Goal: Task Accomplishment & Management: Complete application form

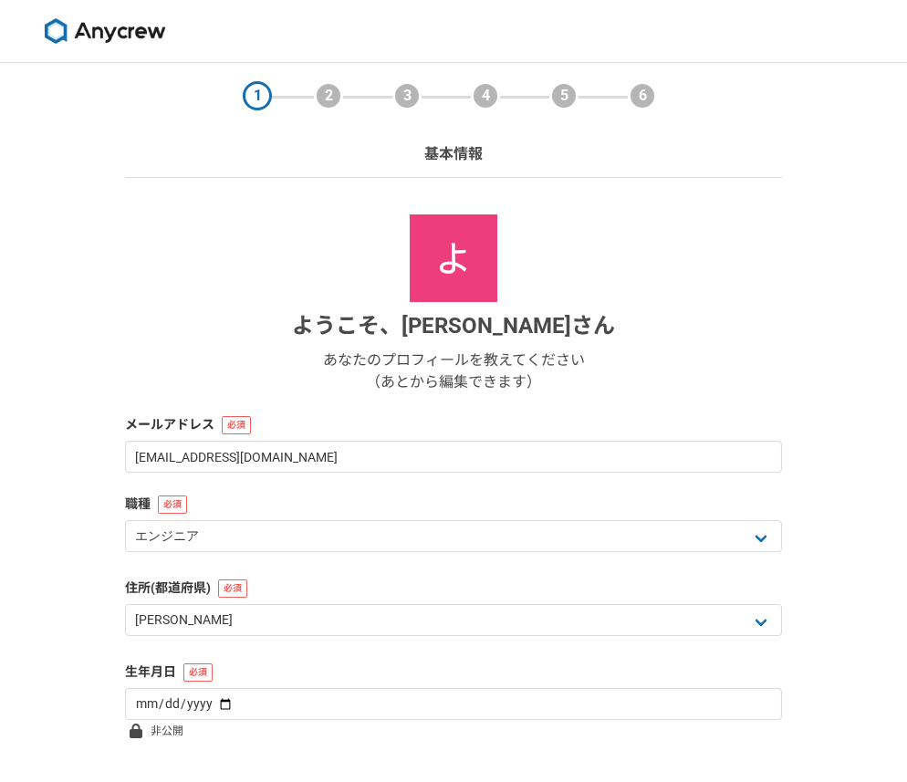
select select "13"
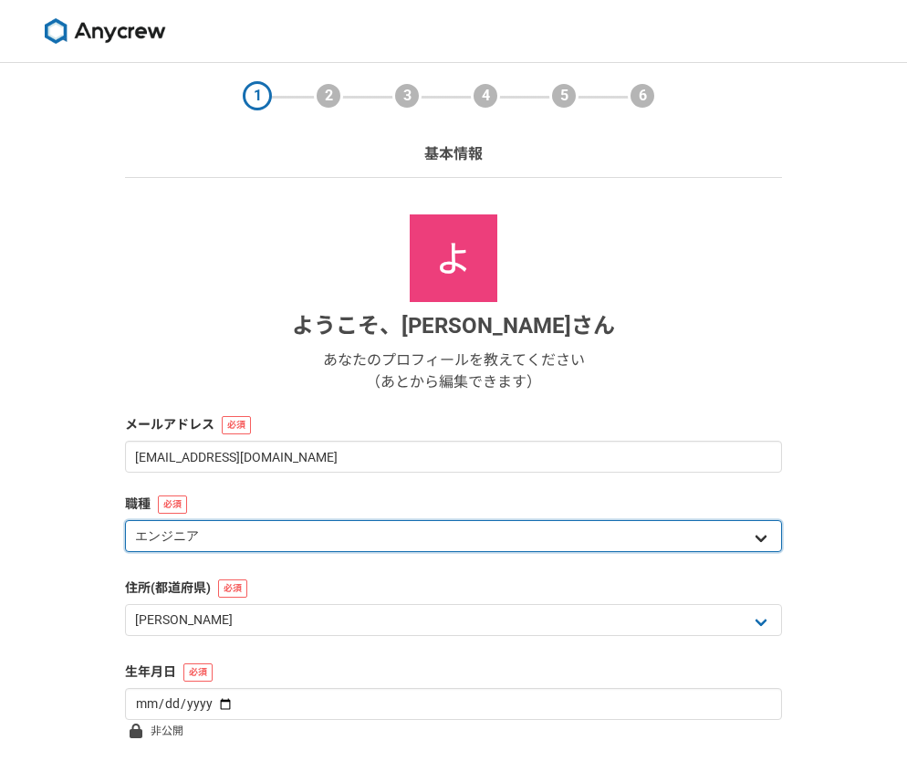
click at [746, 541] on select "エンジニア デザイナー ライター 営業 マーケティング 企画・事業開発 バックオフィス その他" at bounding box center [453, 536] width 657 height 32
select select "3"
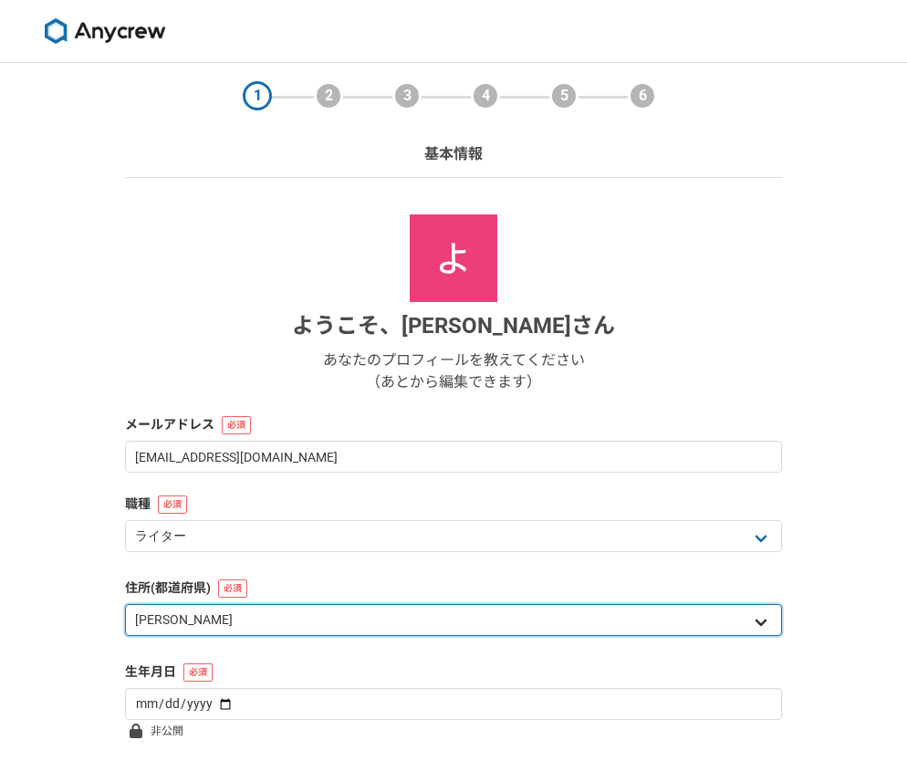
click at [767, 613] on select "北海道 青森県 岩手県 宮城県 秋田県 山形県 福島県 茨城県 栃木県 群馬県 埼玉県 千葉県 東京都 神奈川県 新潟県 富山県 石川県 福井県 山梨県 長野…" at bounding box center [453, 620] width 657 height 32
select select "11"
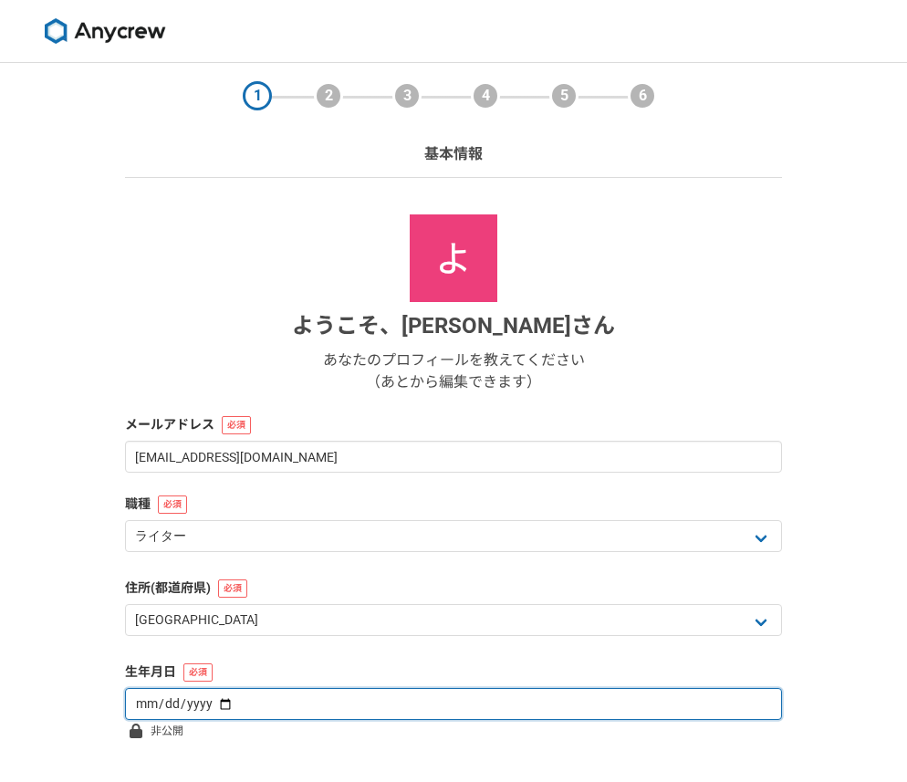
click at [700, 707] on input "date" at bounding box center [453, 704] width 657 height 32
click at [214, 709] on input "date" at bounding box center [453, 704] width 657 height 32
type input "[DATE]"
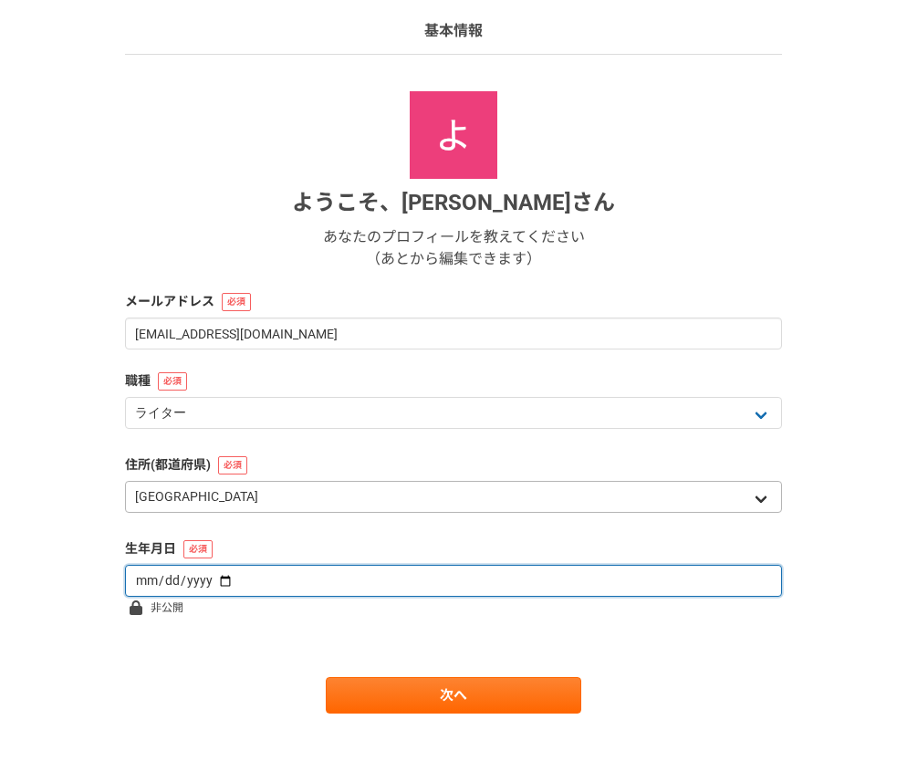
scroll to position [128, 0]
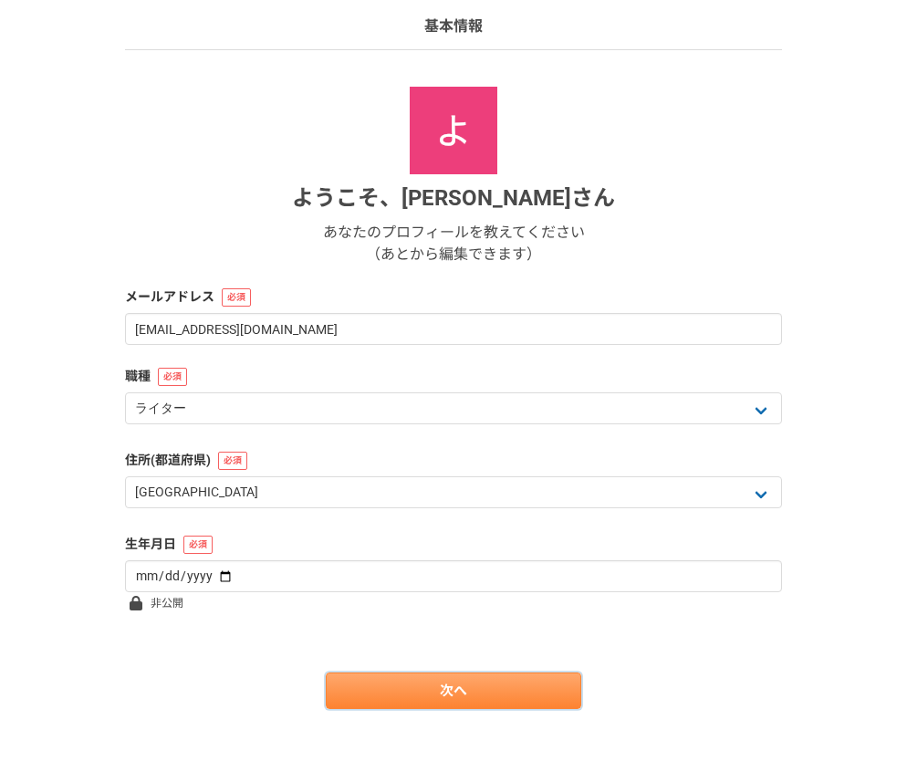
click at [500, 694] on link "次へ" at bounding box center [453, 690] width 255 height 36
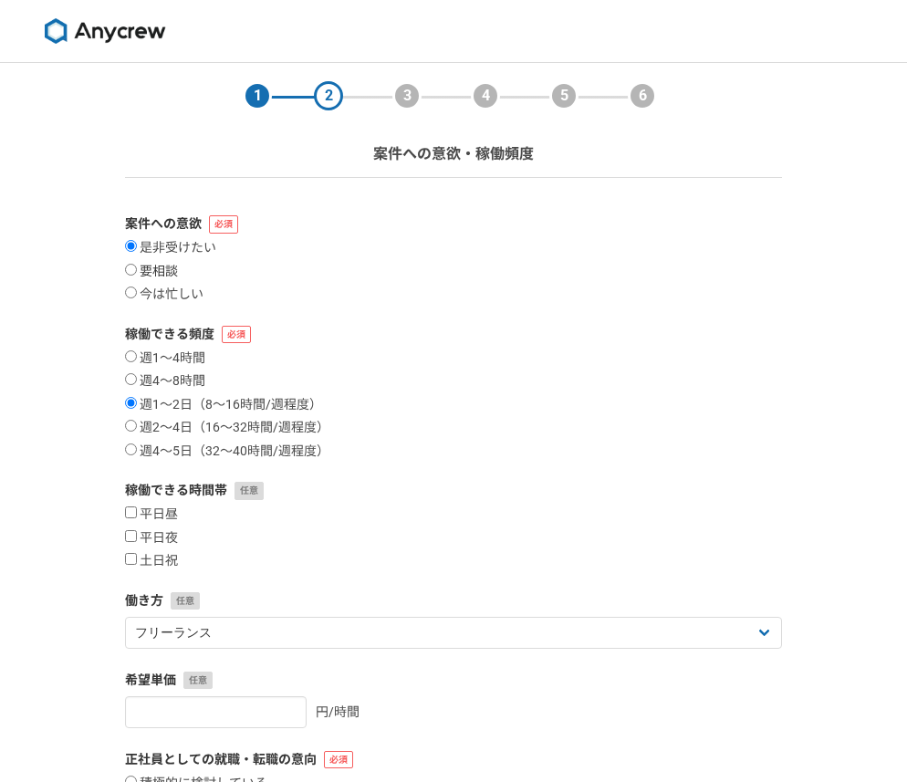
click at [161, 272] on label "要相談" at bounding box center [151, 272] width 53 height 16
click at [137, 272] on input "要相談" at bounding box center [131, 270] width 12 height 12
radio input "true"
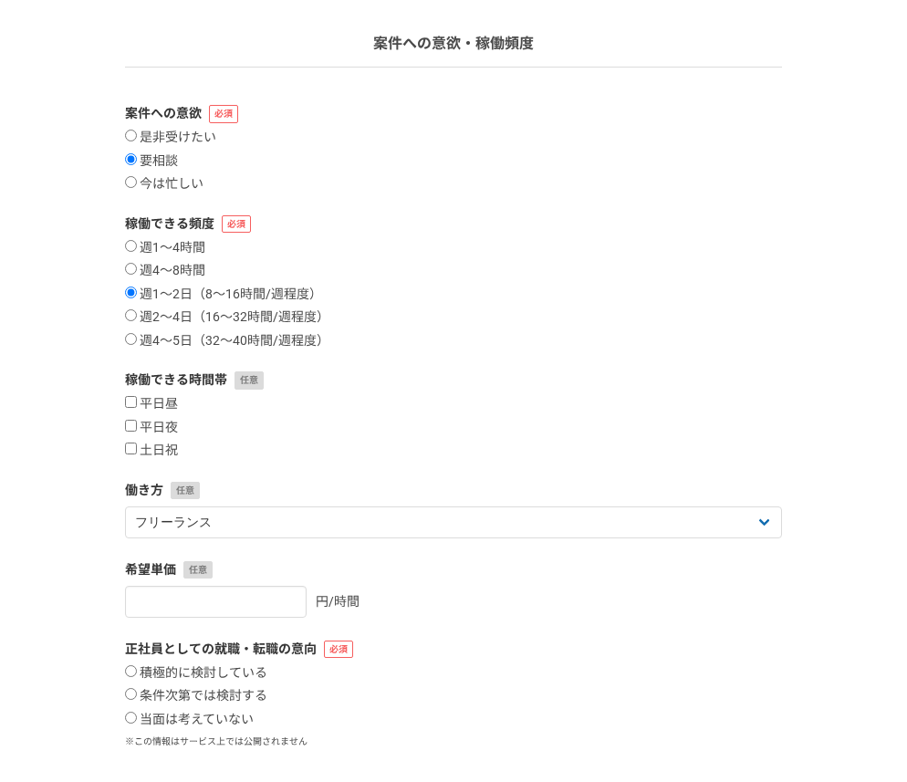
scroll to position [118, 0]
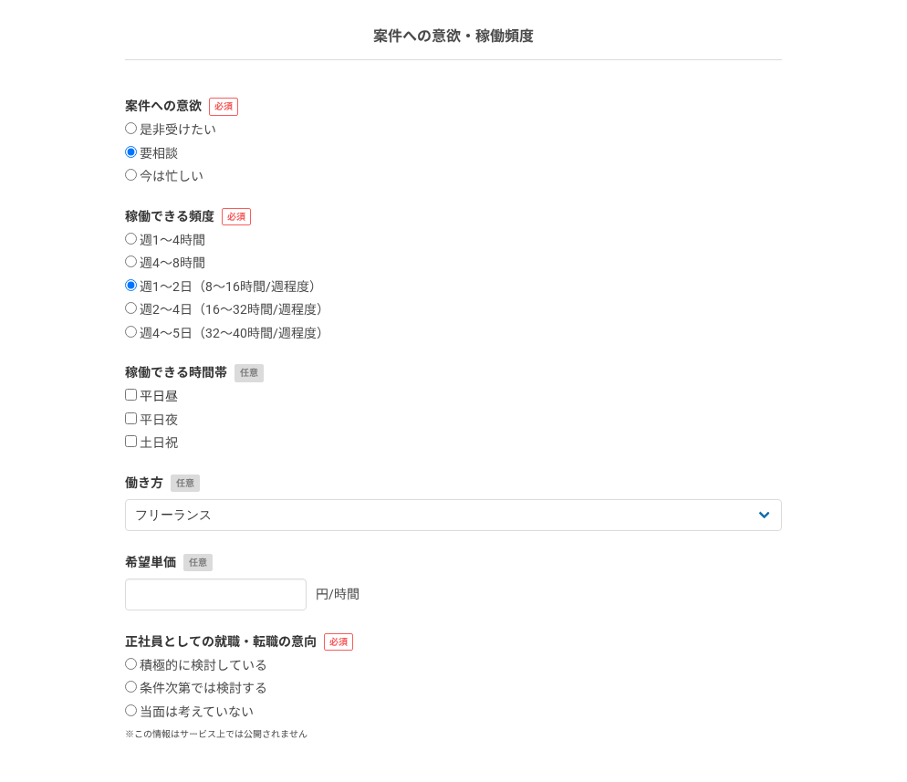
click at [158, 393] on label "平日昼" at bounding box center [151, 397] width 53 height 16
click at [137, 393] on input "平日昼" at bounding box center [131, 395] width 12 height 12
checkbox input "true"
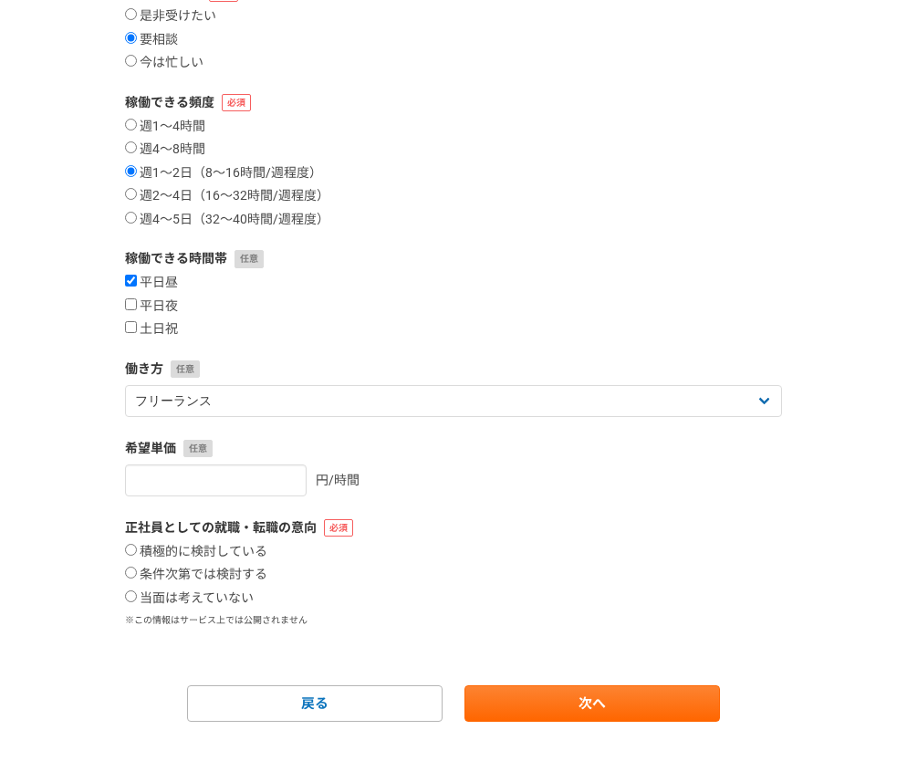
scroll to position [244, 0]
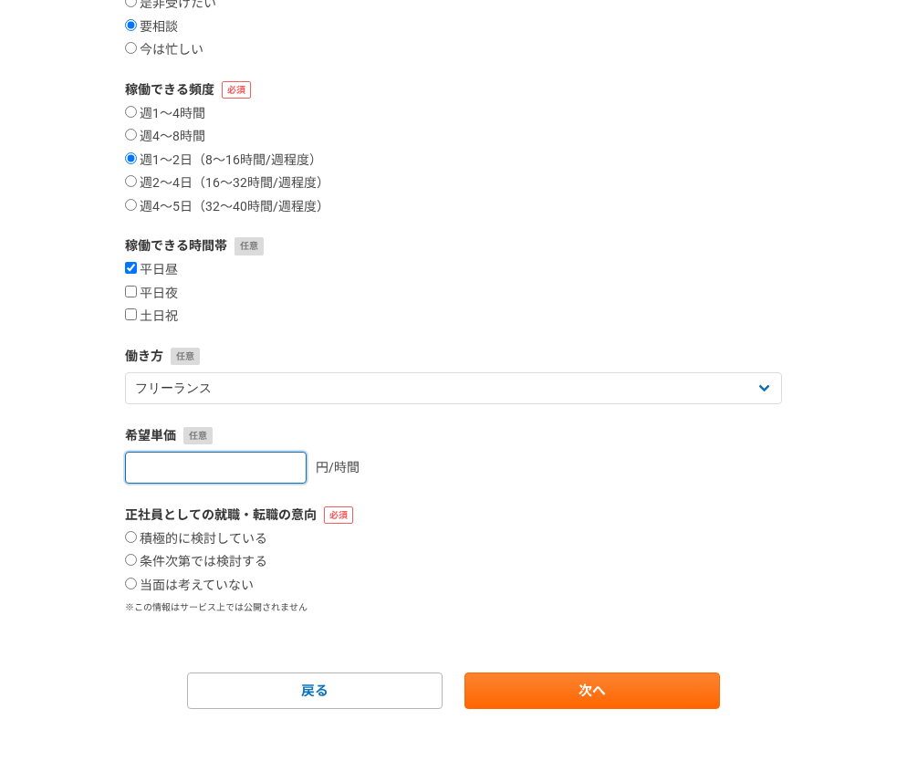
click at [219, 468] on input "number" at bounding box center [216, 467] width 182 height 32
type input "1"
click at [275, 462] on input "1" at bounding box center [216, 467] width 182 height 32
click at [196, 464] on input "1" at bounding box center [216, 467] width 182 height 32
drag, startPoint x: 196, startPoint y: 464, endPoint x: 135, endPoint y: 462, distance: 61.1
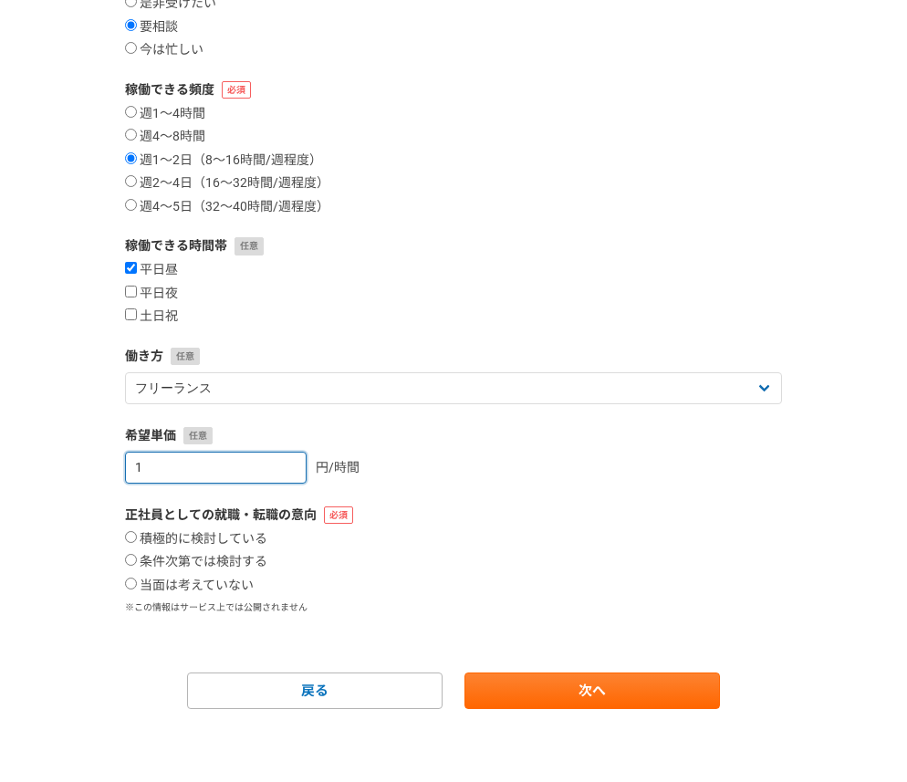
click at [113, 462] on section "1 2 3 4 5 6 案件への意欲・稼働頻度 案件への意欲 是非受けたい 要相談 今は忙しい 稼働できる頻度 週1〜4時間 週4〜8時間 週1〜2日（8〜1…" at bounding box center [453, 263] width 693 height 890
click at [416, 520] on label "正社員としての就職・転職の意向" at bounding box center [453, 514] width 657 height 19
click at [223, 586] on label "当面は考えていない" at bounding box center [189, 585] width 129 height 16
click at [137, 586] on input "当面は考えていない" at bounding box center [131, 583] width 12 height 12
radio input "true"
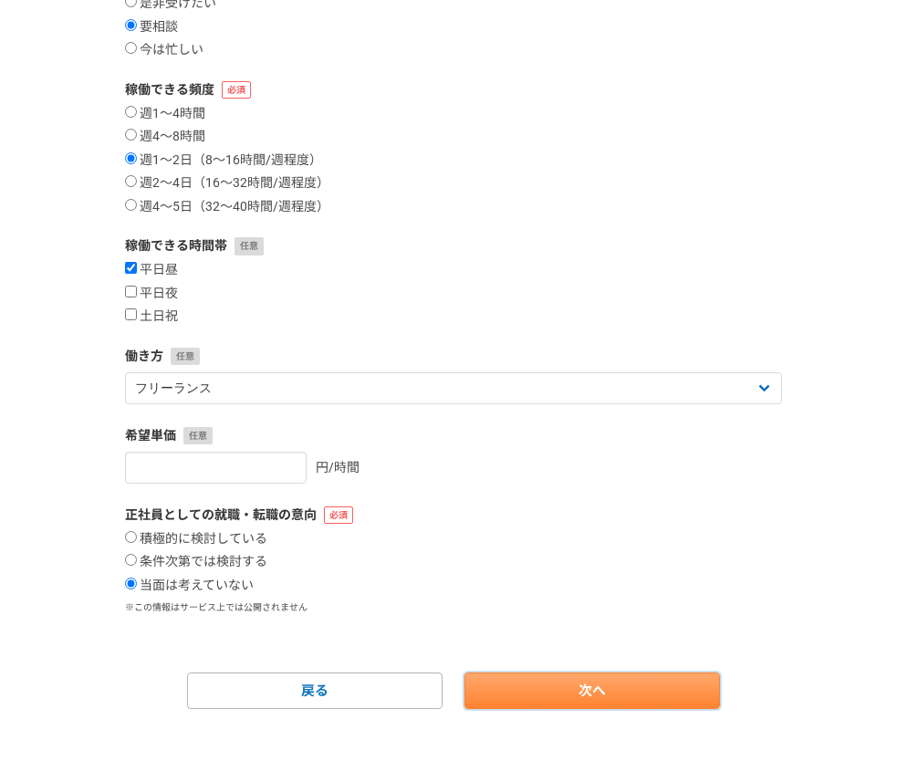
click at [593, 690] on link "次へ" at bounding box center [591, 690] width 255 height 36
select select
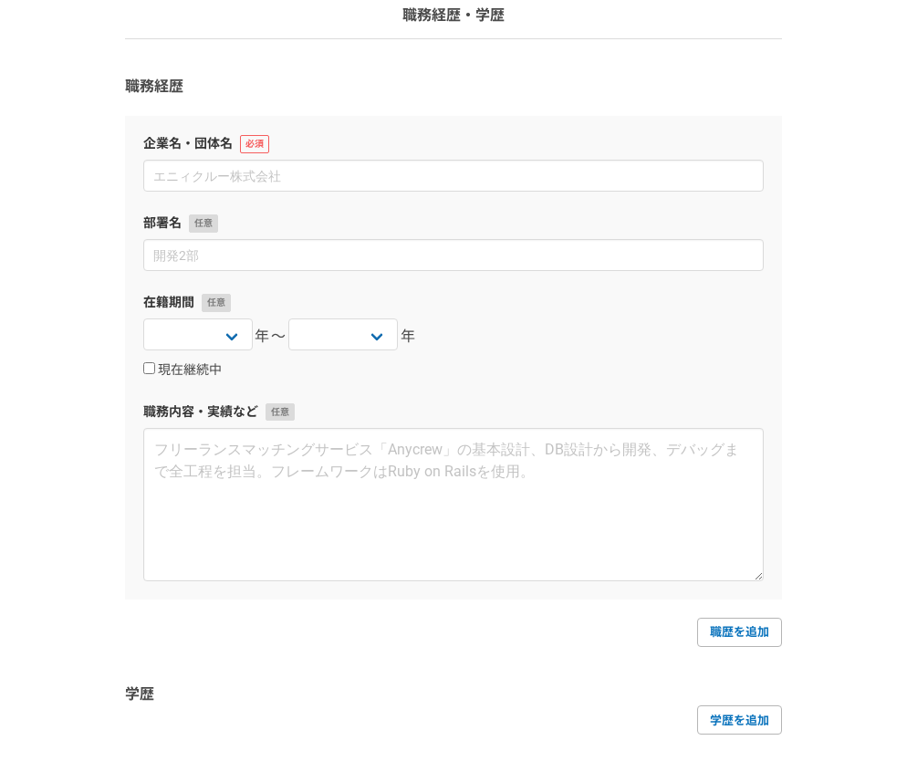
scroll to position [36, 0]
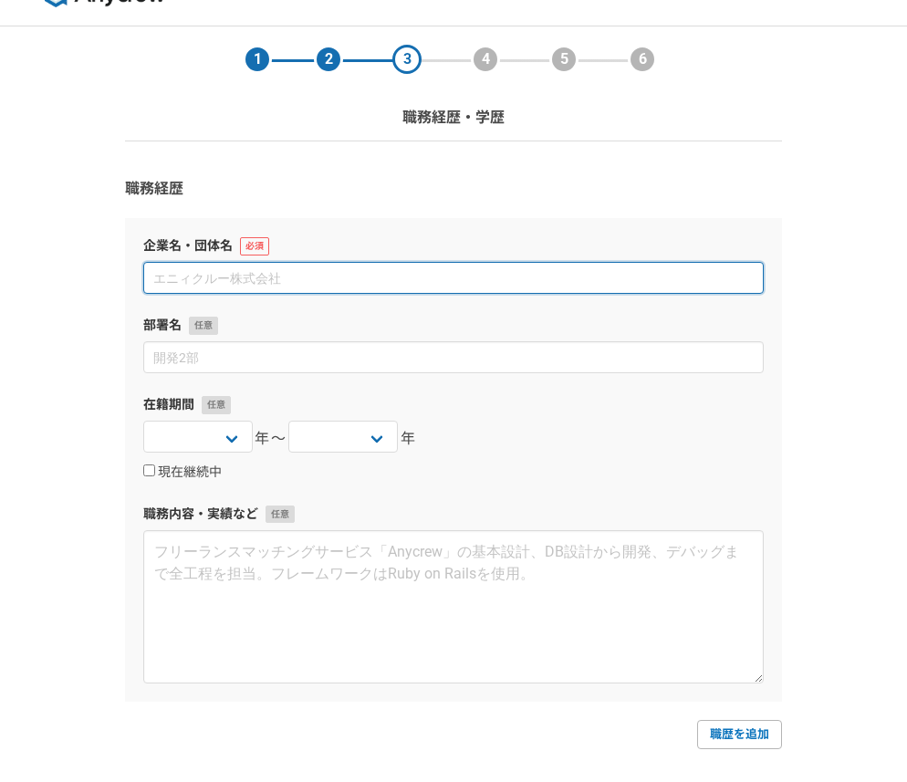
click at [392, 274] on input at bounding box center [453, 278] width 620 height 32
paste input "NTTコミュニケーションズ株式会社"
type input "NTTコミュニケーションズ株式会社"
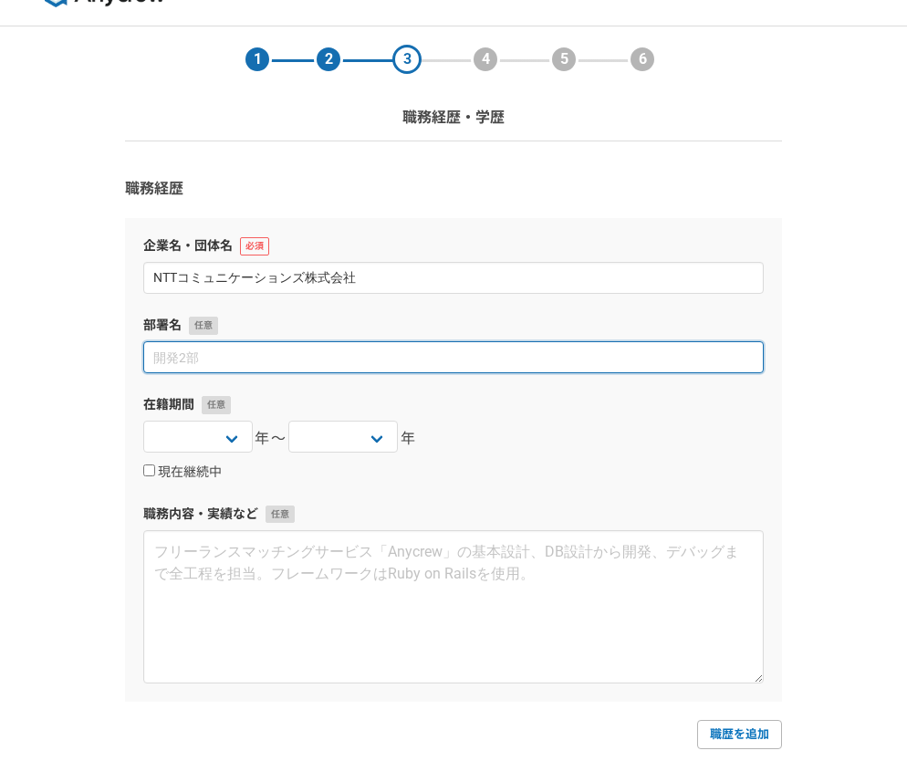
click at [534, 362] on input at bounding box center [453, 357] width 620 height 32
paste input "ビジネスソリューション本部/ソリューションサービス部"
type input "ビジネスソリューション本部/ソリューションサービス部"
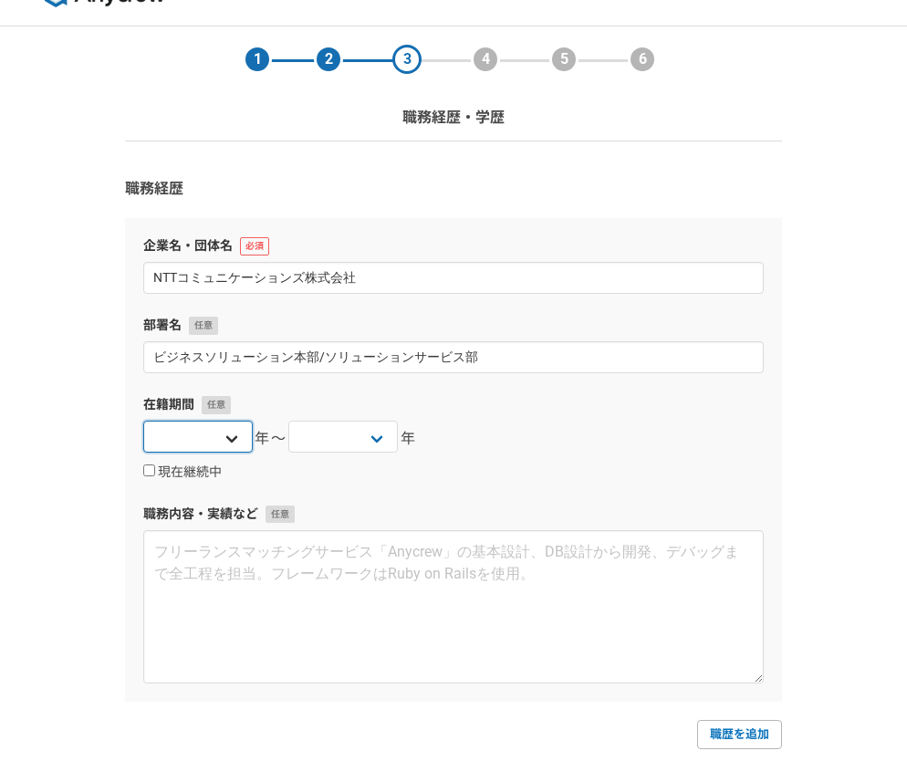
click at [220, 436] on select "2025 2024 2023 2022 2021 2020 2019 2018 2017 2016 2015 2014 2013 2012 2011 2010…" at bounding box center [197, 436] width 109 height 32
select select "2023"
click at [379, 438] on select "2025 2024 2023 2022 2021 2020 2019 2018 2017 2016 2015 2014 2013 2012 2011 2010…" at bounding box center [342, 436] width 109 height 32
select select "2023"
click at [482, 479] on div "現在継続中" at bounding box center [453, 472] width 620 height 22
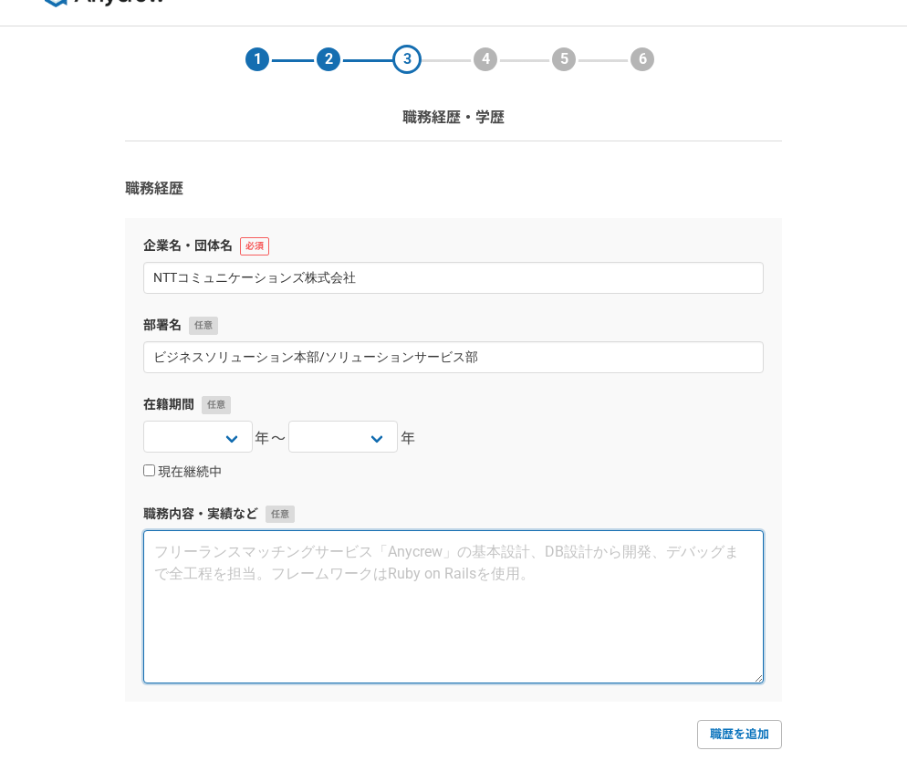
click at [315, 556] on textarea at bounding box center [453, 606] width 620 height 153
paste textarea "企画部門におけるパソコン操作業務 各種研修/資格取得に関する手配、調整、決済、契約、運営 若手社員育成関連研修の運営"
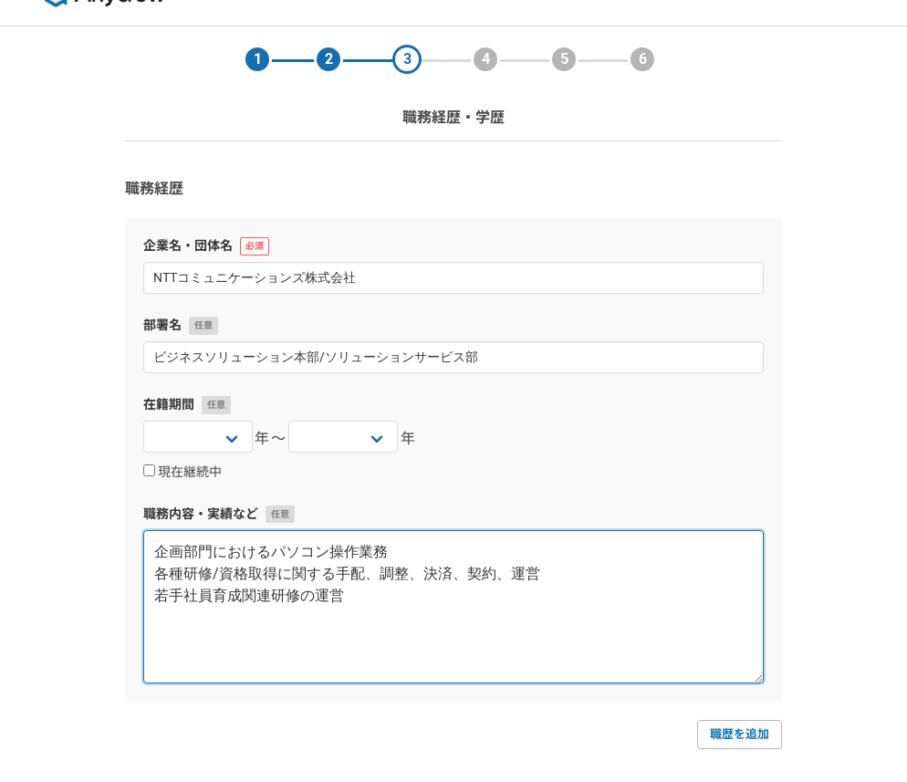
scroll to position [259, 0]
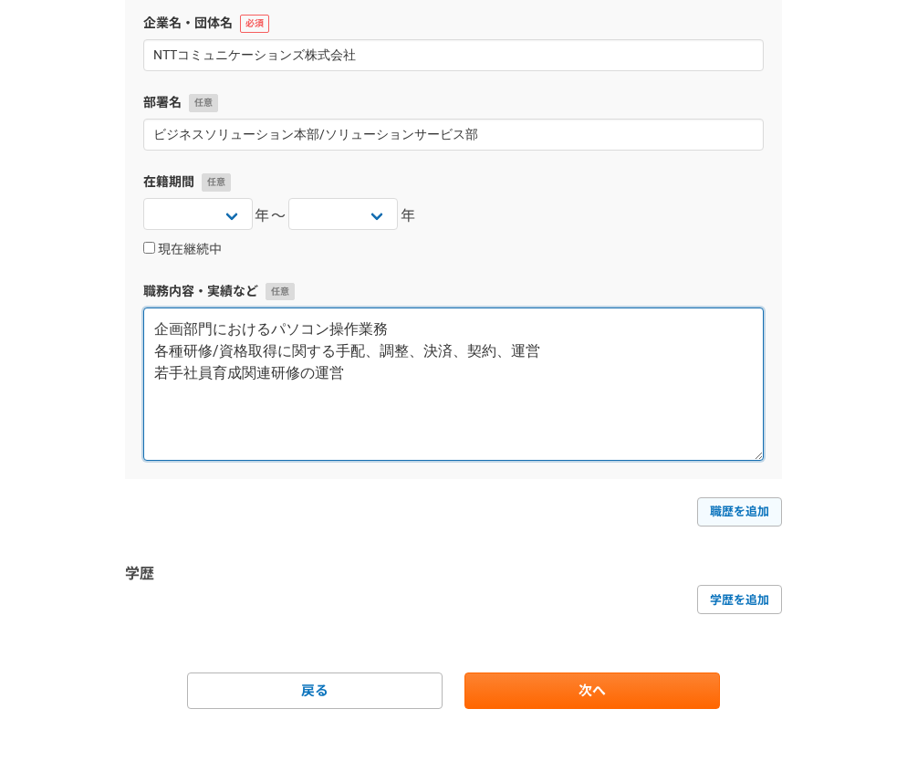
type textarea "企画部門におけるパソコン操作業務 各種研修/資格取得に関する手配、調整、決済、契約、運営 若手社員育成関連研修の運営"
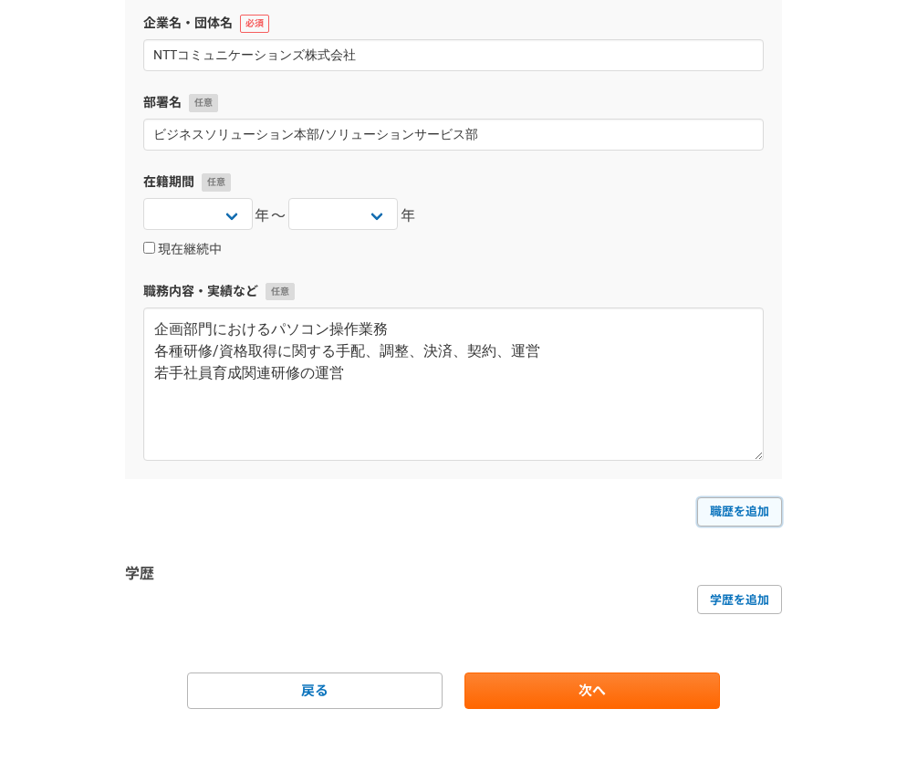
click at [773, 506] on link "職歴を追加" at bounding box center [739, 511] width 85 height 29
select select
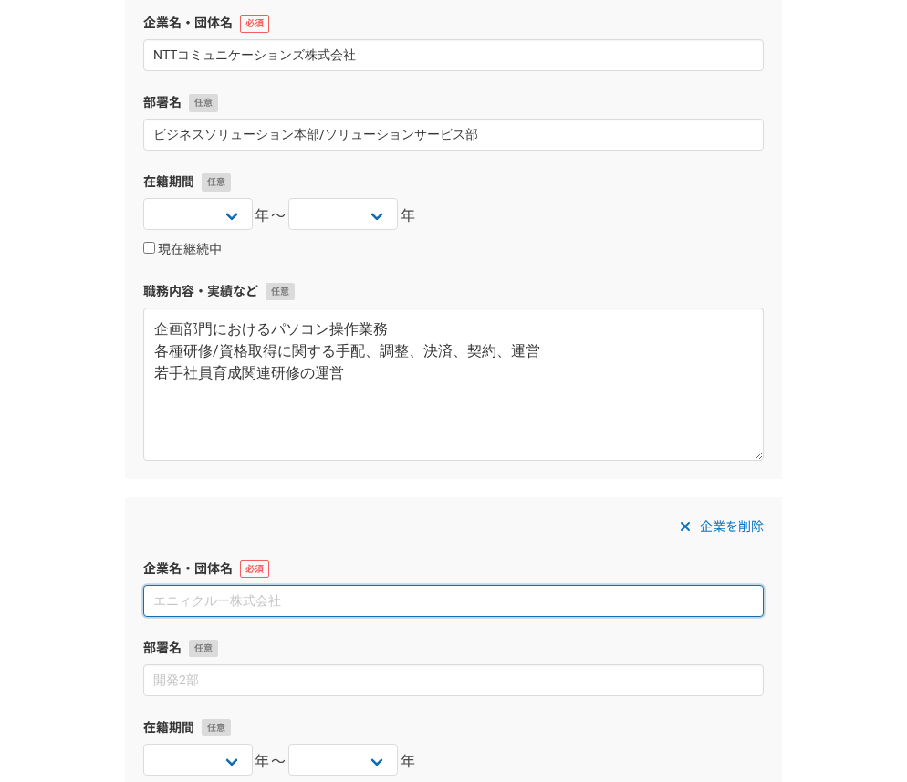
click at [365, 610] on input at bounding box center [453, 601] width 620 height 32
paste input "株式会社NTTドコモ"
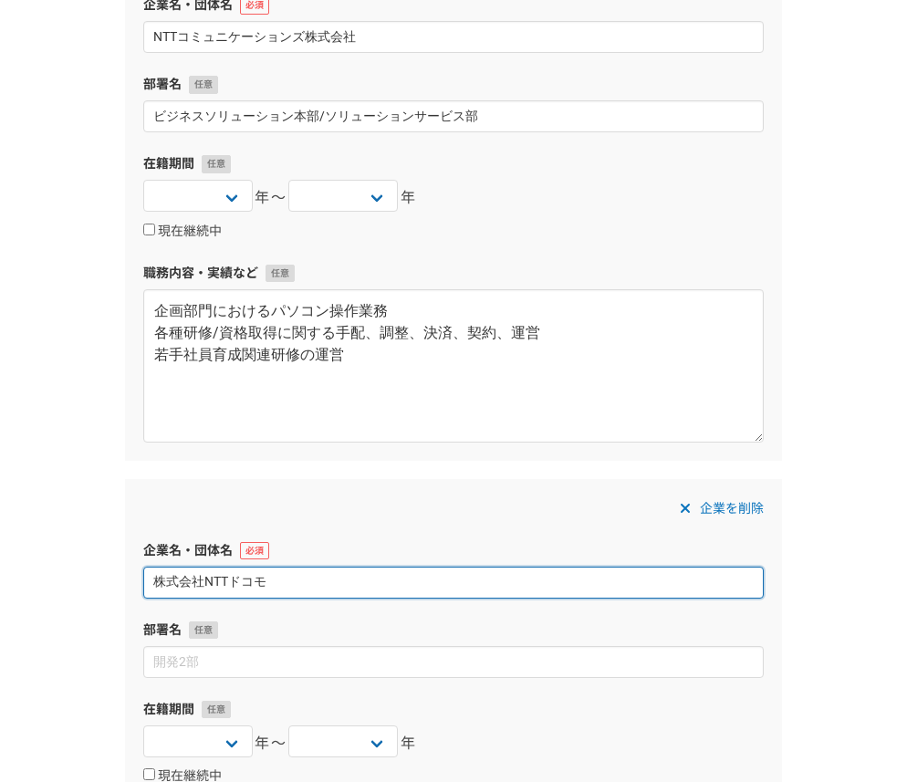
scroll to position [284, 0]
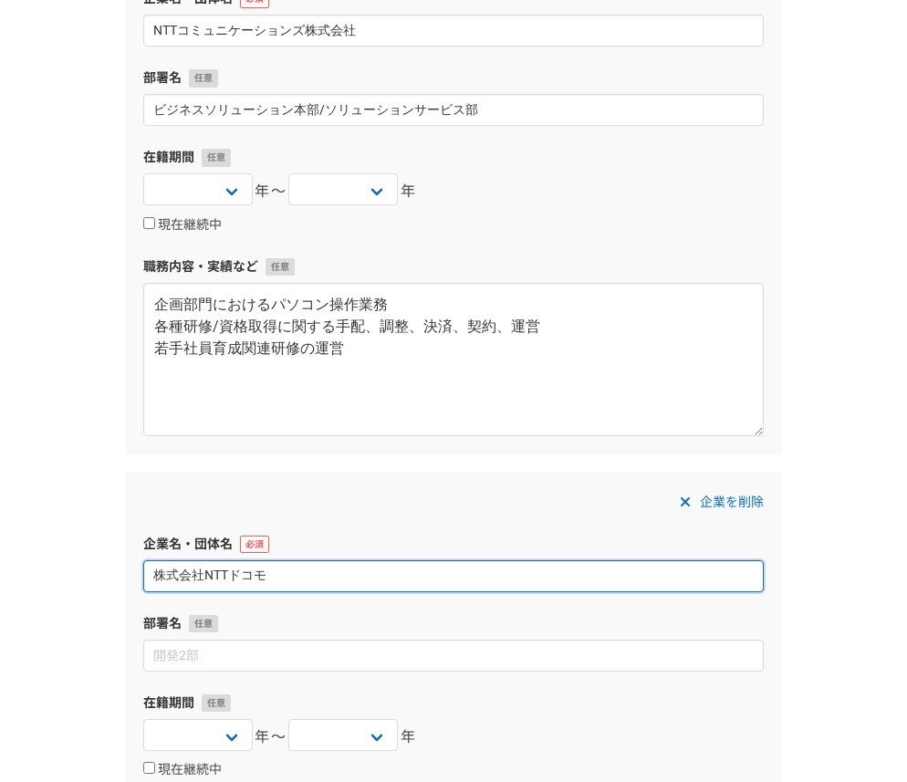
type input "株式会社NTTドコモ"
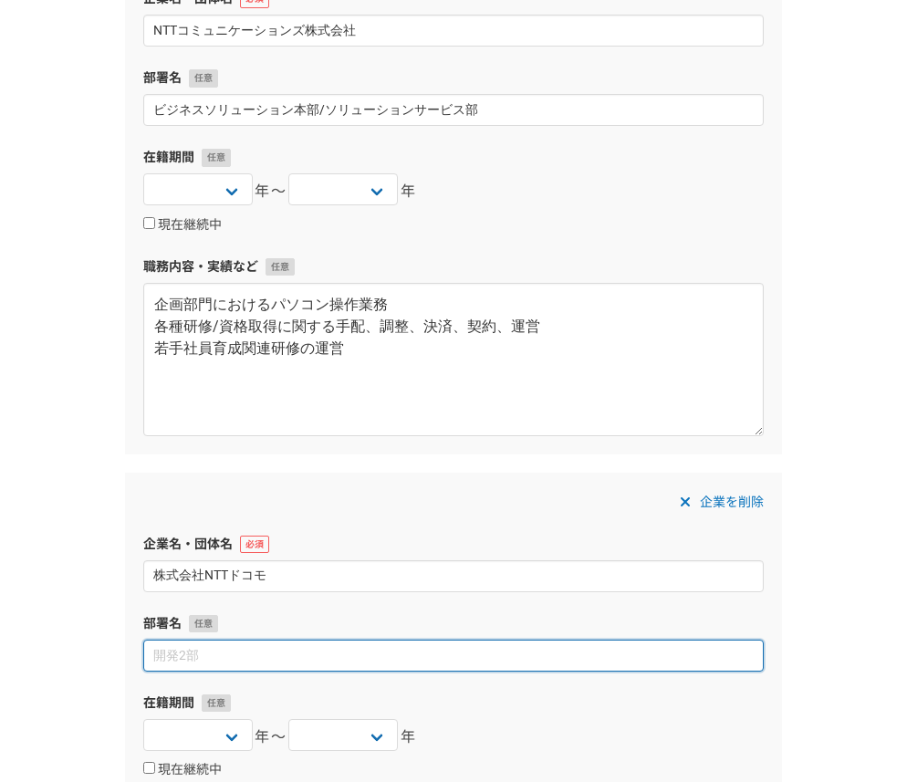
click at [319, 657] on input at bounding box center [453, 655] width 620 height 32
paste input "データプラットフォーム部データ基礎担当"
type input "データプラットフォーム部データ基礎担当"
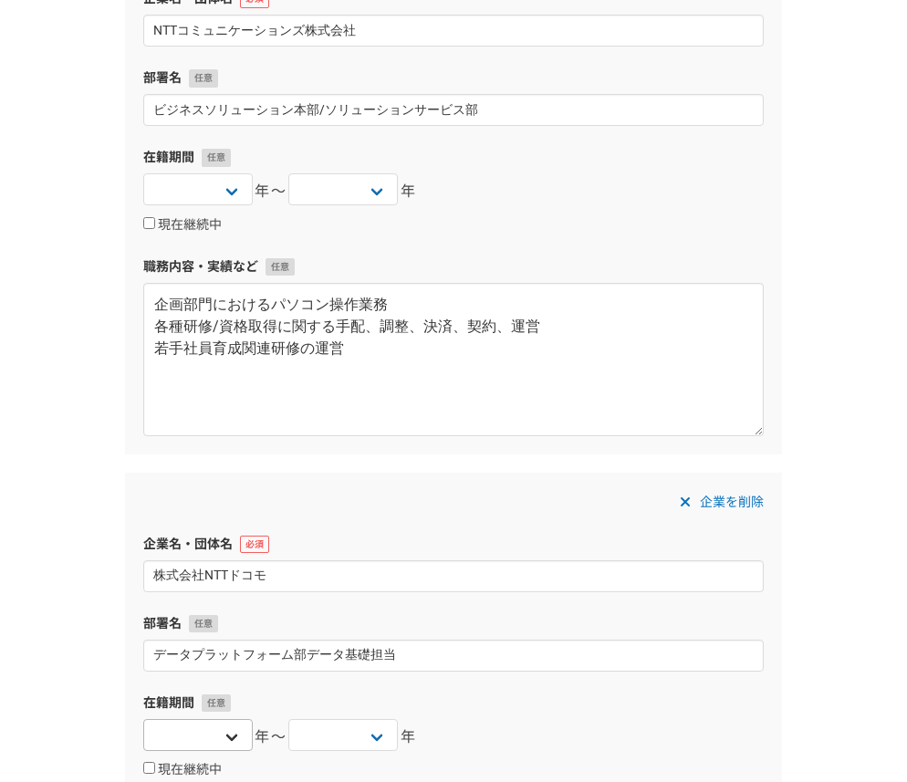
click at [223, 725] on select "2025 2024 2023 2022 2021 2020 2019 2018 2017 2016 2015 2014 2013 2012 2011 2010…" at bounding box center [197, 735] width 109 height 32
select select "2022"
click at [318, 736] on select "2025 2024 2023 2022 2021 2020 2019 2018 2017 2016 2015 2014 2013 2012 2011 2010…" at bounding box center [342, 735] width 109 height 32
select select "2023"
click at [472, 705] on label "在籍期間" at bounding box center [453, 702] width 620 height 19
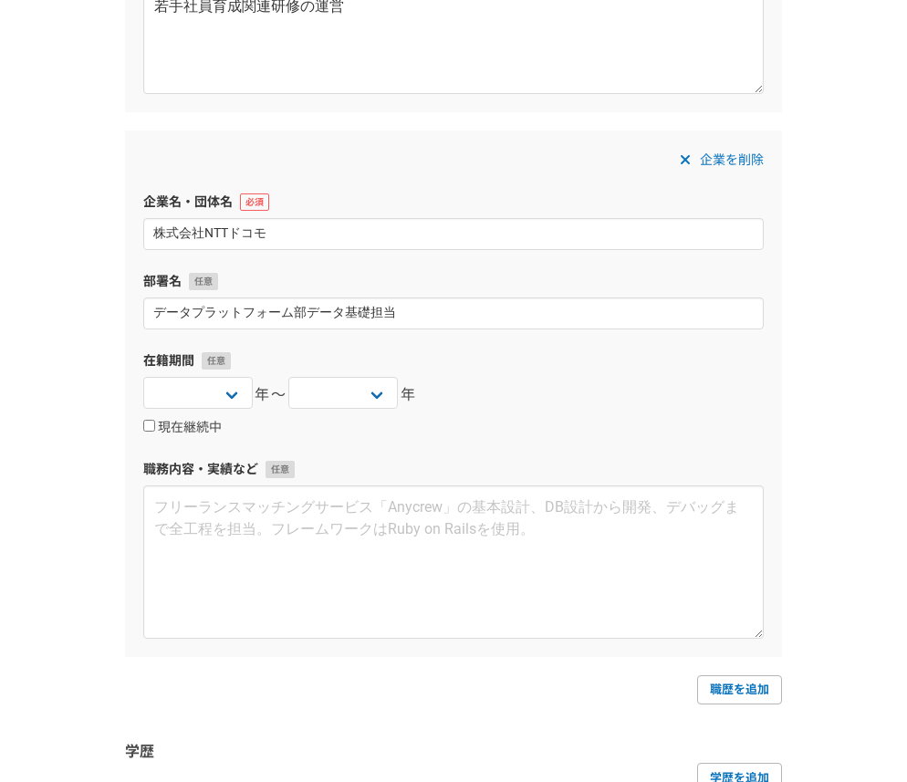
scroll to position [659, 0]
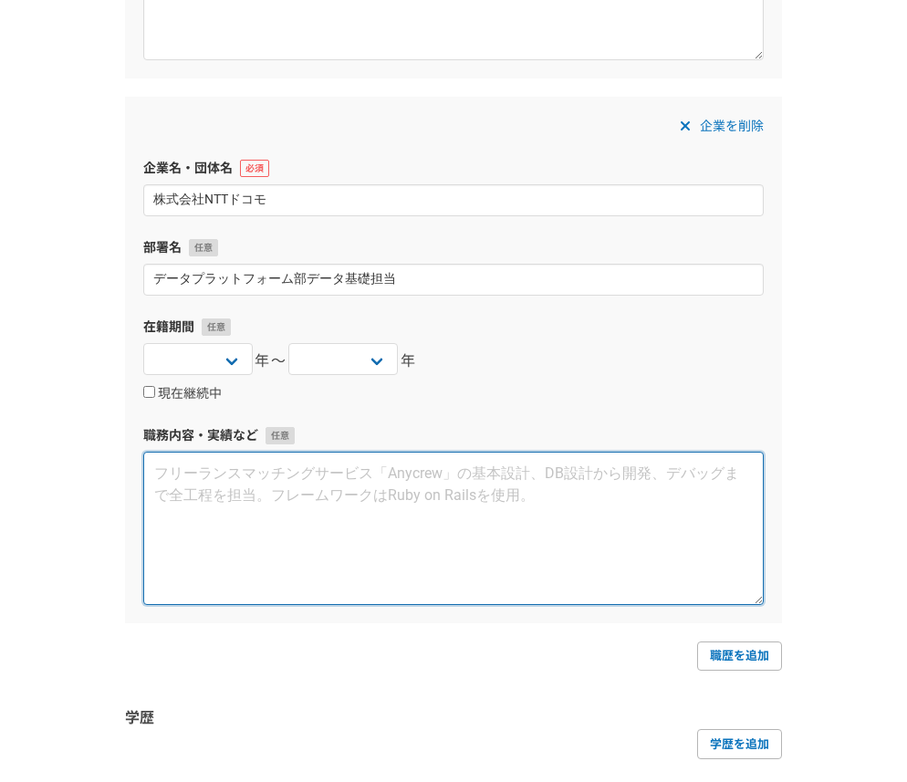
click at [549, 528] on textarea at bounding box center [453, 527] width 620 height 153
paste textarea "dカードマスタ整備に関わる業務、Excelをメインにデータ整備"
type textarea "dカードマスタ整備に関わる業務、Excelをメインにデータ整備"
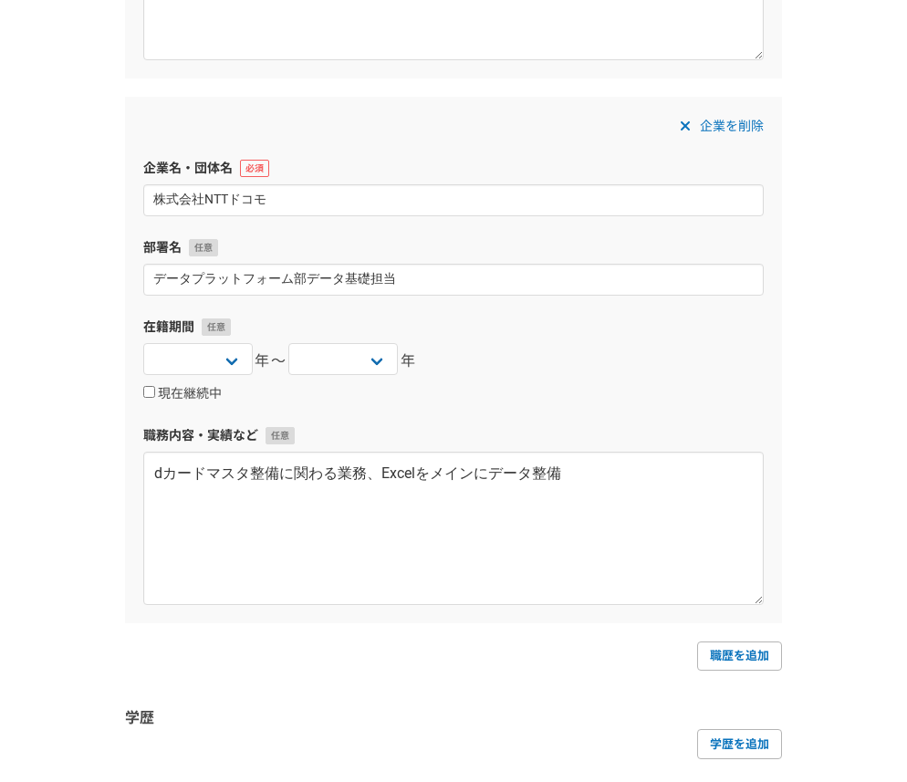
click at [529, 655] on div "職歴を追加" at bounding box center [453, 655] width 657 height 29
click at [773, 653] on link "職歴を追加" at bounding box center [739, 655] width 85 height 29
select select
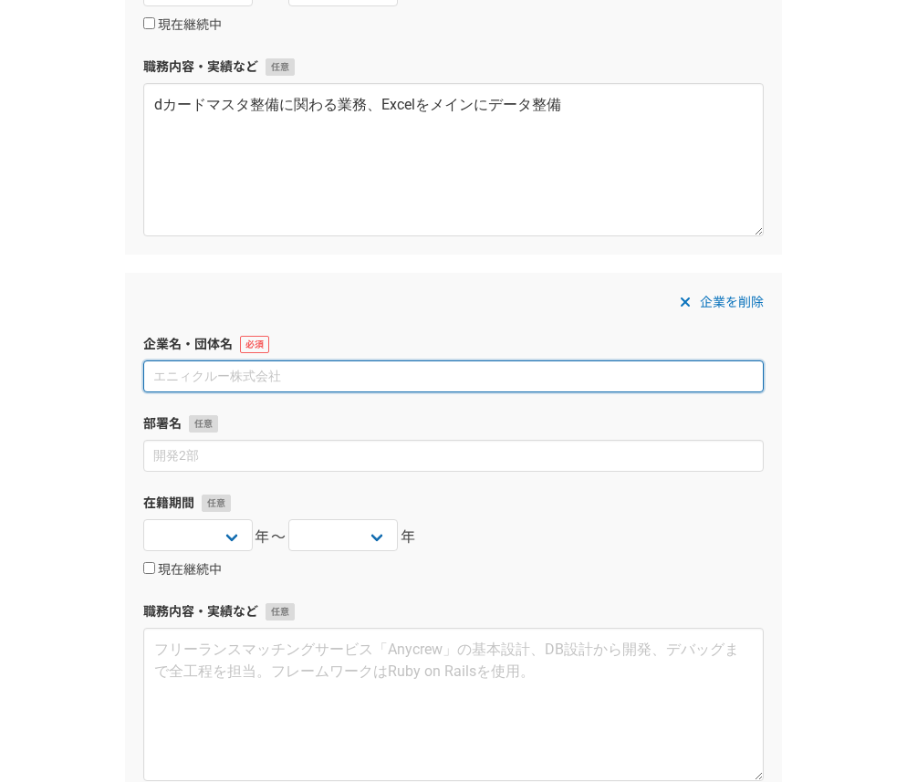
scroll to position [1027, 0]
click at [301, 377] on input at bounding box center [453, 377] width 620 height 32
paste input "[PERSON_NAME]監査法人"
type input "[PERSON_NAME]監査法人"
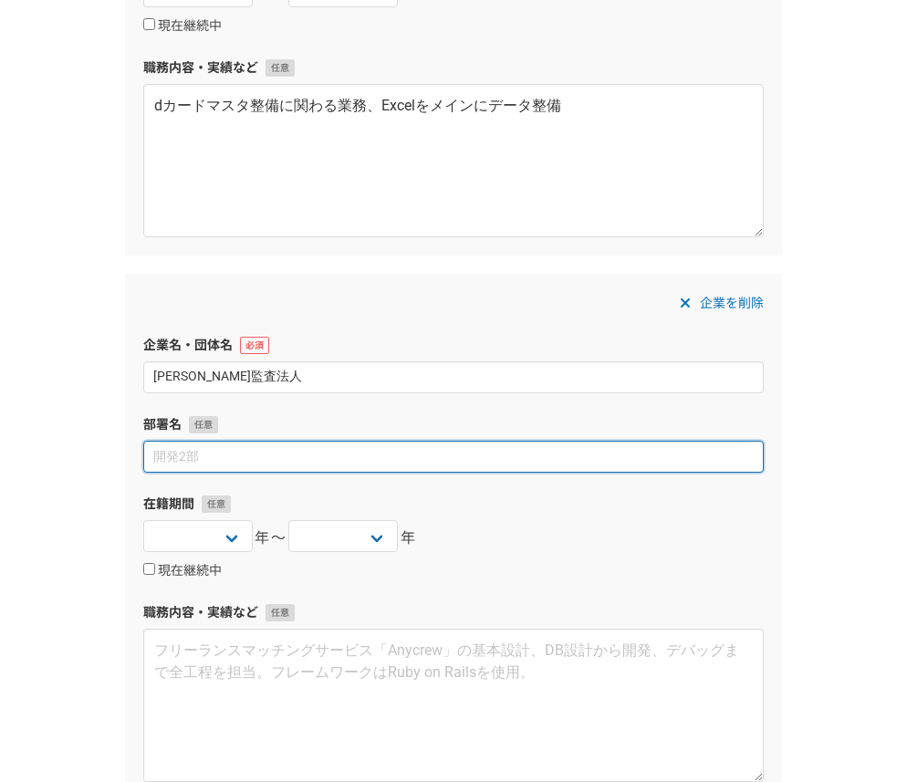
click at [372, 463] on input at bounding box center [453, 457] width 620 height 32
type input "人事部"
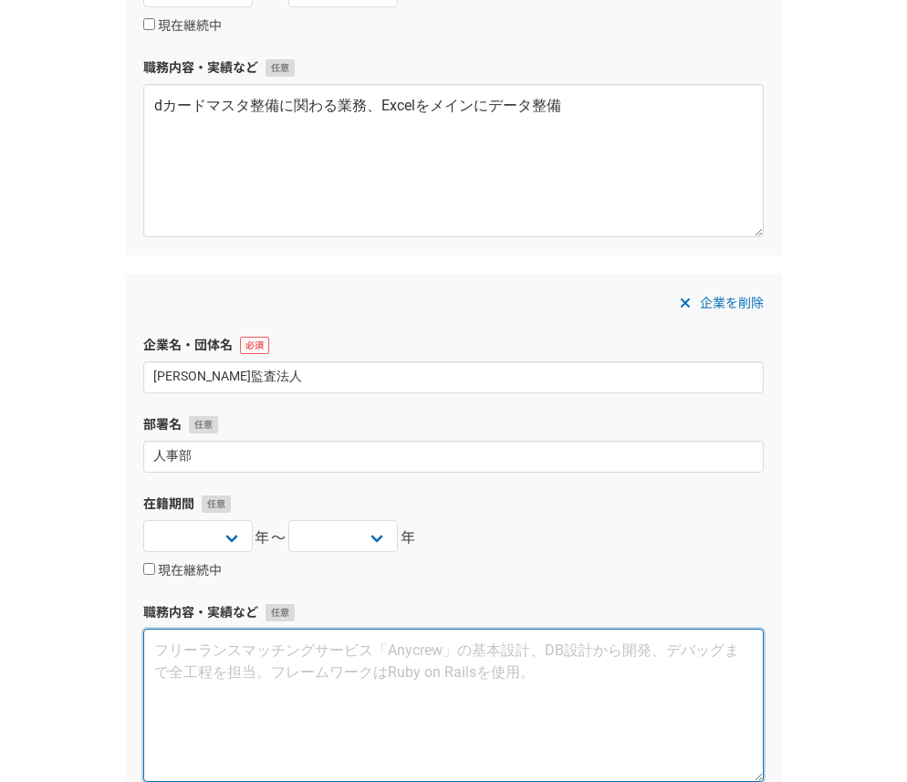
click at [497, 686] on textarea at bounding box center [453, 704] width 620 height 153
paste textarea "人事事務及び法人庶務業務、人事関係事務補助業務、報告資料回収や整理など 健康診断、健康保険証、就労証明書、iDeCo、自家用車利用申請などを中心に人事事務に係…"
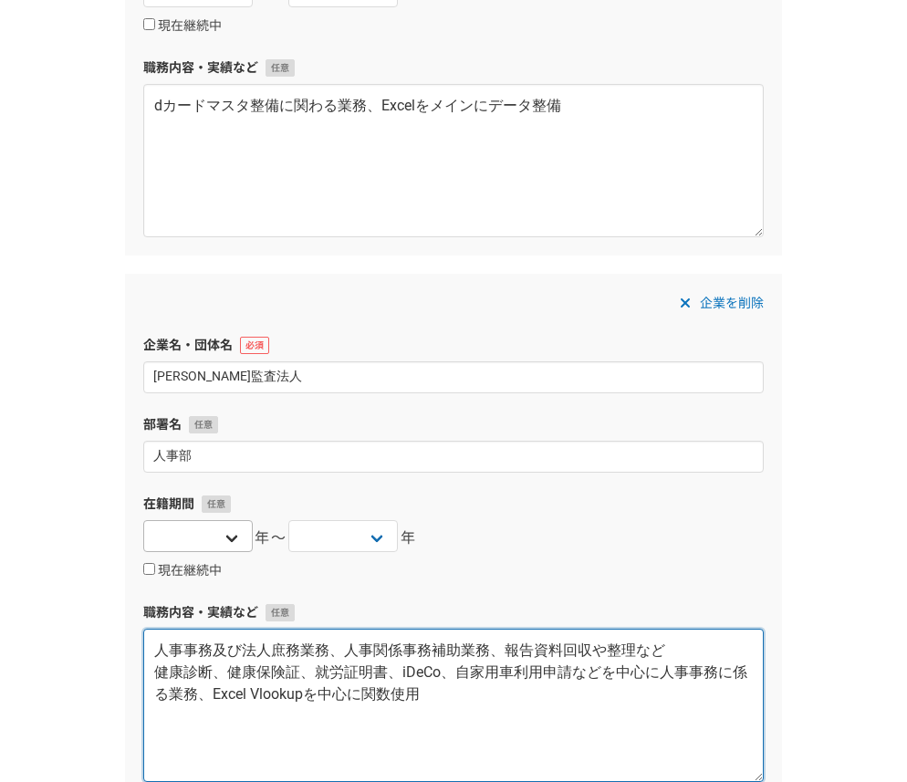
type textarea "人事事務及び法人庶務業務、人事関係事務補助業務、報告資料回収や整理など 健康診断、健康保険証、就労証明書、iDeCo、自家用車利用申請などを中心に人事事務に係…"
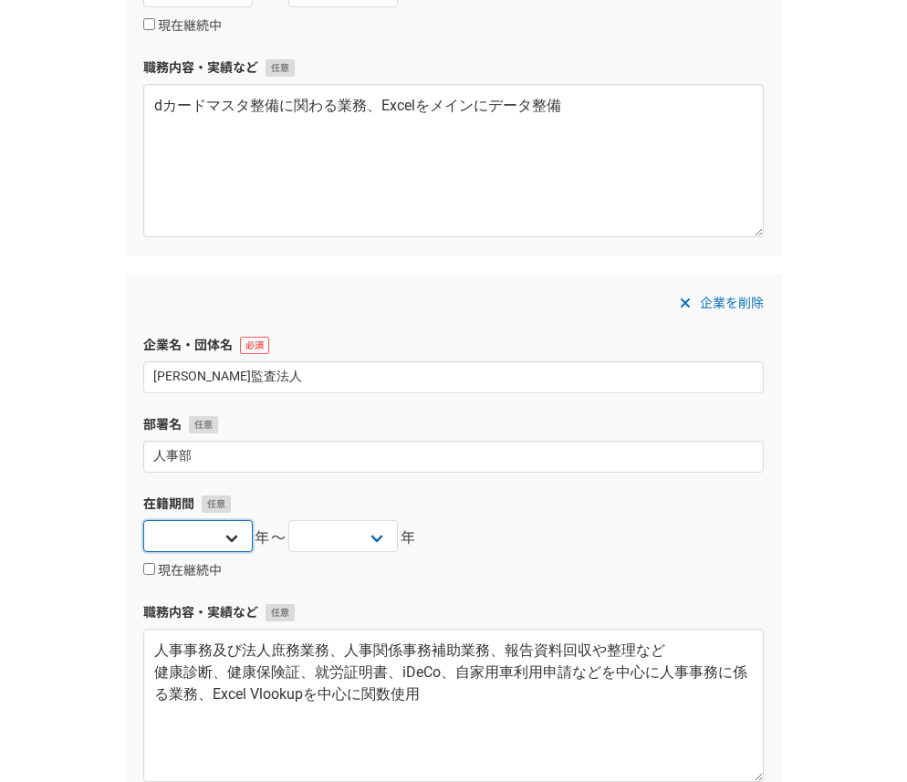
click at [249, 536] on select "2025 2024 2023 2022 2021 2020 2019 2018 2017 2016 2015 2014 2013 2012 2011 2010…" at bounding box center [197, 536] width 109 height 32
select select "2022"
click at [375, 530] on select "2025 2024 2023 2022 2021 2020 2019 2018 2017 2016 2015 2014 2013 2012 2011 2010…" at bounding box center [342, 536] width 109 height 32
select select "2022"
click at [517, 565] on div "現在継続中" at bounding box center [453, 570] width 620 height 22
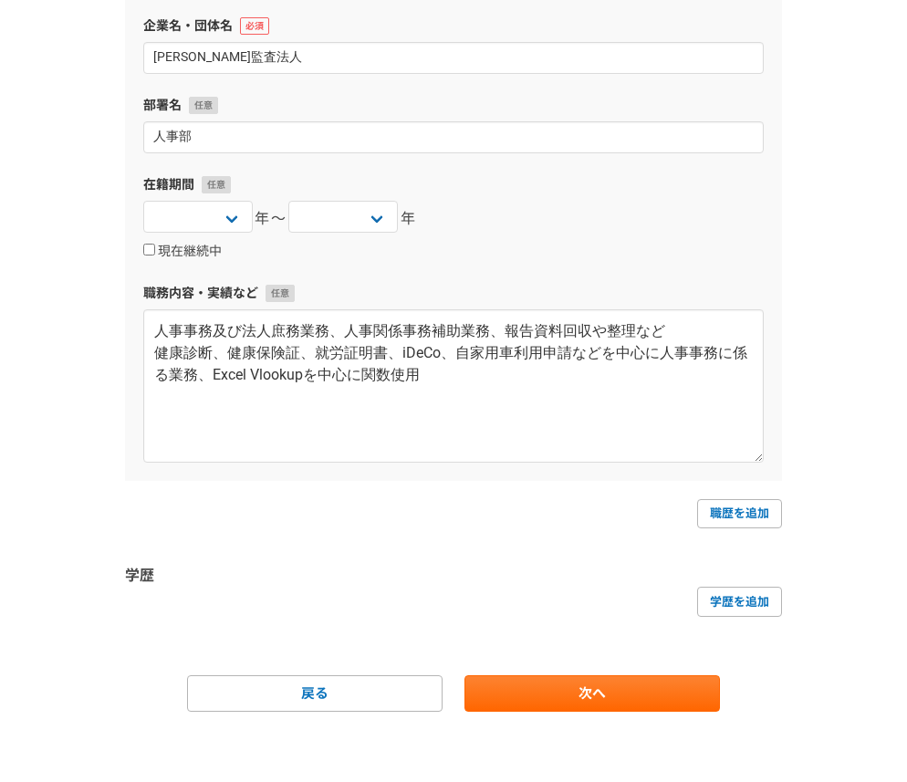
scroll to position [1349, 0]
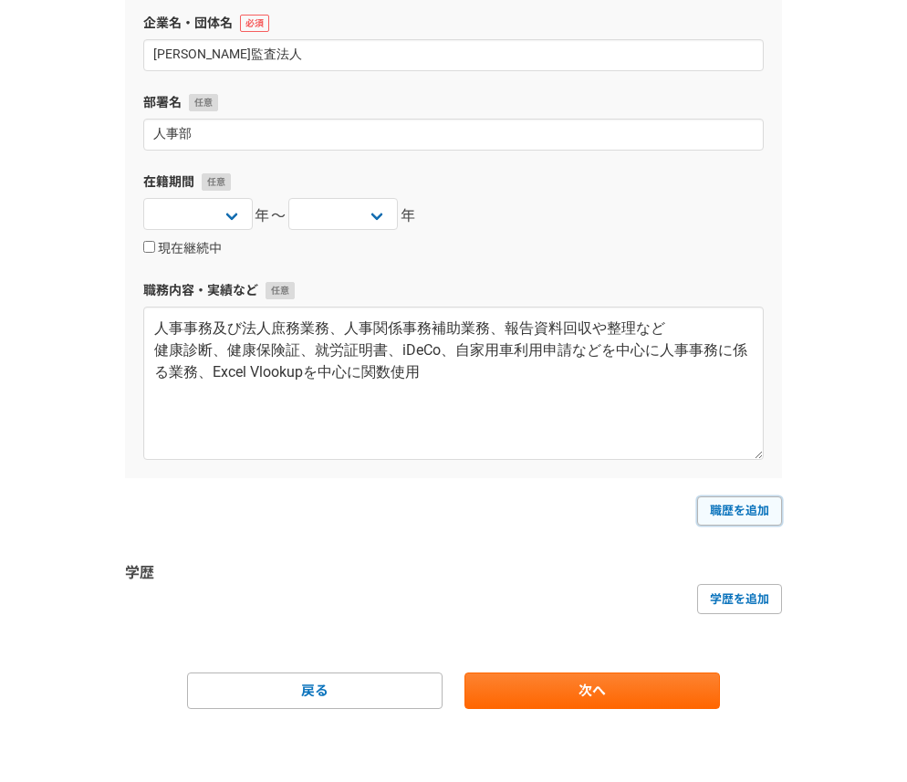
click at [753, 510] on link "職歴を追加" at bounding box center [739, 510] width 85 height 29
select select
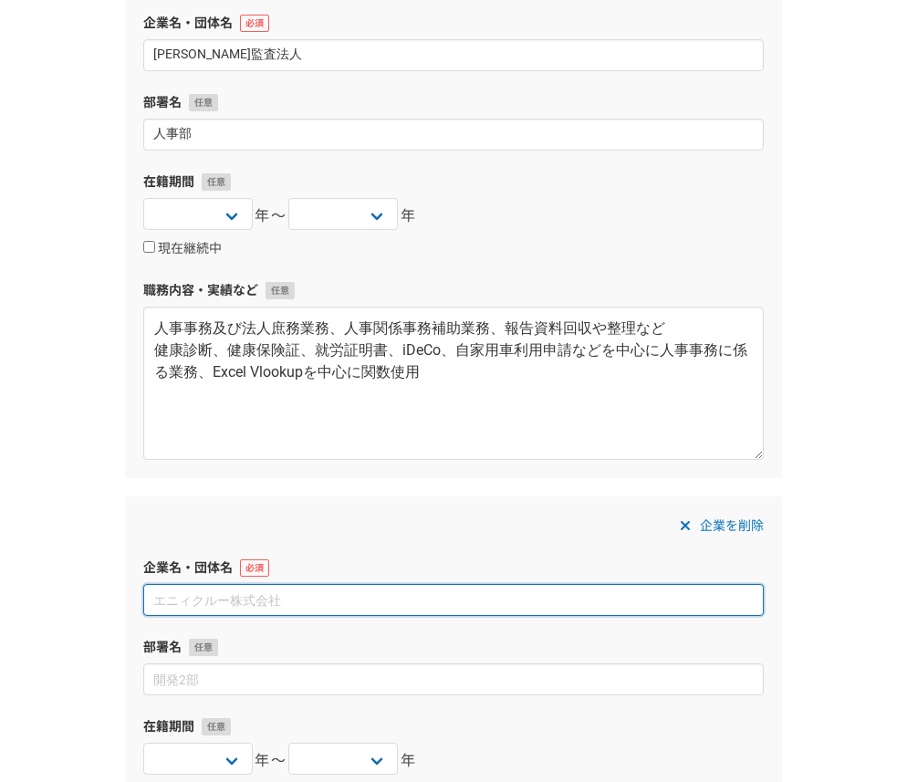
paste input "株式会社DMS"
type input "株式会社DMS"
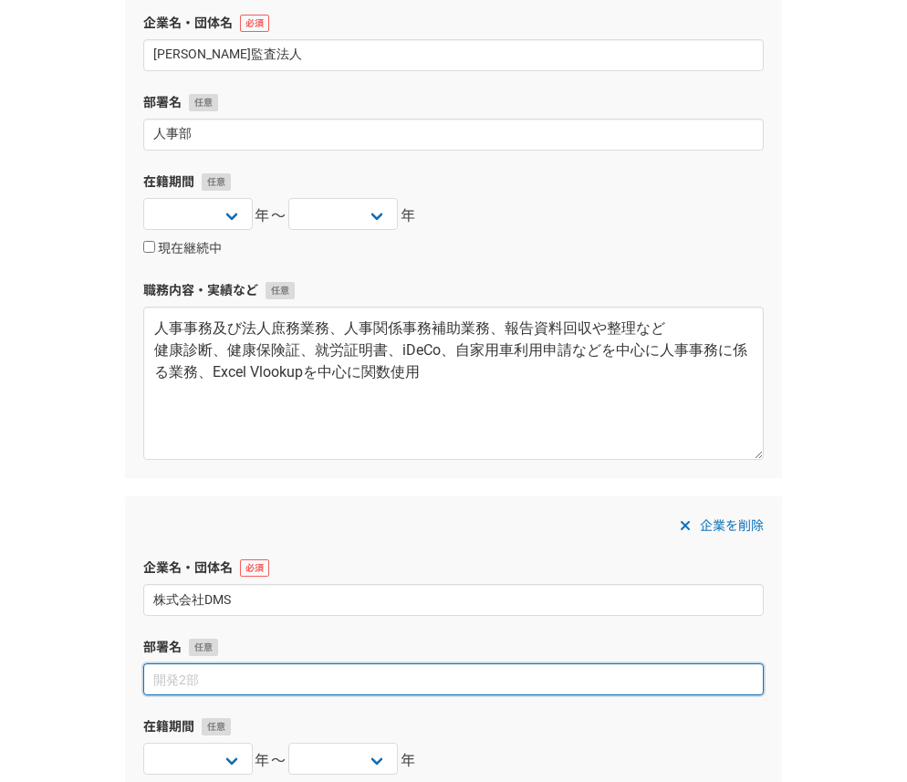
click at [223, 678] on input at bounding box center [453, 679] width 620 height 32
paste input "公官庁/さいたま市　窓口総合事務　SV"
type input "公官庁/さいたま市　窓口総合事務　SV"
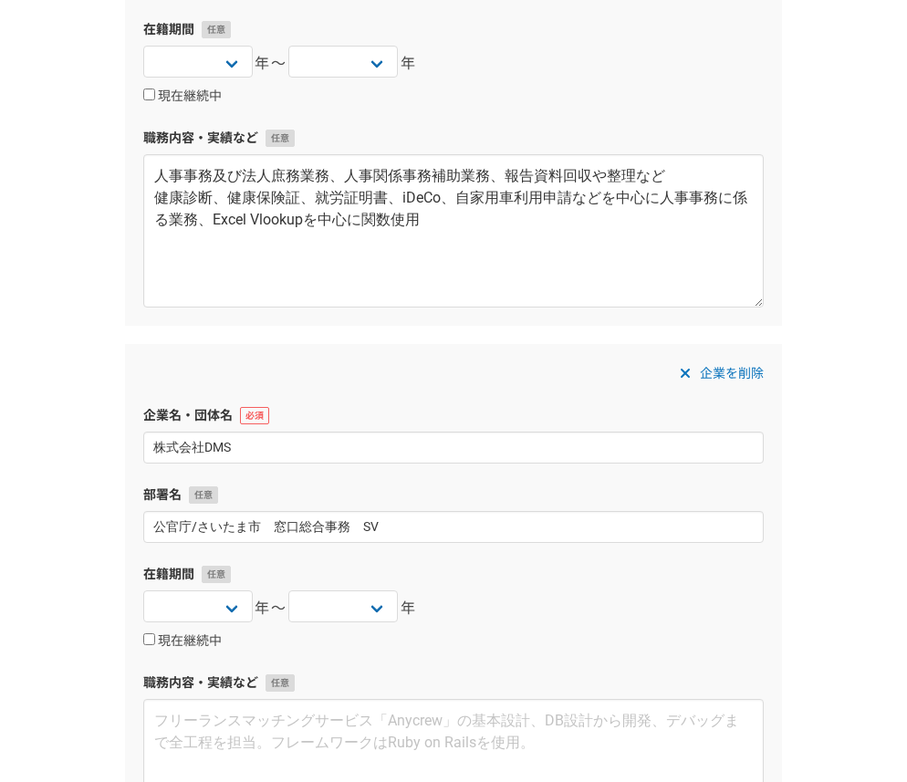
scroll to position [1504, 0]
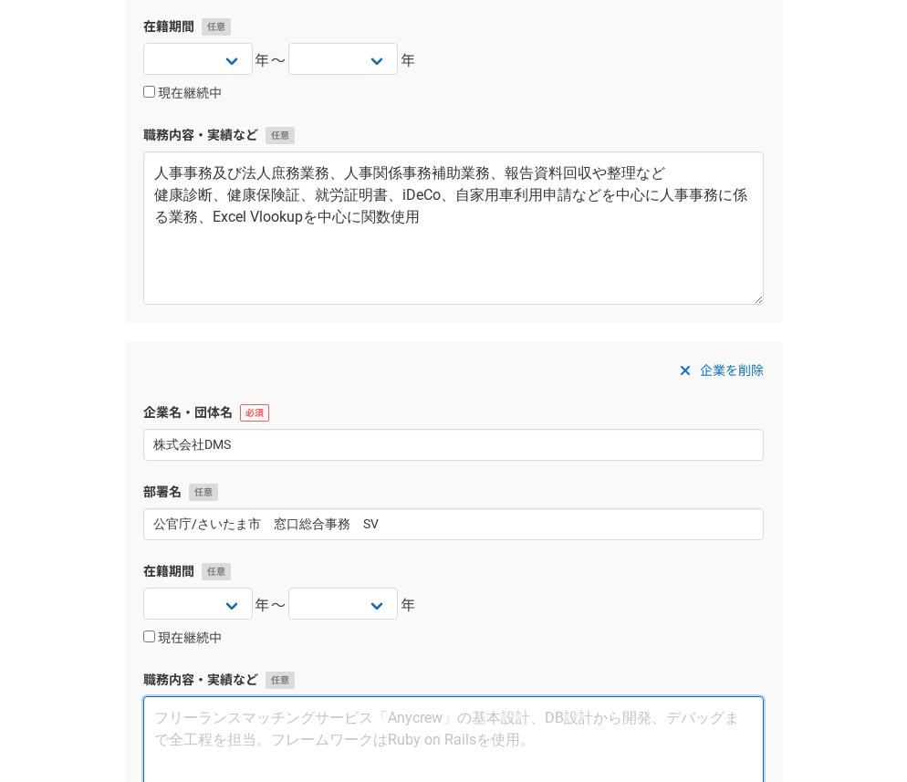
click at [425, 726] on textarea at bounding box center [453, 772] width 620 height 153
click at [427, 728] on textarea at bounding box center [453, 772] width 620 height 153
paste textarea "窓口業務、案内、受付、集計事務など　(給付金)カスタマーサポート"
type textarea "窓口業務、案内、受付、集計事務など　(給付金)カスタマーサポート"
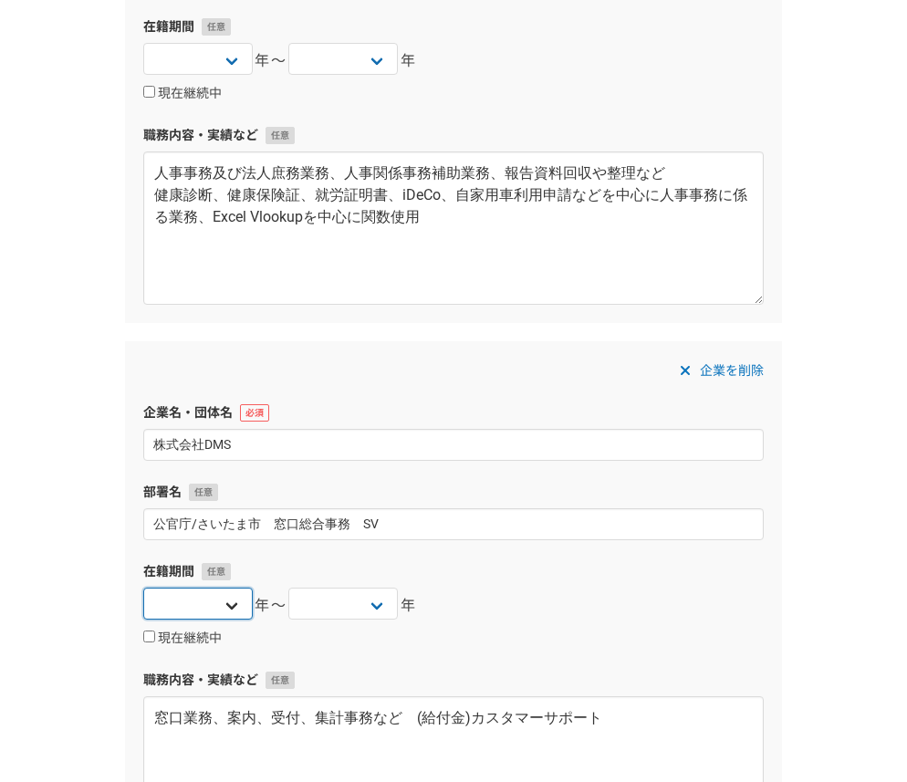
click at [227, 597] on select "2025 2024 2023 2022 2021 2020 2019 2018 2017 2016 2015 2014 2013 2012 2011 2010…" at bounding box center [197, 603] width 109 height 32
select select "2022"
click at [360, 600] on select "2025 2024 2023 2022 2021 2020 2019 2018 2017 2016 2015 2014 2013 2012 2011 2010…" at bounding box center [342, 603] width 109 height 32
select select "2022"
click at [555, 633] on div "現在継続中" at bounding box center [453, 638] width 620 height 22
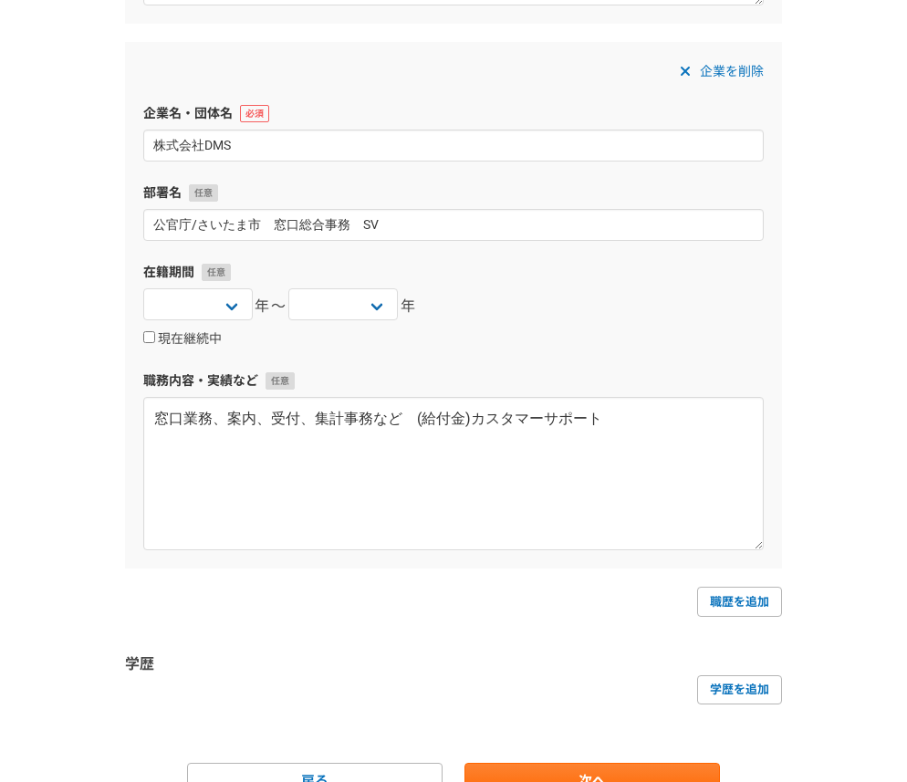
scroll to position [1810, 0]
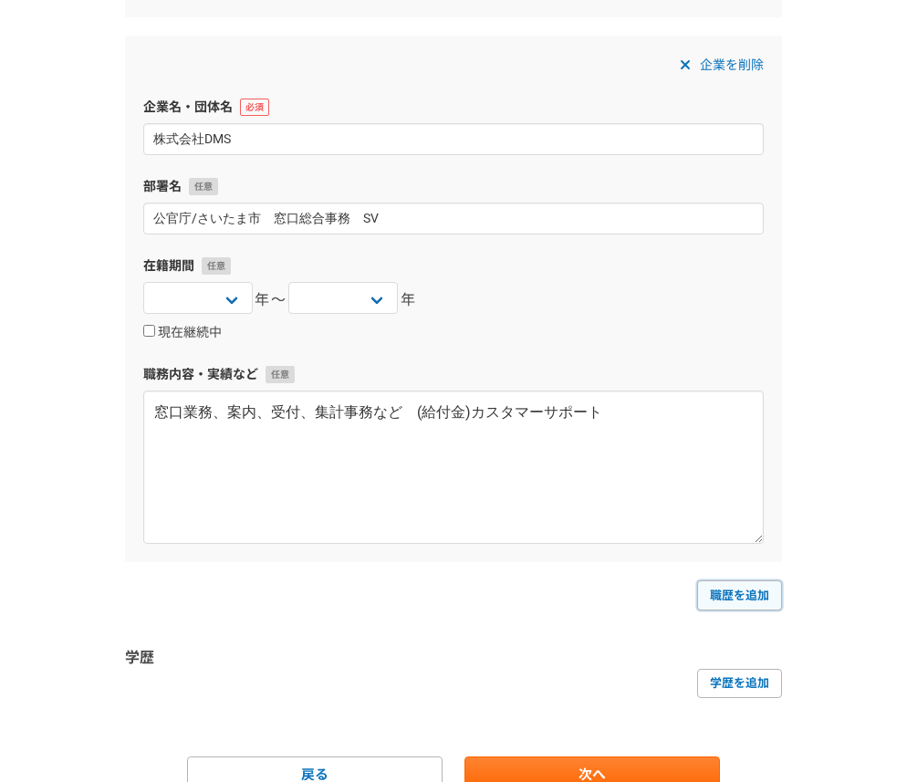
click at [722, 589] on link "職歴を追加" at bounding box center [739, 594] width 85 height 29
select select
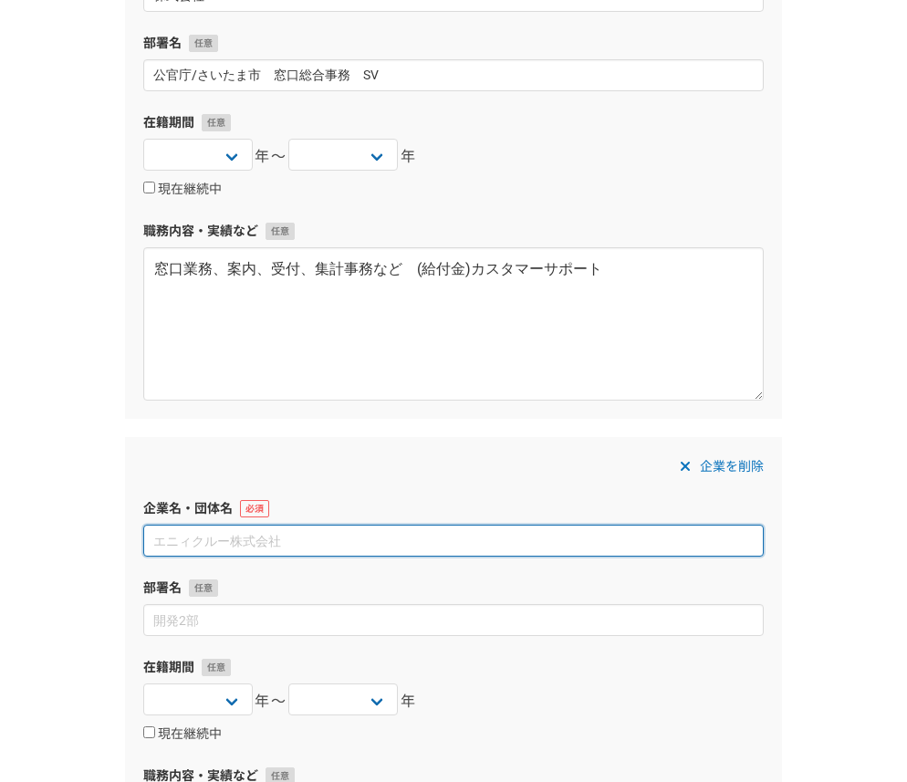
scroll to position [1962, 0]
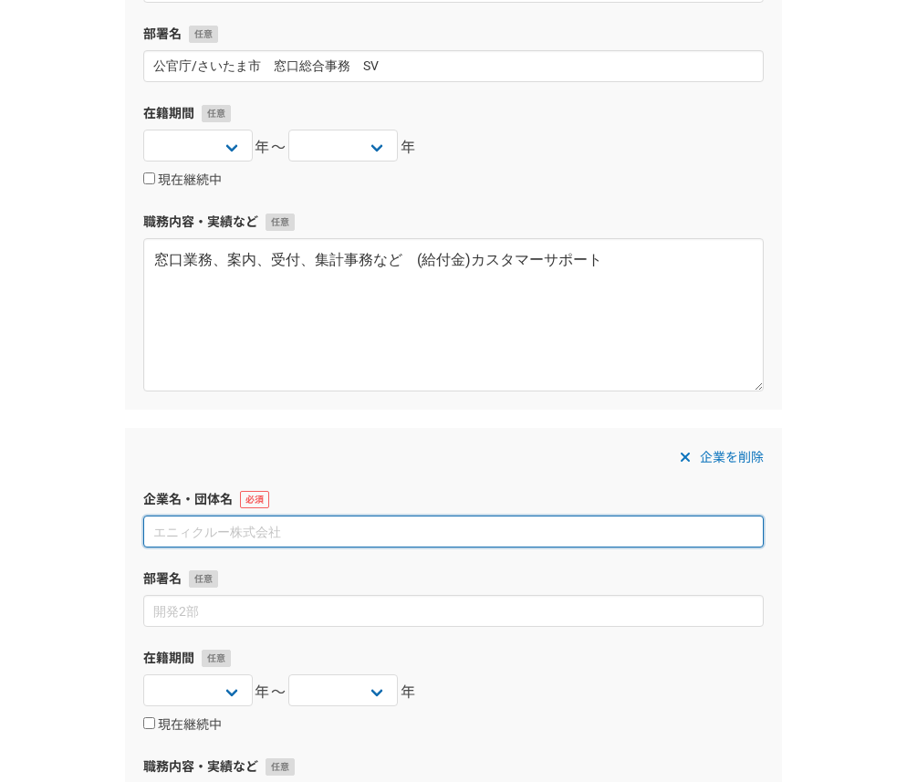
click at [389, 523] on input at bounding box center [453, 531] width 620 height 32
paste input "株式会社アイヴィジット"
type input "株式会社アイヴィジット"
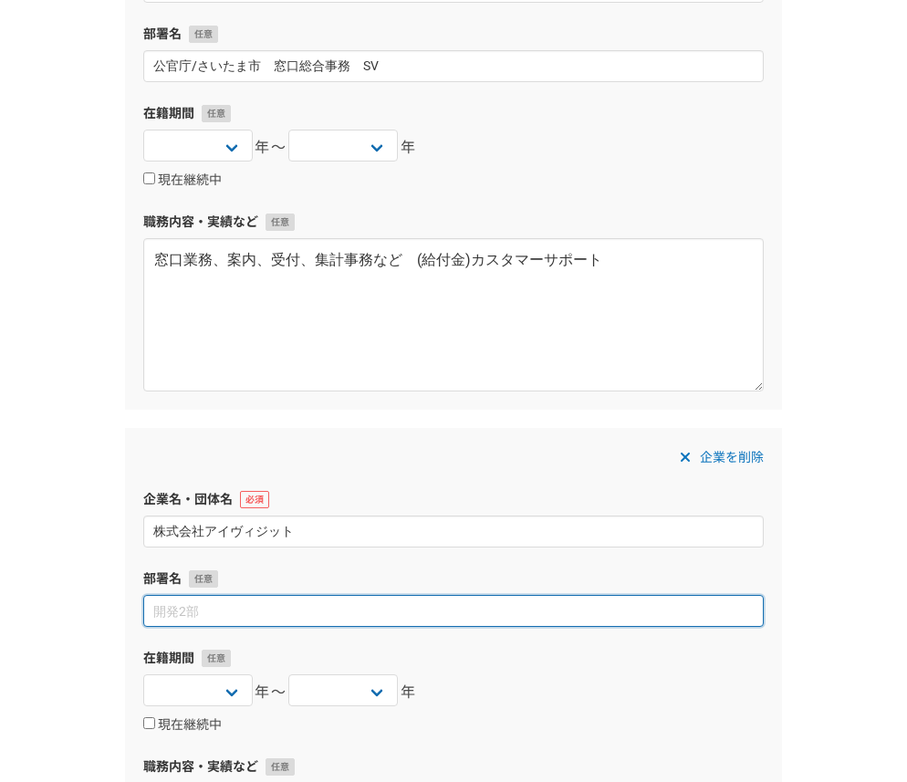
click at [398, 624] on input at bounding box center [453, 611] width 620 height 32
paste input "官公庁/[GEOGRAPHIC_DATA]（[GEOGRAPHIC_DATA]大宮）"
type input "官公庁/[GEOGRAPHIC_DATA]（[GEOGRAPHIC_DATA]大宮）"
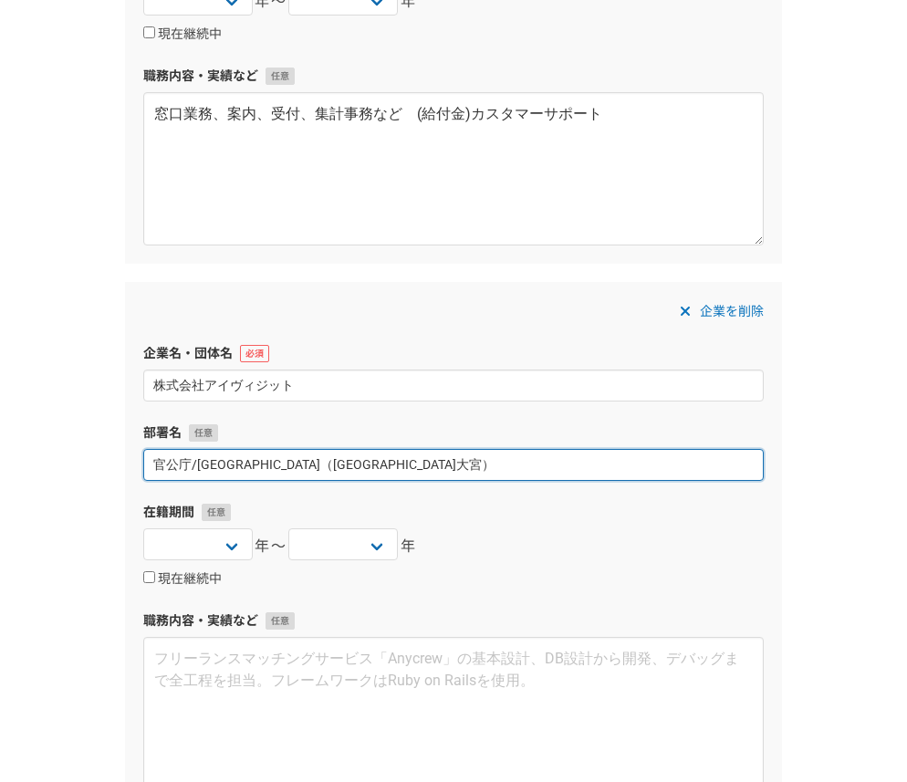
scroll to position [2116, 0]
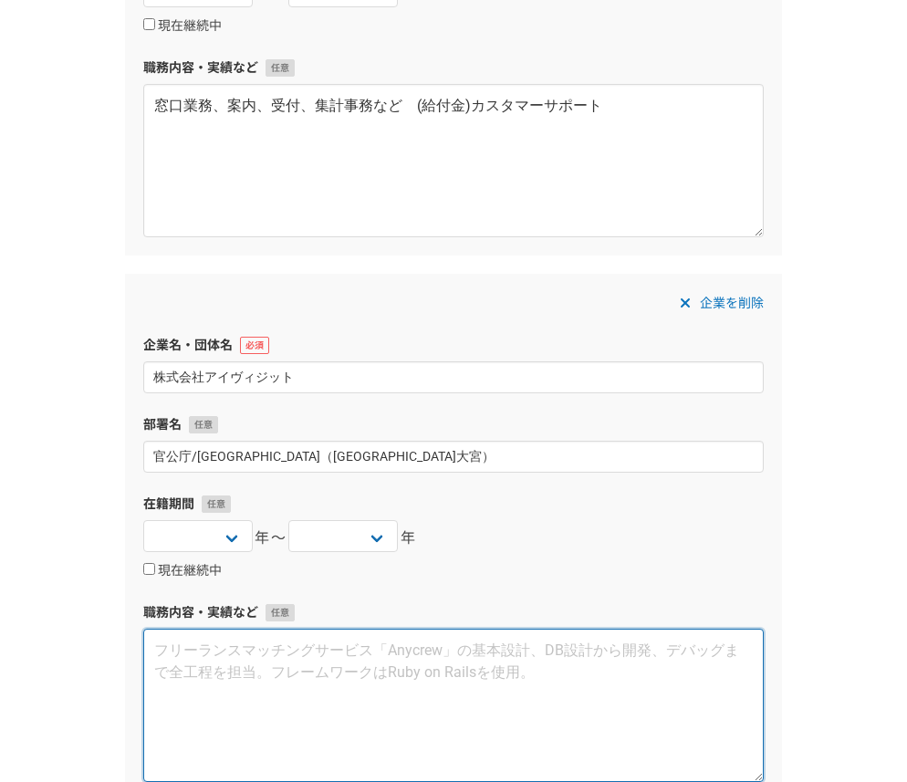
click at [368, 683] on textarea at bounding box center [453, 704] width 620 height 153
paste textarea "窓口業務、受付、電話、案内、など"
type textarea "窓口業務、受付、電話、案内、など"
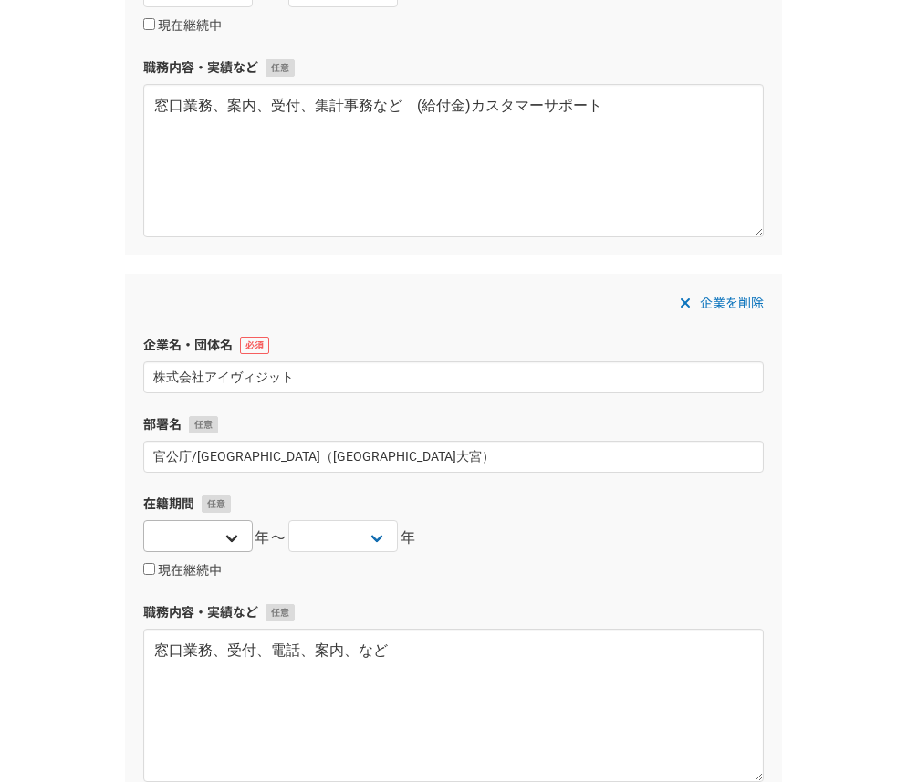
click at [253, 539] on div "2025 2024 2023 2022 2021 2020 2019 2018 2017 2016 2015 2014 2013 2012 2011 2010…" at bounding box center [453, 538] width 620 height 36
click at [225, 536] on select "2025 2024 2023 2022 2021 2020 2019 2018 2017 2016 2015 2014 2013 2012 2011 2010…" at bounding box center [197, 536] width 109 height 32
select select "2018"
click at [361, 528] on select "2025 2024 2023 2022 2021 2020 2019 2018 2017 2016 2015 2014 2013 2012 2011 2010…" at bounding box center [342, 536] width 109 height 32
select select "2019"
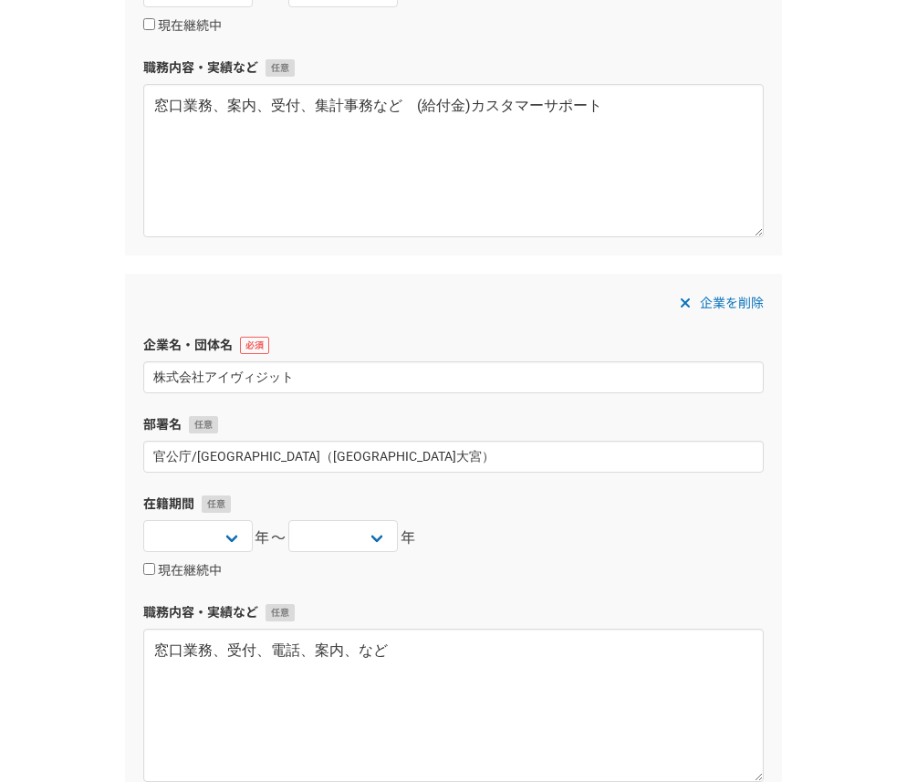
click at [551, 551] on div "2025 2024 2023 2022 2021 2020 2019 2018 2017 2016 2015 2014 2013 2012 2011 2010…" at bounding box center [453, 538] width 620 height 36
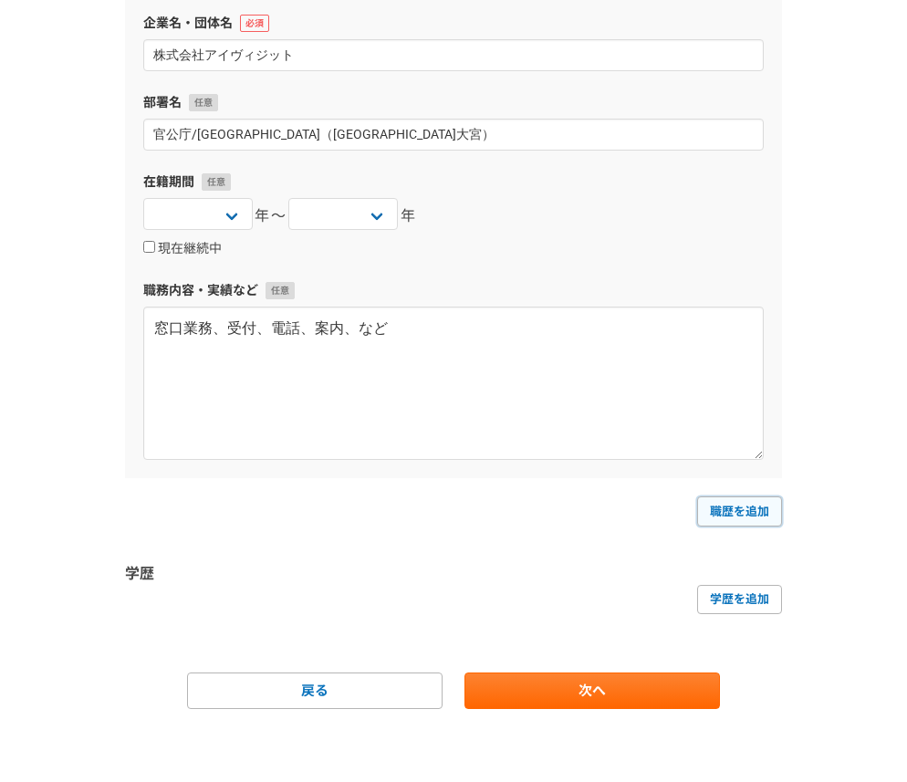
click at [732, 506] on link "職歴を追加" at bounding box center [739, 510] width 85 height 29
select select
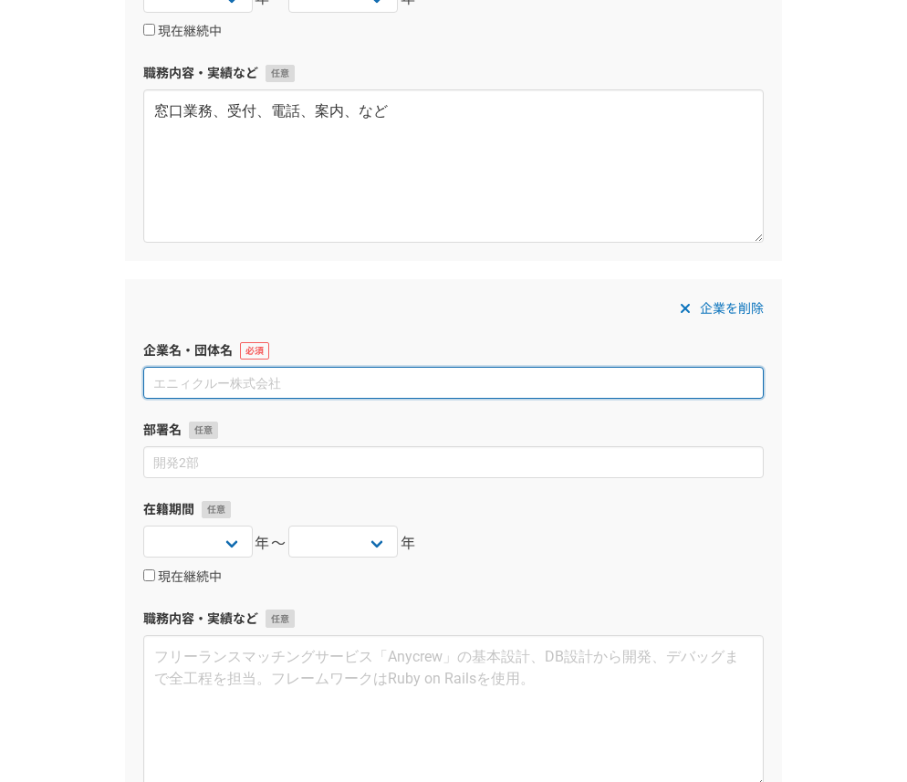
scroll to position [2724, 0]
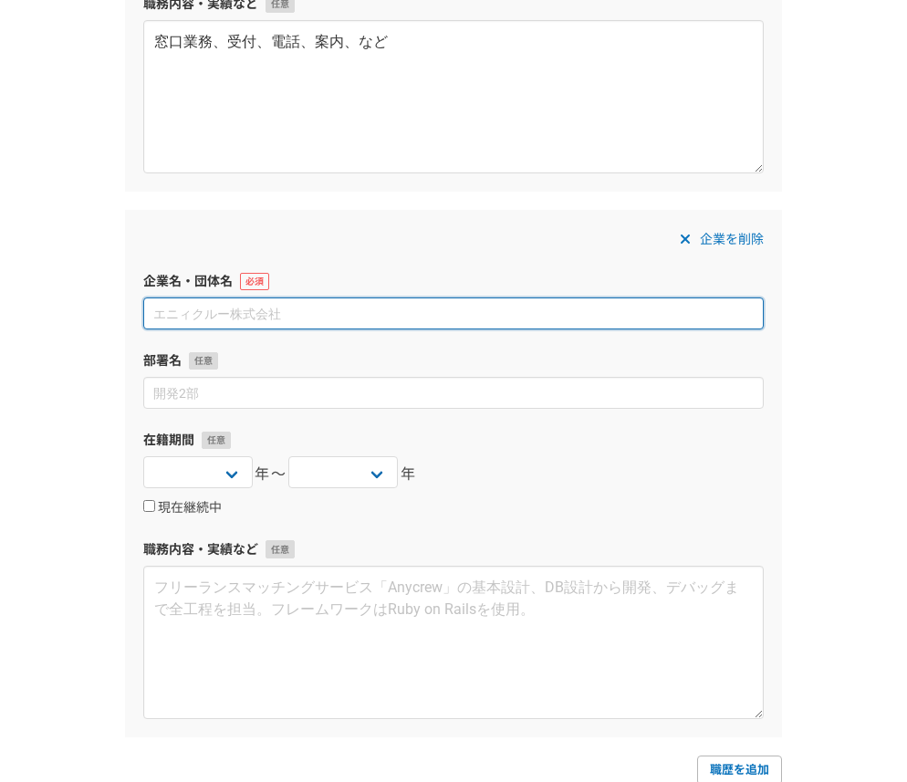
click at [480, 328] on input at bounding box center [453, 313] width 620 height 32
paste input "カルソニックカンセイ・ビジネスエキスパート株式会社（現在：マレリ株式会社）"
type input "カルソニックカンセイ・ビジネスエキスパート株式会社（現在：マレリ株式会社）"
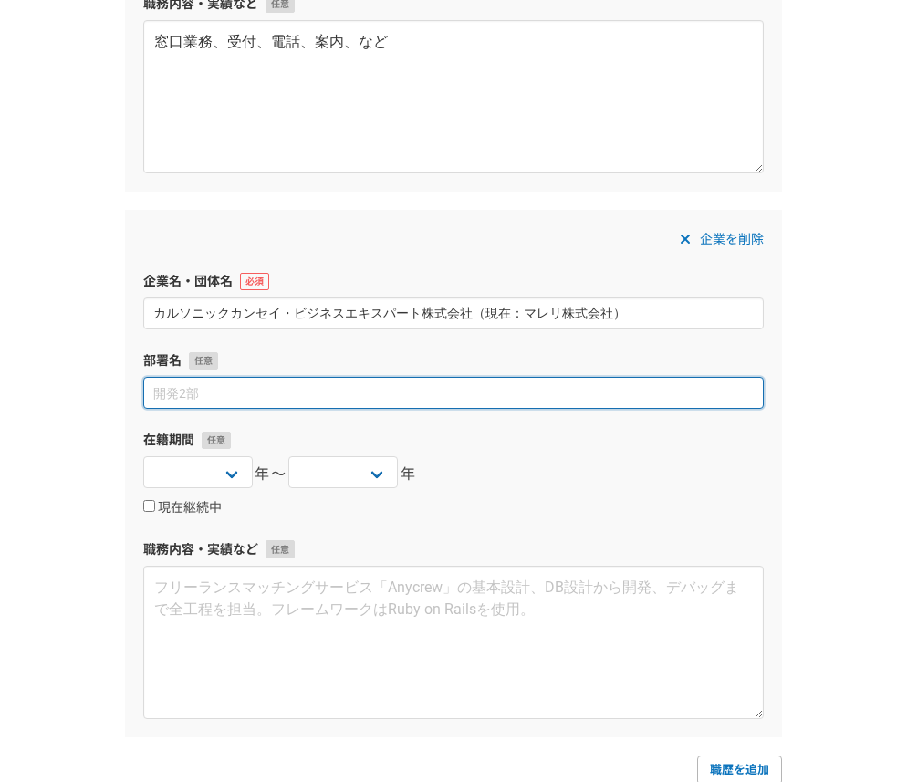
click at [468, 390] on input at bounding box center [453, 393] width 620 height 32
type input "経理部"
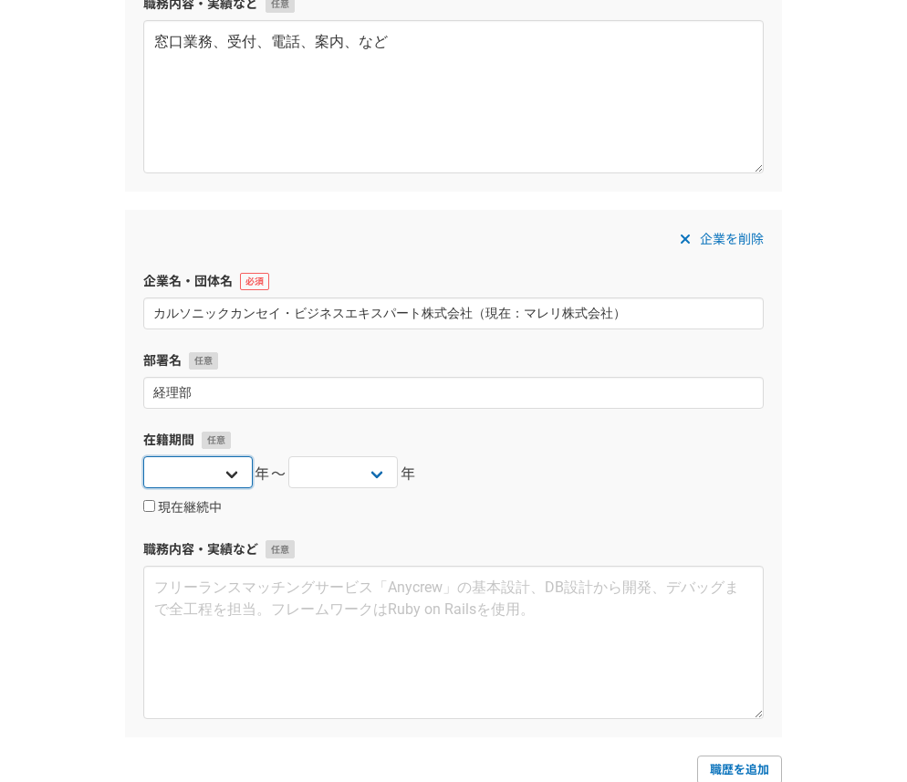
click at [233, 478] on select "2025 2024 2023 2022 2021 2020 2019 2018 2017 2016 2015 2014 2013 2012 2011 2010…" at bounding box center [197, 472] width 109 height 32
select select "2017"
click at [333, 472] on select "2025 2024 2023 2022 2021 2020 2019 2018 2017 2016 2015 2014 2013 2012 2011 2010…" at bounding box center [342, 472] width 109 height 32
select select "2018"
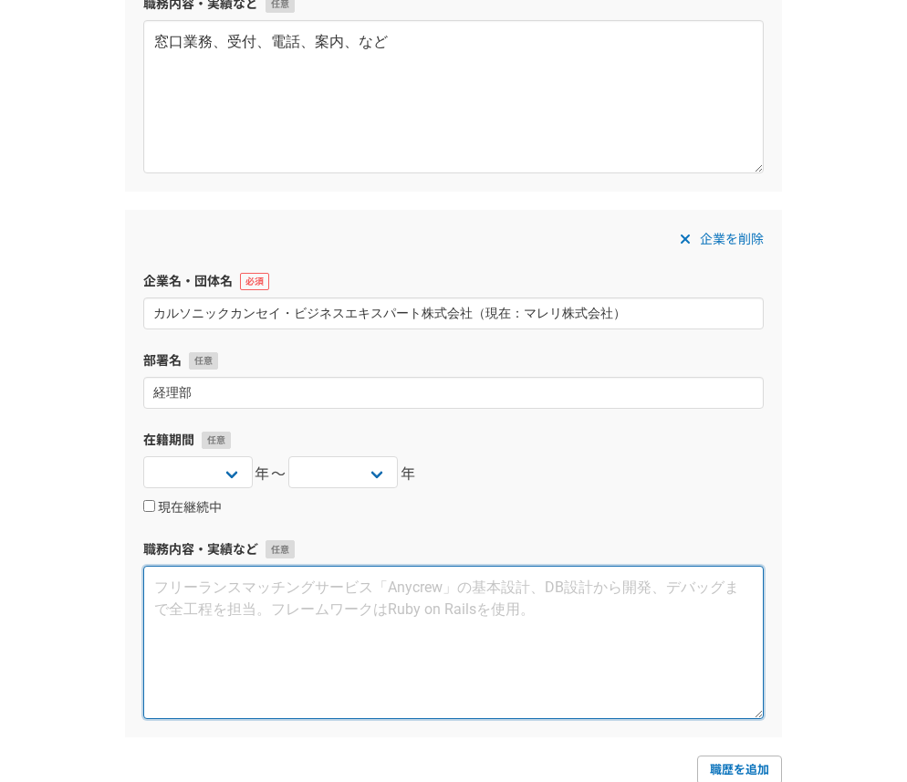
click at [351, 590] on textarea at bounding box center [453, 641] width 620 height 153
paste textarea "伝票精査、伝票起票、ファイリング、Excelデータ作成、PowerPointマニュアル作成"
click at [420, 642] on textarea "伝票精査、伝票起票、ファイリング、Excelデータ作成、PowerPointマニュアル作成" at bounding box center [453, 641] width 620 height 153
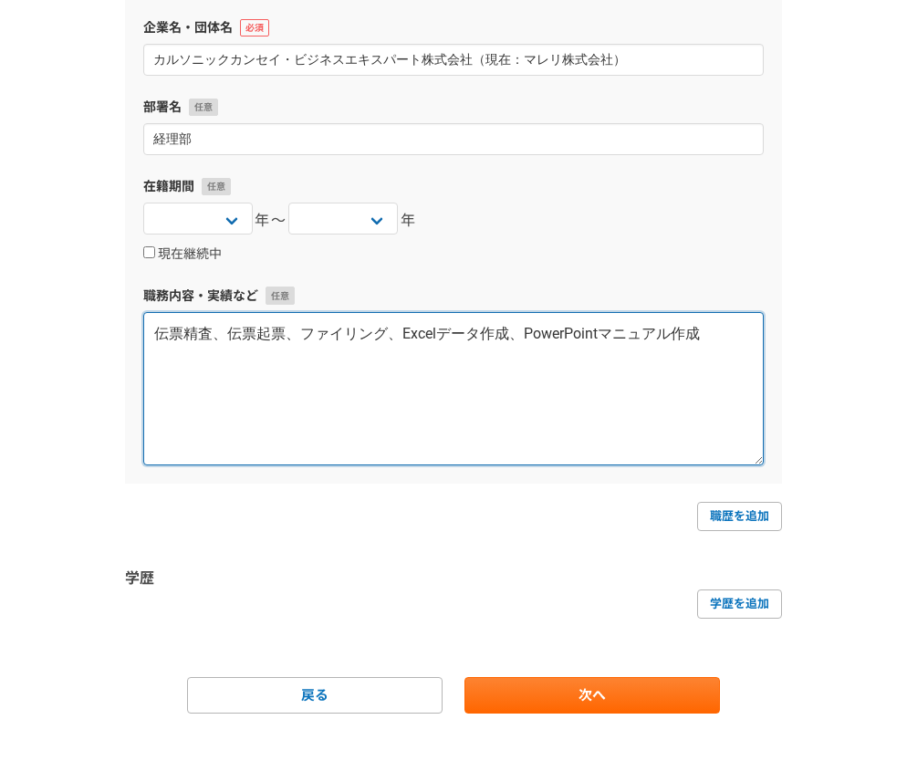
scroll to position [2983, 0]
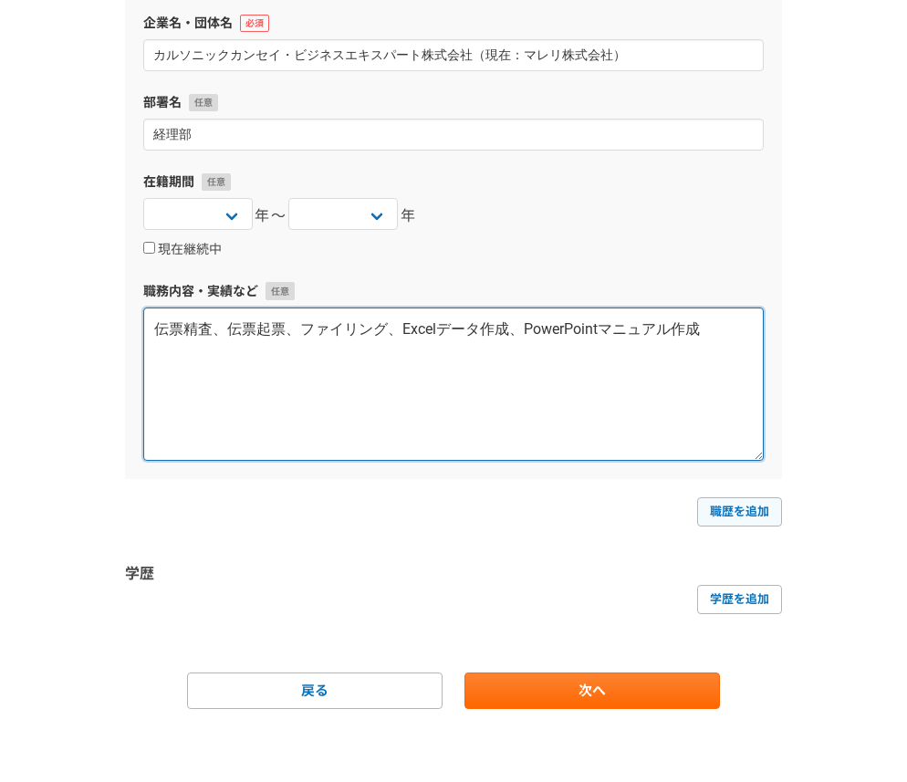
type textarea "伝票精査、伝票起票、ファイリング、Excelデータ作成、PowerPointマニュアル作成"
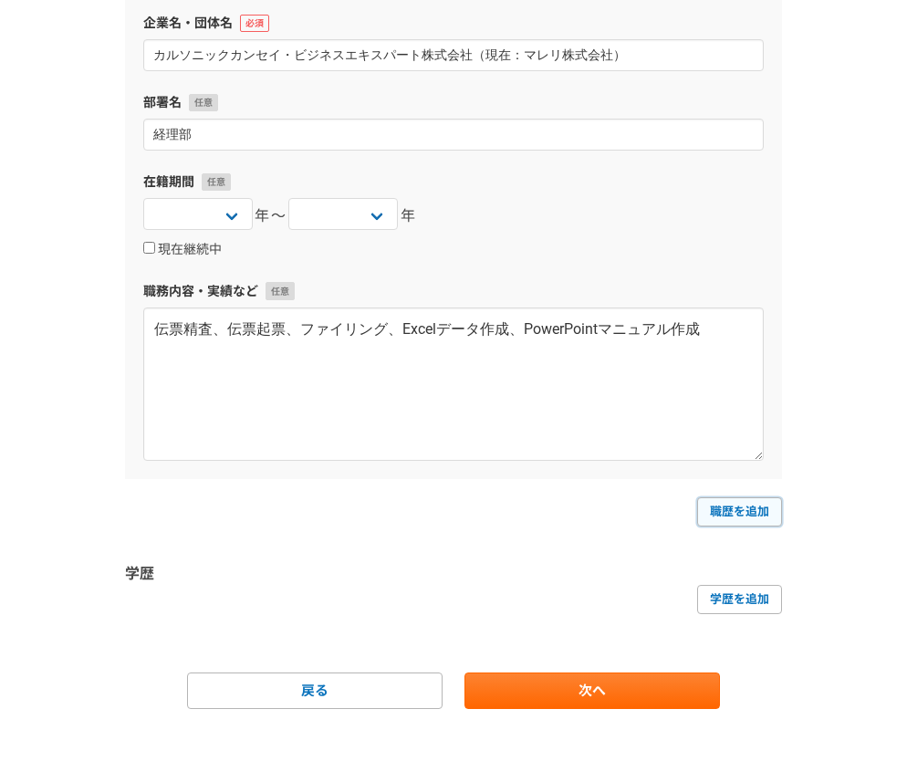
click at [767, 500] on link "職歴を追加" at bounding box center [739, 511] width 85 height 29
select select
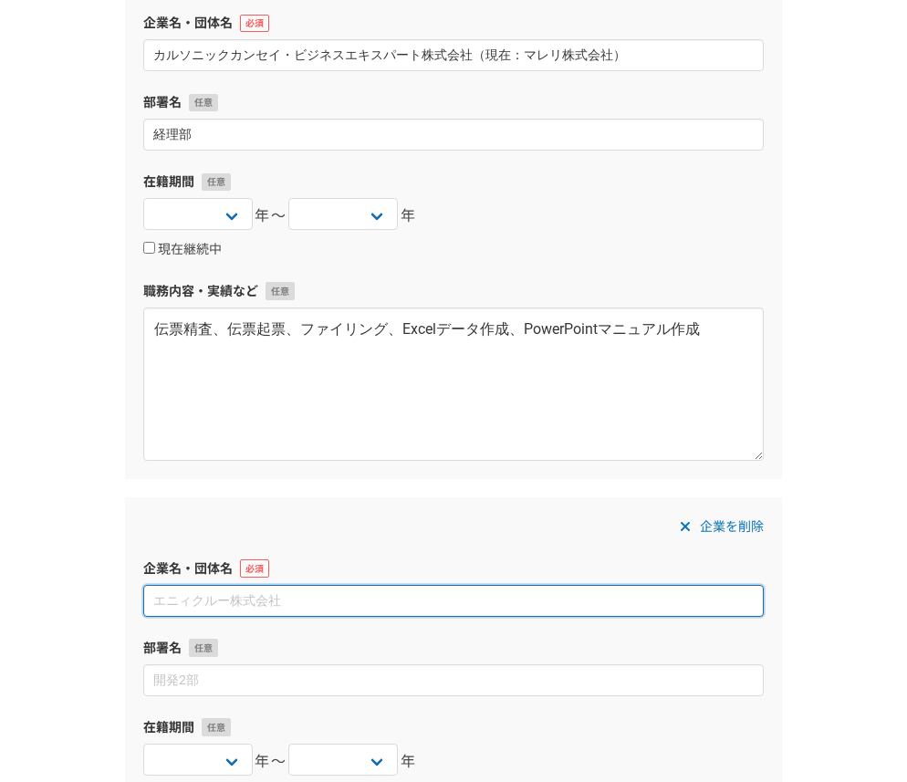
click at [409, 600] on input at bounding box center [453, 601] width 620 height 32
paste input "日特エンジニアリング株式会社（現在：NITTOKU株式会社）"
type input "日特エンジニアリング株式会社（現在：NITTOKU株式会社）"
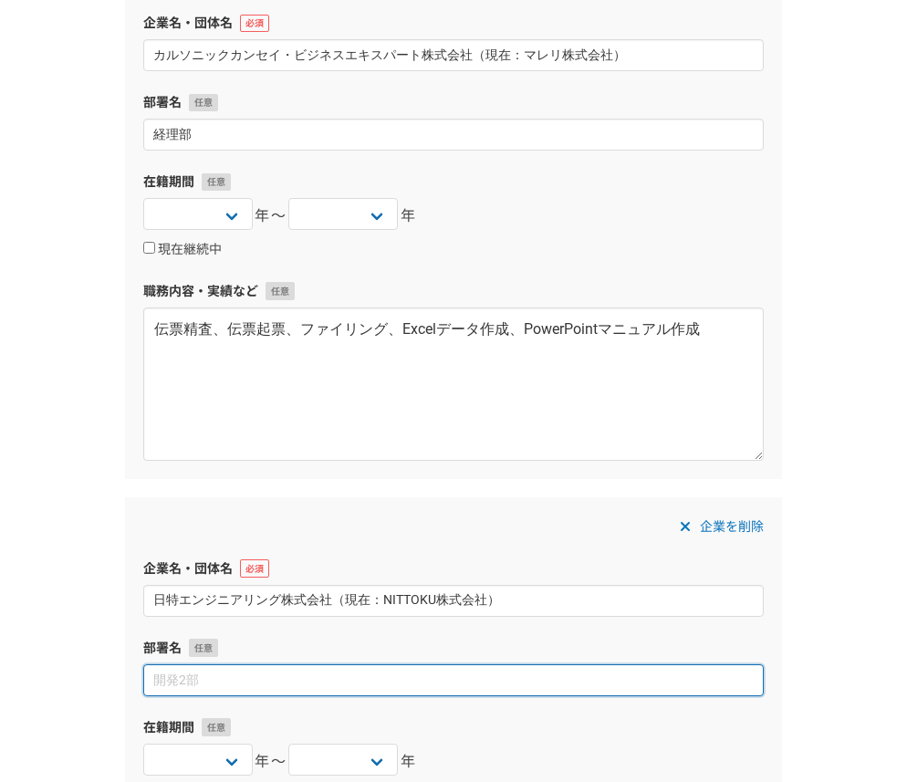
click at [408, 669] on input at bounding box center [453, 680] width 620 height 32
paste input "本社総務部"
type input "本社総務部"
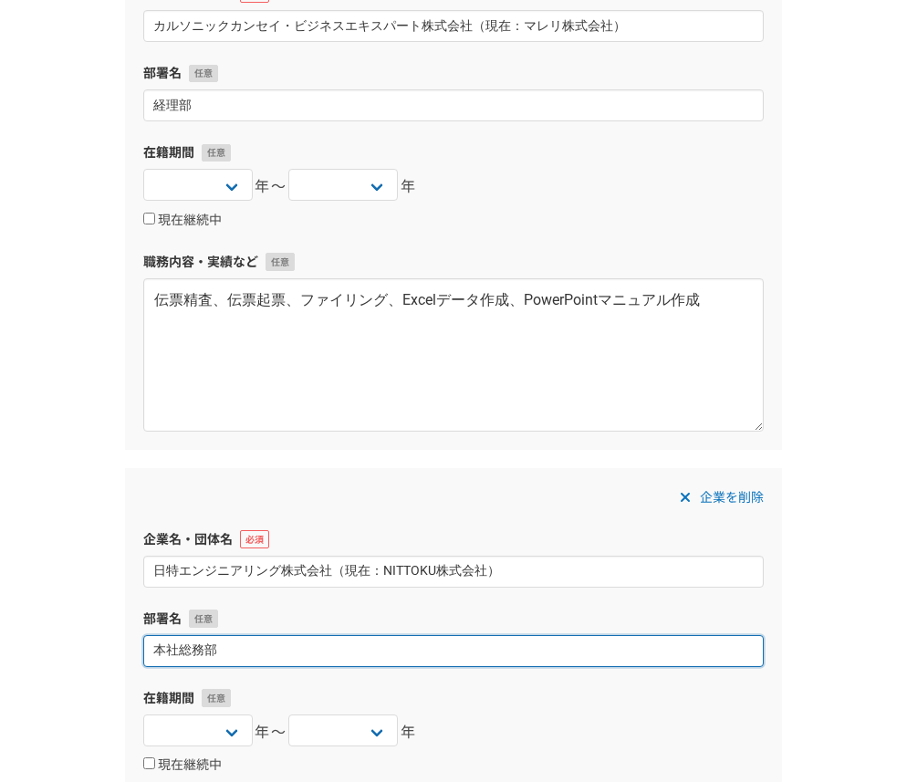
scroll to position [3139, 0]
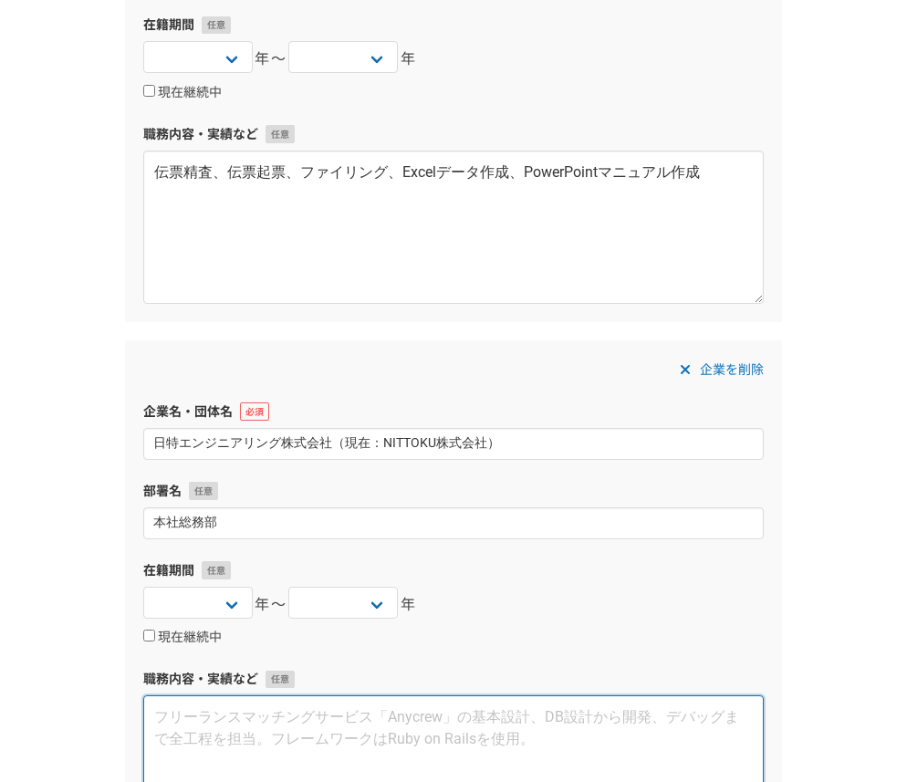
click at [386, 731] on textarea at bounding box center [453, 771] width 620 height 153
paste textarea "総合受付、来客対応、電話対応、旅費精算・精査、備品管理、会議セッティング、会議資料作成、データ入力、ファイリング、稟議書管理、業者対応"
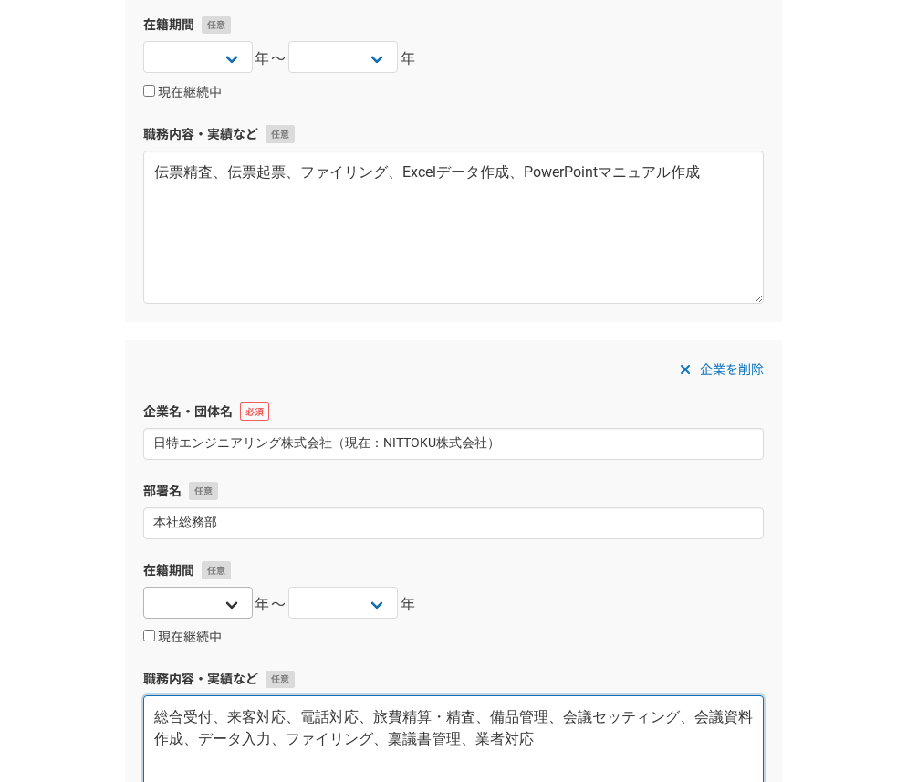
type textarea "総合受付、来客対応、電話対応、旅費精算・精査、備品管理、会議セッティング、会議資料作成、データ入力、ファイリング、稟議書管理、業者対応"
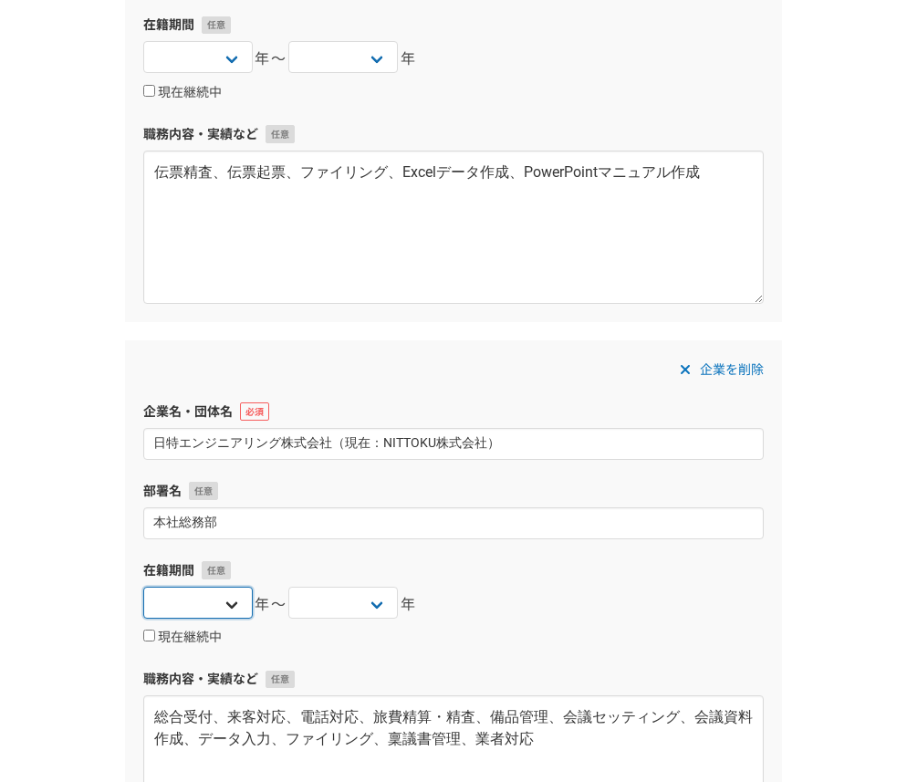
click at [208, 599] on select "2025 2024 2023 2022 2021 2020 2019 2018 2017 2016 2015 2014 2013 2012 2011 2010…" at bounding box center [197, 602] width 109 height 32
select select "2003"
click at [370, 605] on select "2025 2024 2023 2022 2021 2020 2019 2018 2017 2016 2015 2014 2013 2012 2011 2010…" at bounding box center [342, 602] width 109 height 32
select select "2006"
click at [526, 623] on div "在籍期間 2025 2024 2023 2022 2021 2020 2019 2018 2017 2016 2015 2014 2013 2012 2011…" at bounding box center [453, 604] width 620 height 87
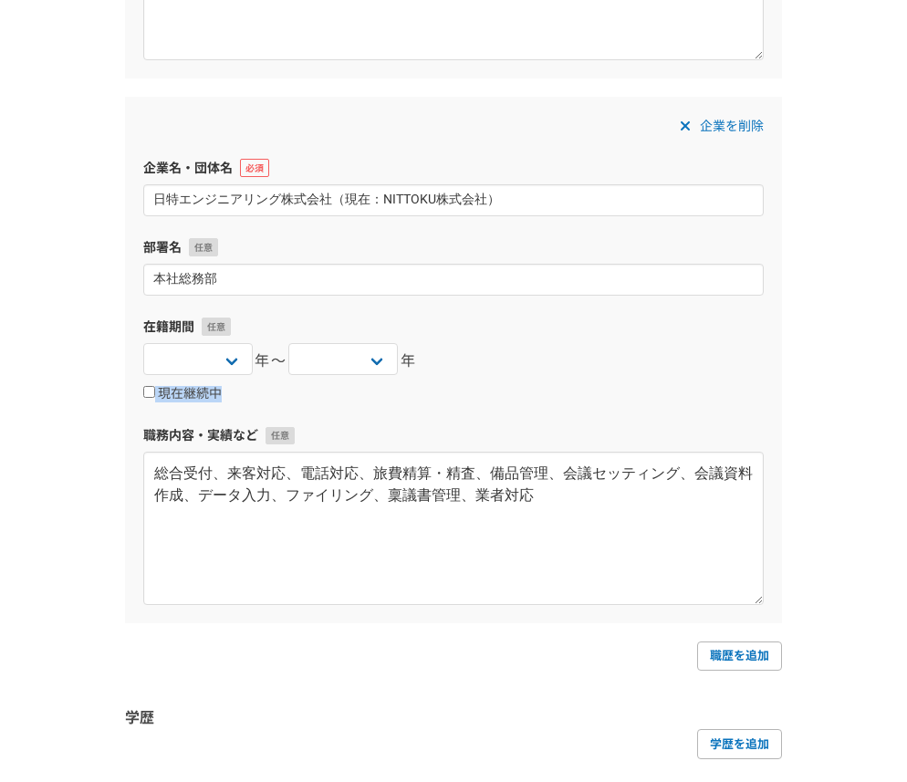
scroll to position [3527, 0]
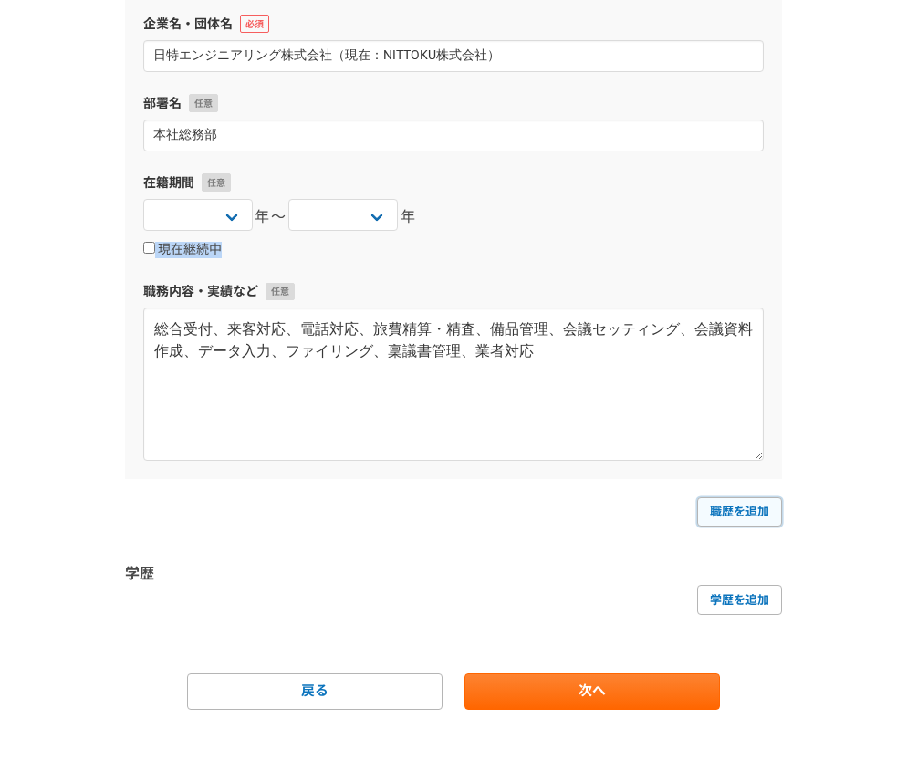
click at [773, 505] on link "職歴を追加" at bounding box center [739, 511] width 85 height 29
select select
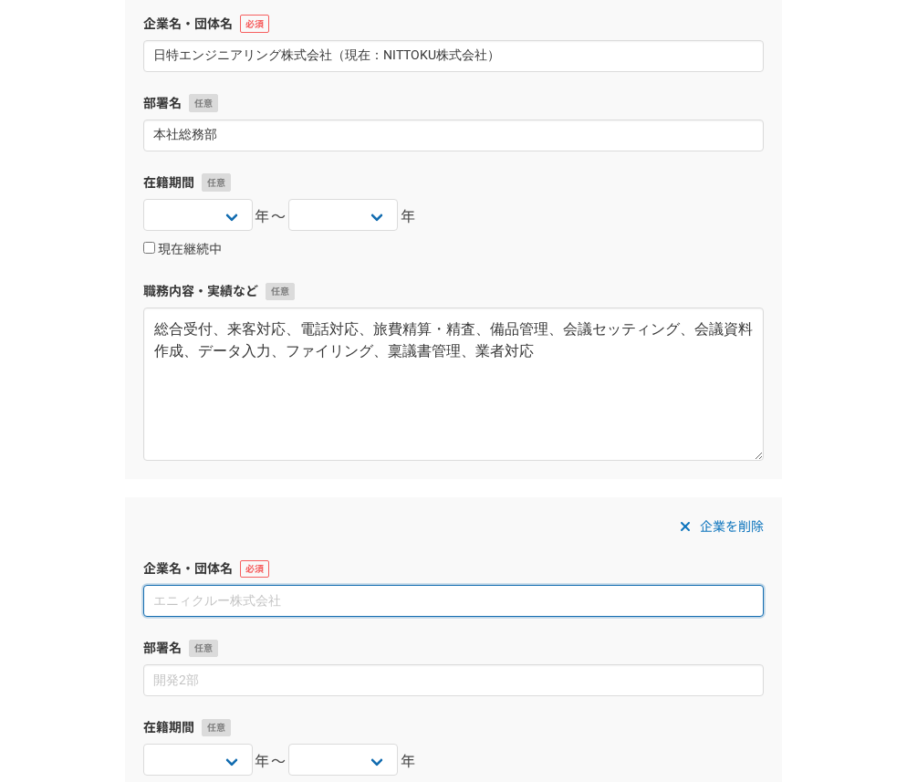
click at [418, 597] on input at bounding box center [453, 601] width 620 height 32
paste input "学校法人滋慶学園東京コミュニケーションアート専門学校"
type input "学校法人滋慶学園東京コミュニケーションアート専門学校"
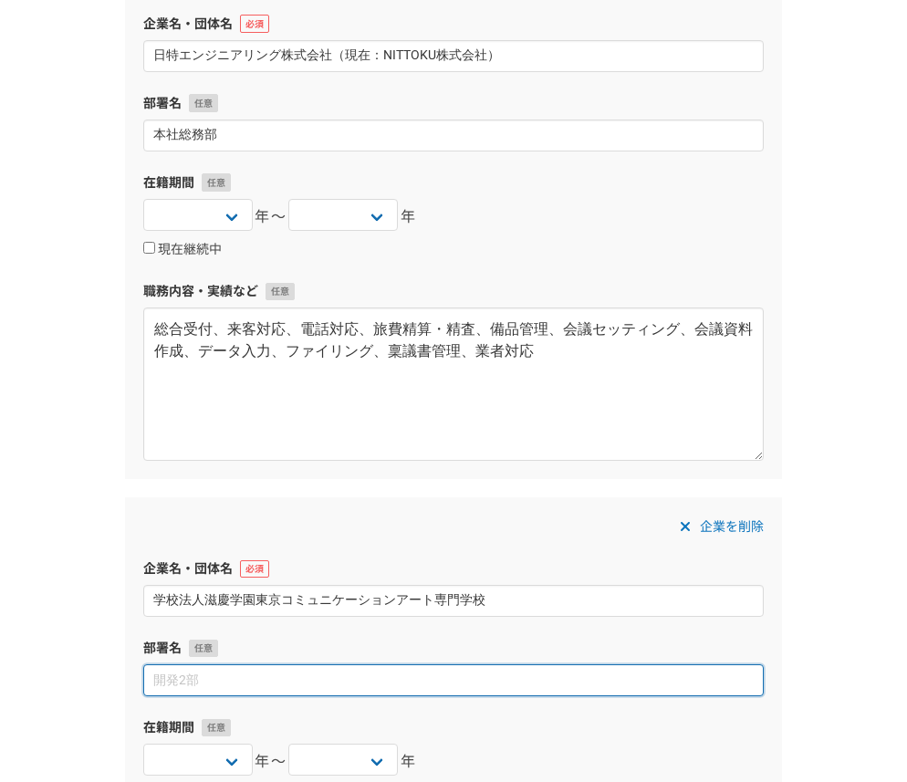
click at [313, 677] on input at bounding box center [453, 680] width 620 height 32
type input "広報部、総務部"
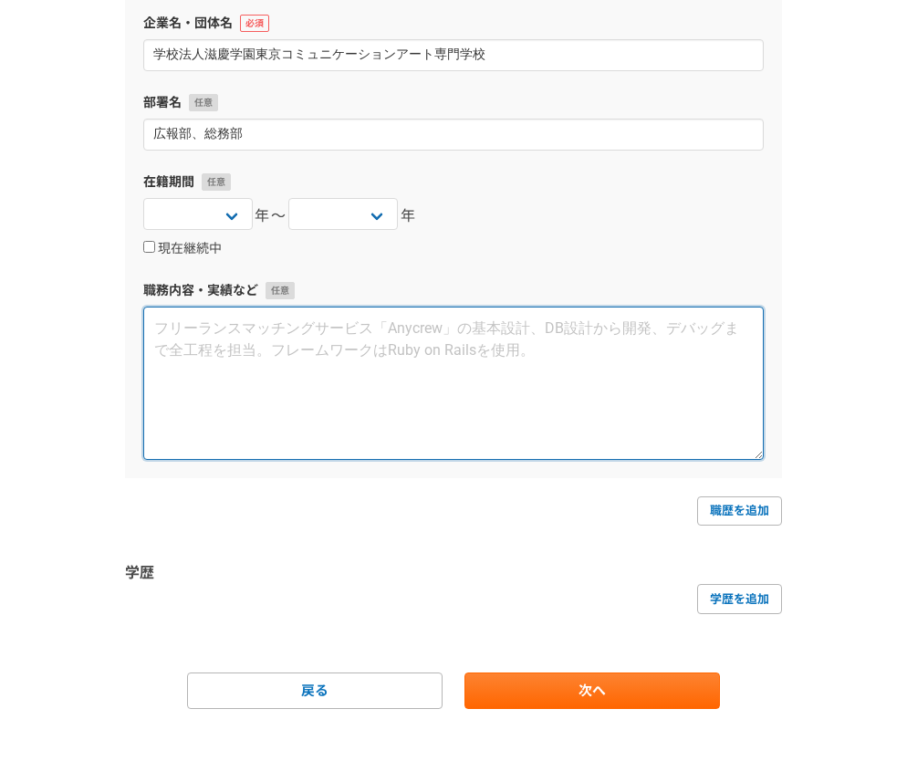
click at [400, 367] on textarea at bounding box center [453, 382] width 620 height 153
paste textarea "広報（1年）/総合受付、来客対応、電話対応、パンフ発送、データ入力、学校説明会準備・運営 総務（3年）/勤怠シフト作成、旅費精算精査、伝票起票、[PERSON…"
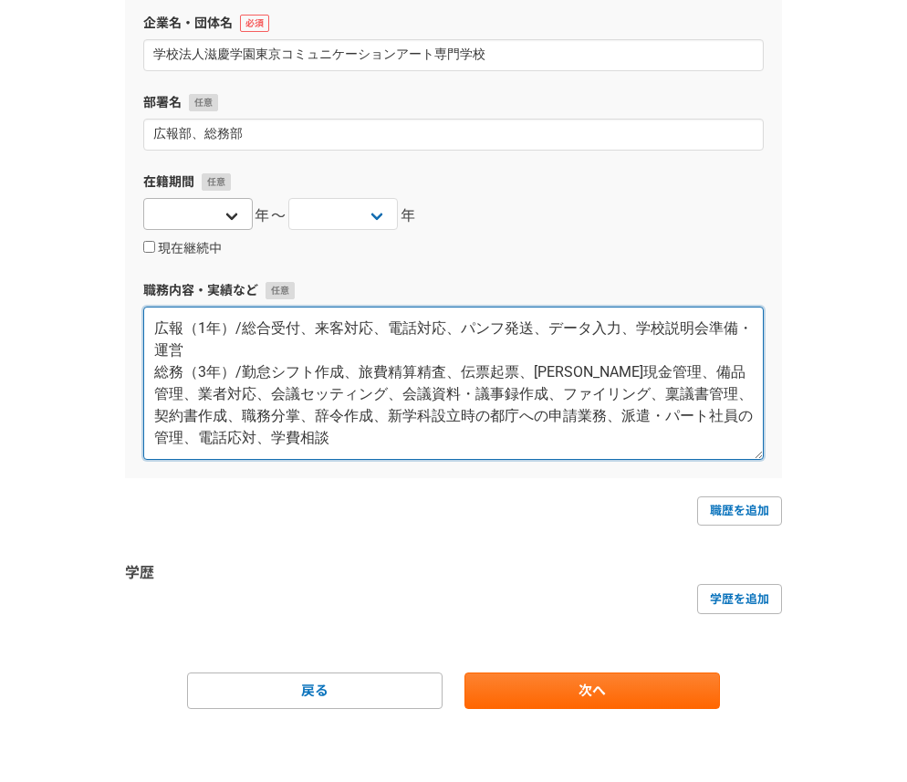
type textarea "広報（1年）/総合受付、来客対応、電話対応、パンフ発送、データ入力、学校説明会準備・運営 総務（3年）/勤怠シフト作成、旅費精算精査、伝票起票、[PERSON…"
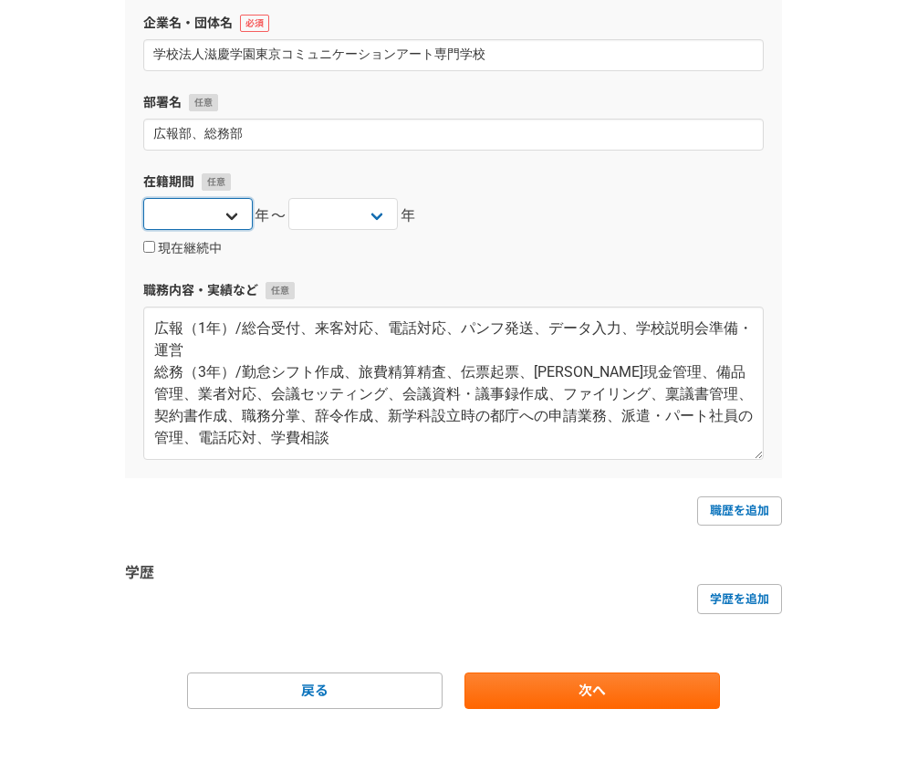
click at [219, 222] on select "2025 2024 2023 2022 2021 2020 2019 2018 2017 2016 2015 2014 2013 2012 2011 2010…" at bounding box center [197, 214] width 109 height 32
select select "1997"
click at [378, 212] on select "2025 2024 2023 2022 2021 2020 2019 2018 2017 2016 2015 2014 2013 2012 2011 2010…" at bounding box center [342, 214] width 109 height 32
select select "2001"
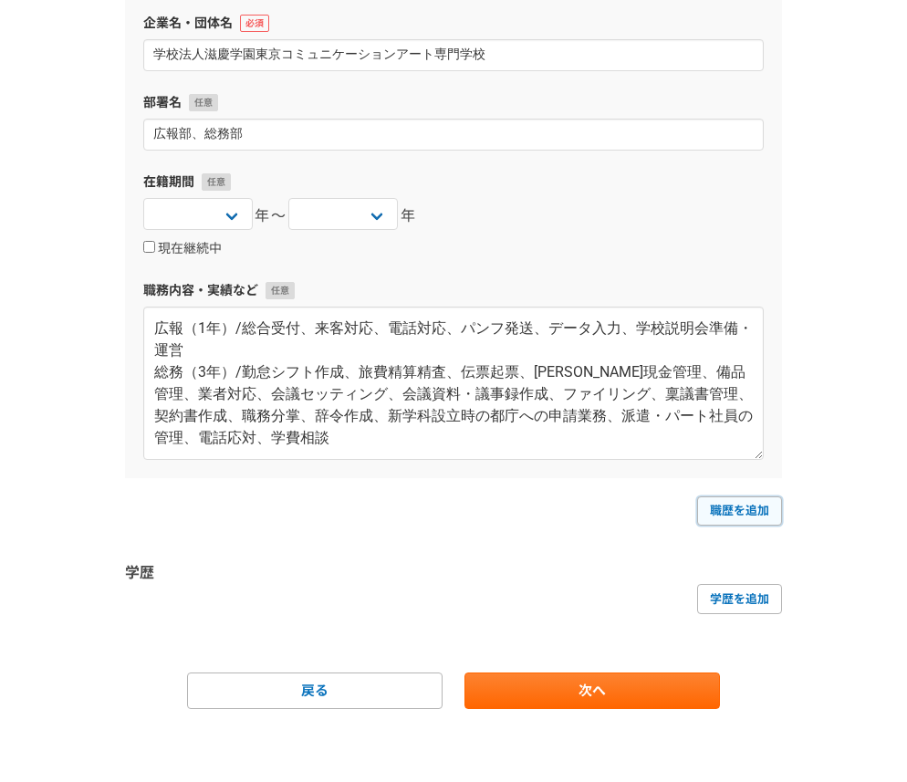
click at [718, 503] on link "職歴を追加" at bounding box center [739, 510] width 85 height 29
select select
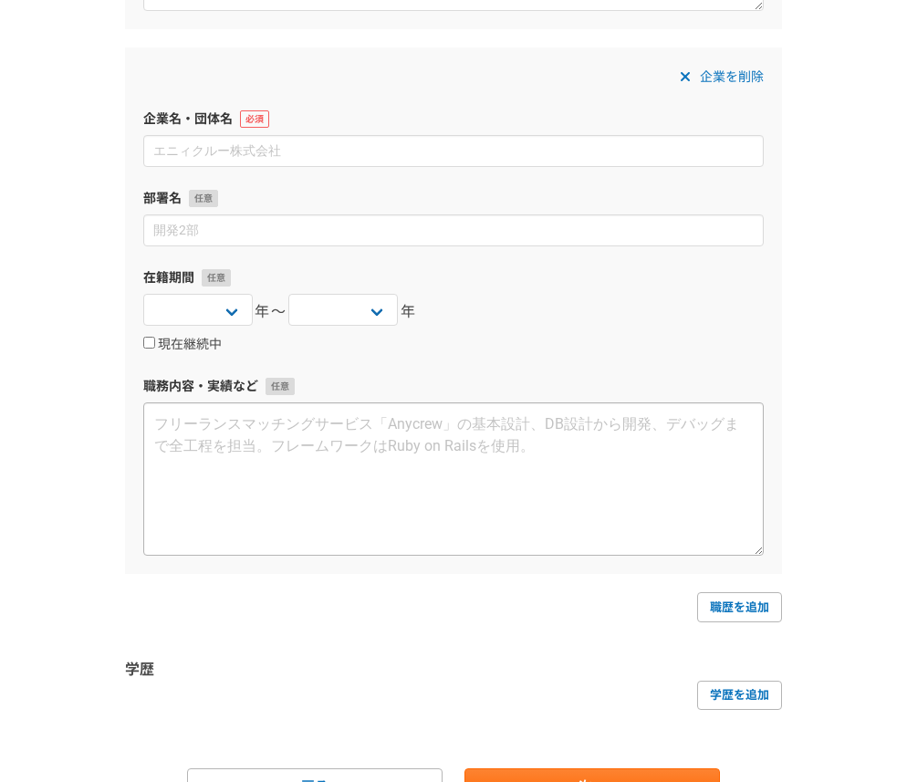
scroll to position [4617, 0]
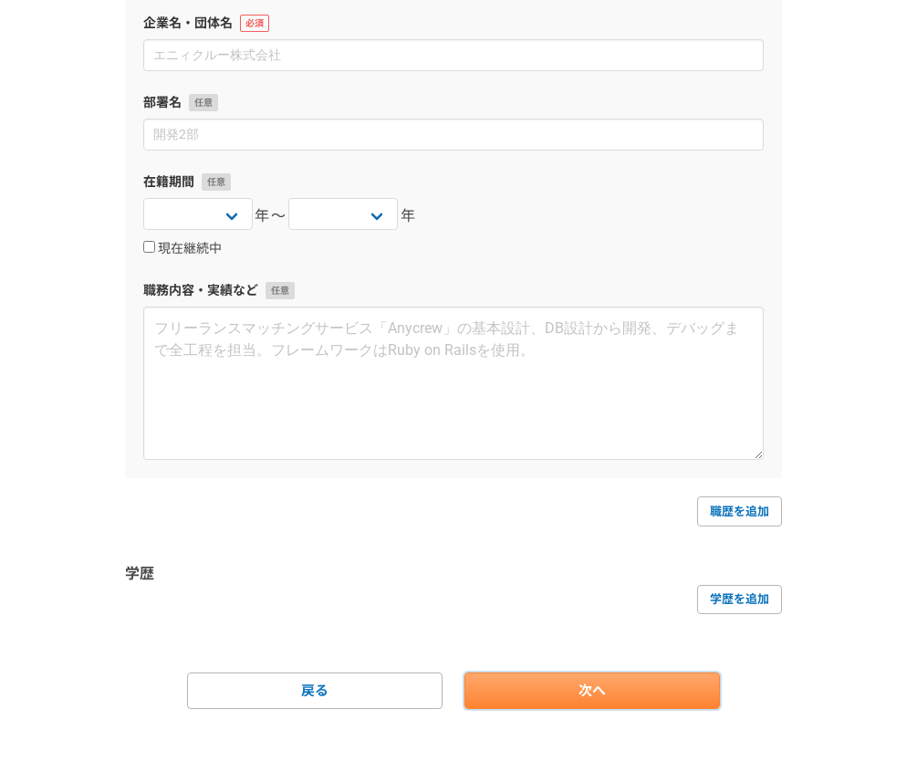
click at [632, 697] on link "次へ" at bounding box center [591, 690] width 255 height 36
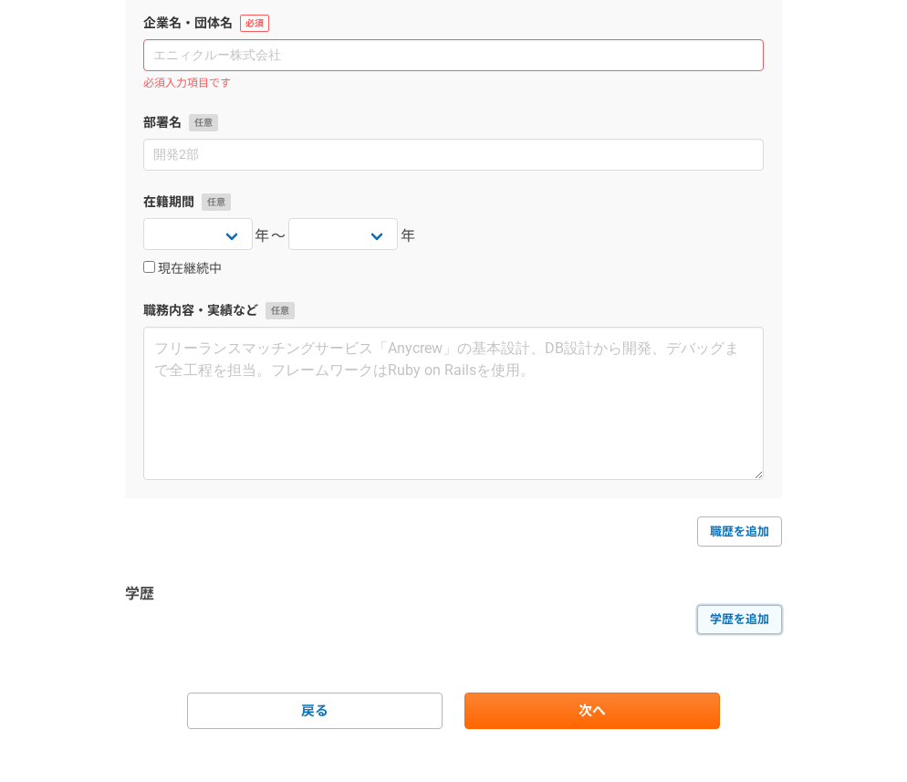
click at [729, 624] on link "学歴を追加" at bounding box center [739, 619] width 85 height 29
select select
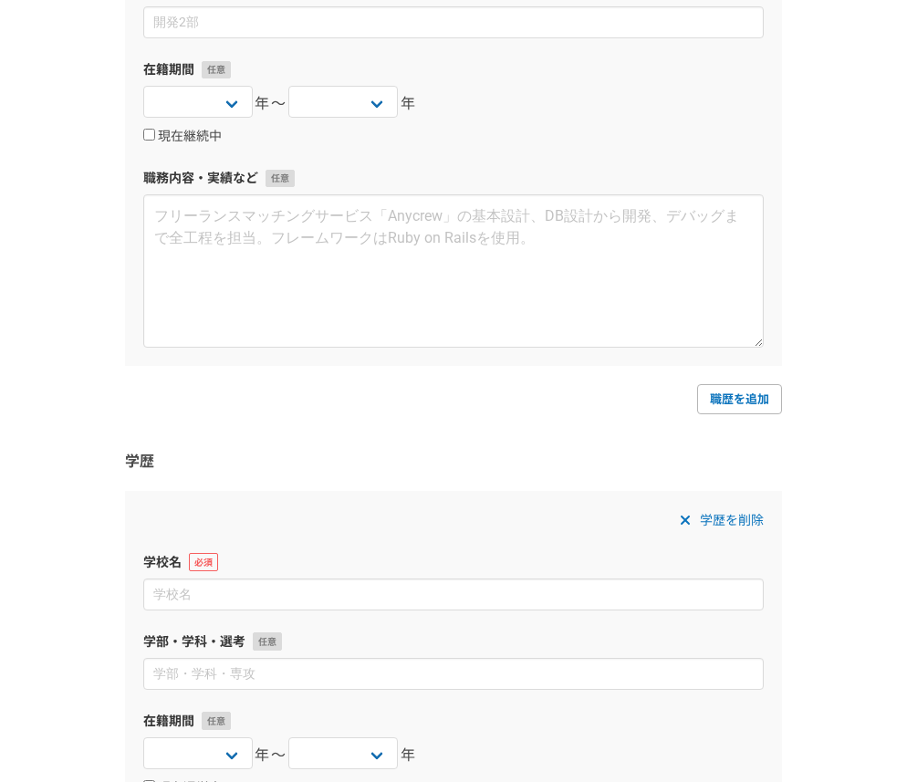
scroll to position [4762, 0]
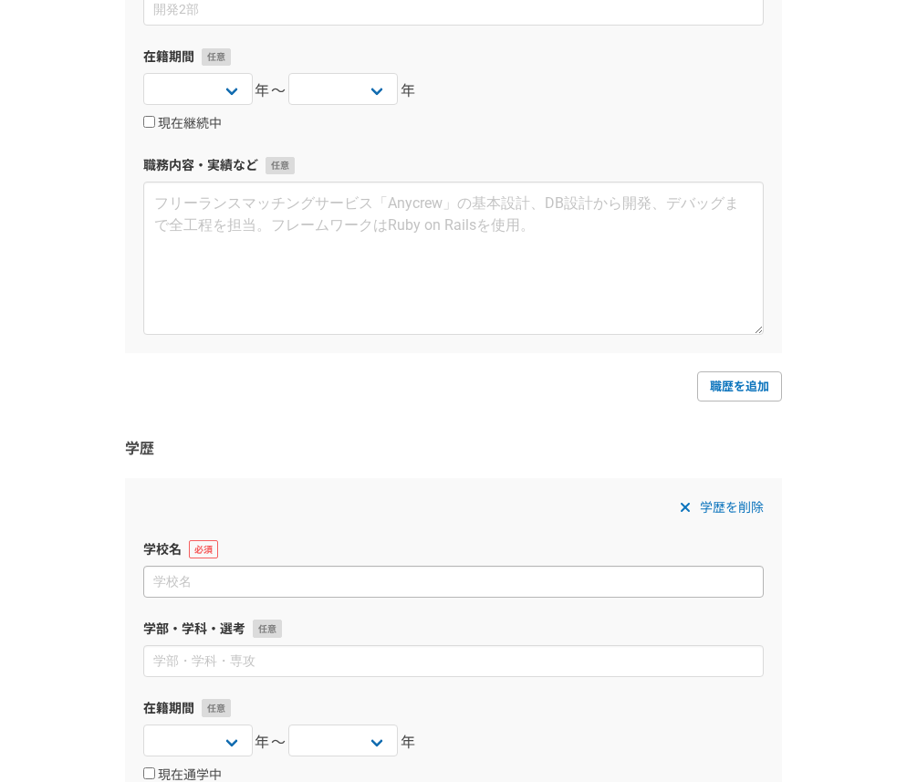
click at [382, 588] on input at bounding box center [453, 581] width 620 height 32
type input "[GEOGRAPHIC_DATA]"
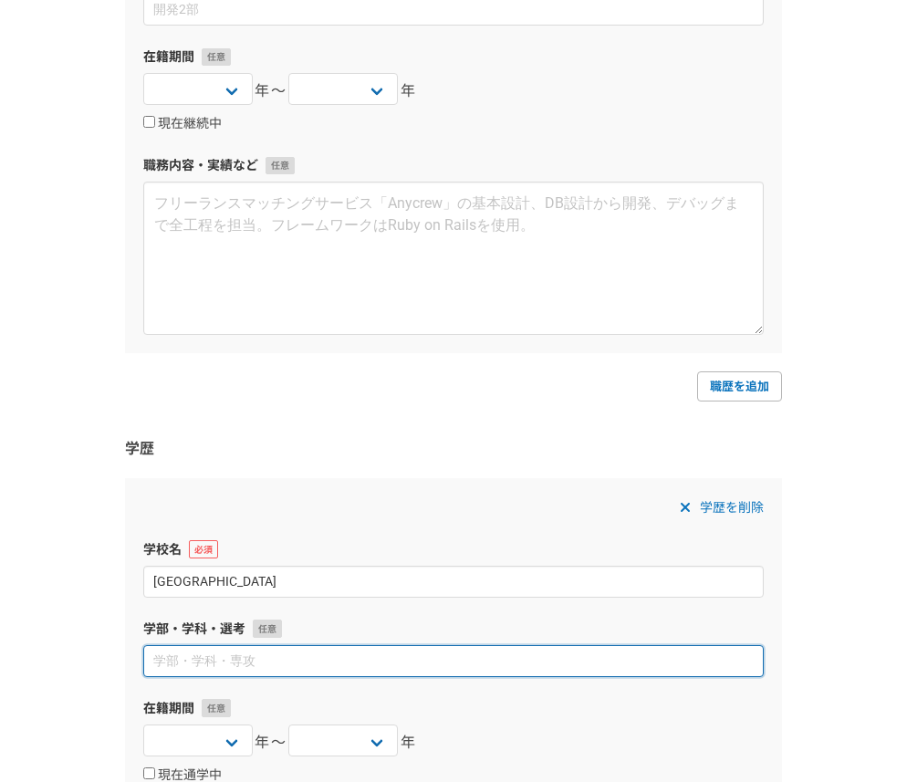
click at [355, 663] on input at bounding box center [453, 661] width 620 height 32
type input "経済学部・経済学科"
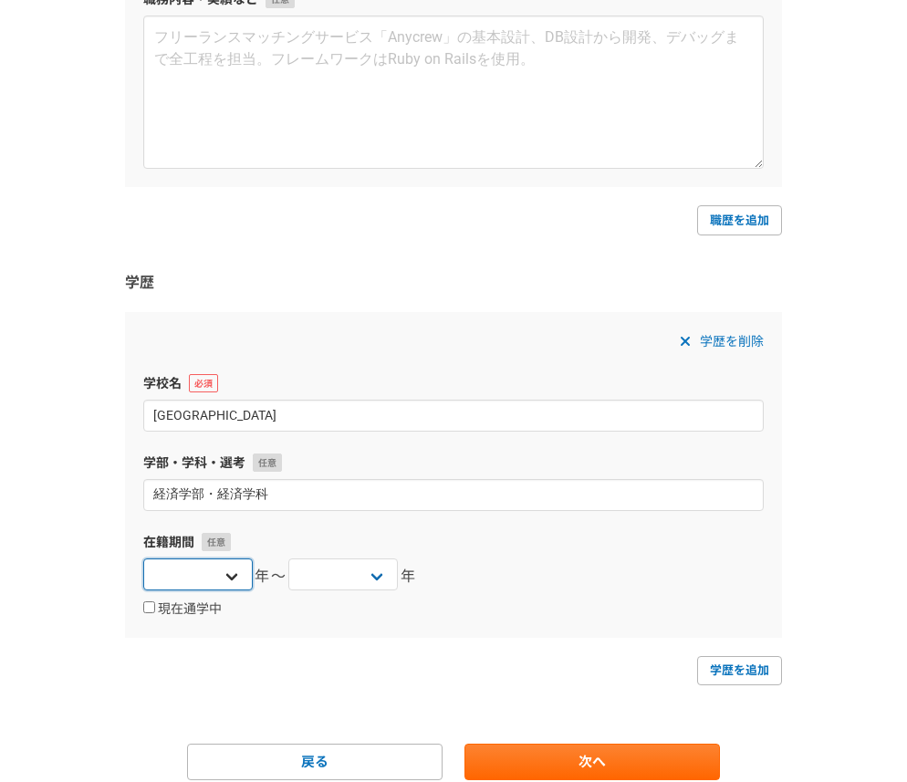
click at [233, 576] on select "2025 2024 2023 2022 2021 2020 2019 2018 2017 2016 2015 2014 2013 2012 2011 2010…" at bounding box center [197, 574] width 109 height 32
select select "1993"
click at [366, 577] on select "2025 2024 2023 2022 2021 2020 2019 2018 2017 2016 2015 2014 2013 2012 2011 2010…" at bounding box center [342, 574] width 109 height 32
select select "1997"
click at [491, 629] on div "学歴を削除 学校名 東京国際大学 学部・学科・選考 経済学部・経済学科 在籍期間 2025 2024 2023 2022 2021 2020 2019 201…" at bounding box center [453, 475] width 657 height 326
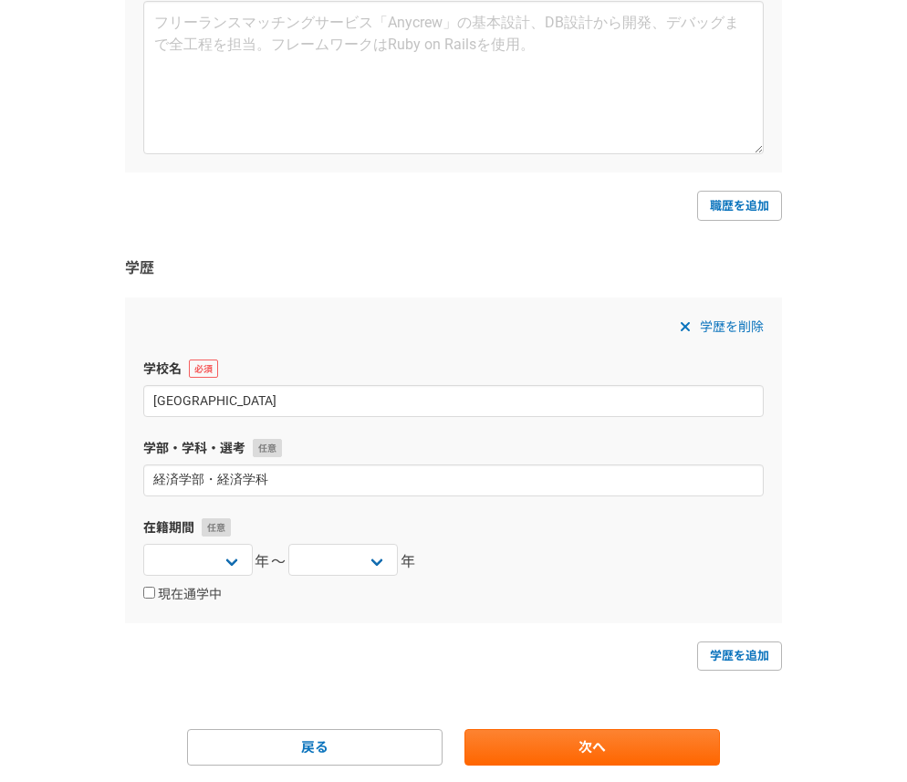
scroll to position [4999, 0]
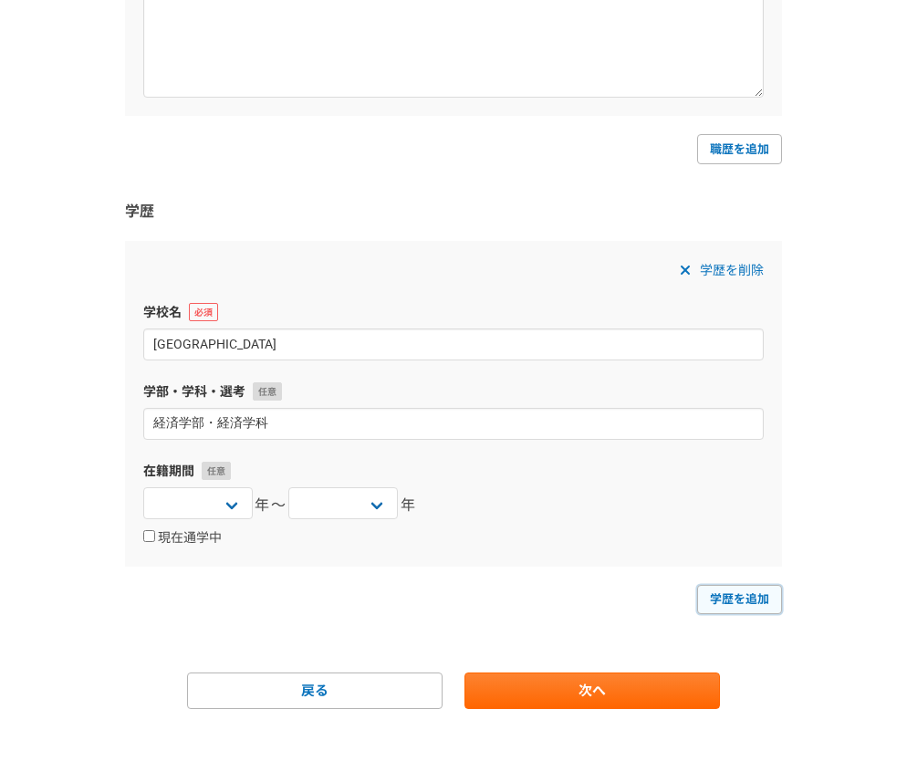
click at [720, 597] on link "学歴を追加" at bounding box center [739, 599] width 85 height 29
select select
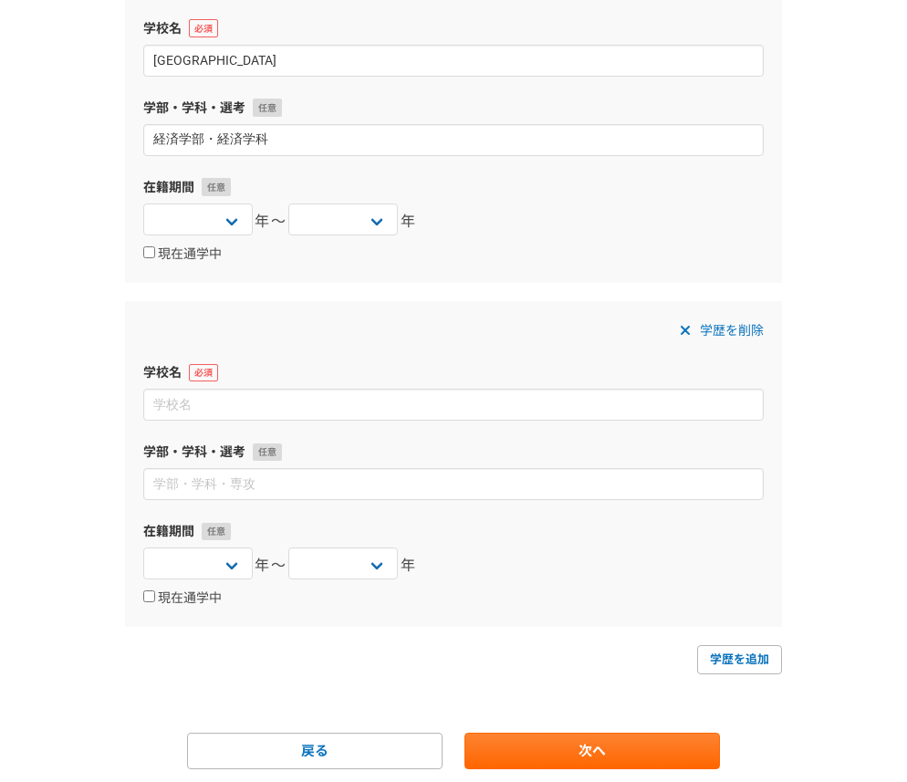
scroll to position [5343, 0]
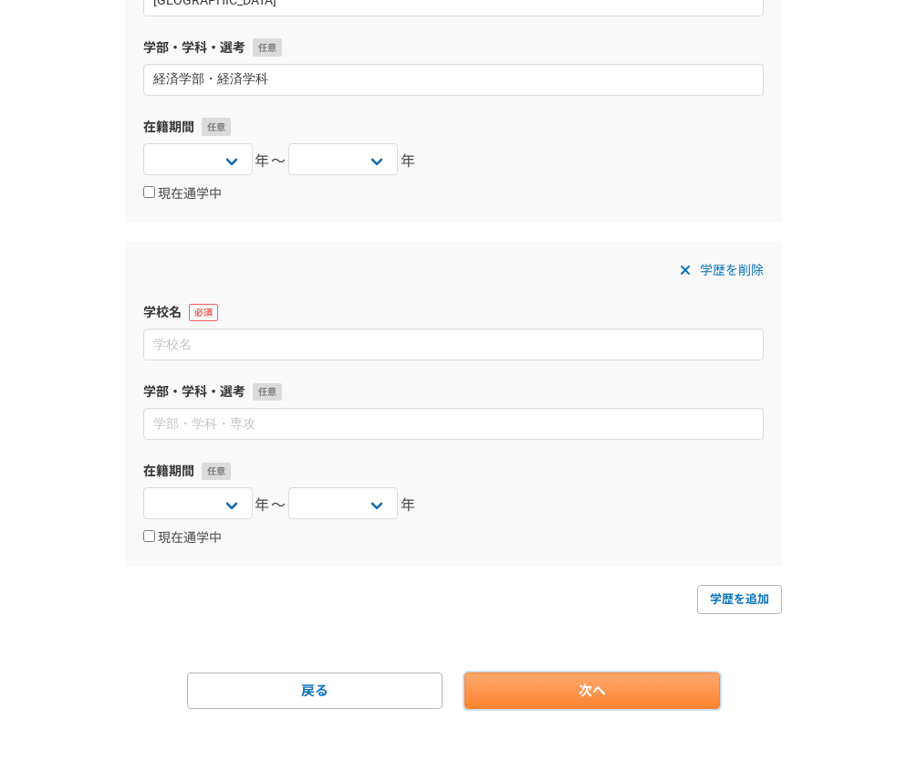
click at [597, 688] on link "次へ" at bounding box center [591, 690] width 255 height 36
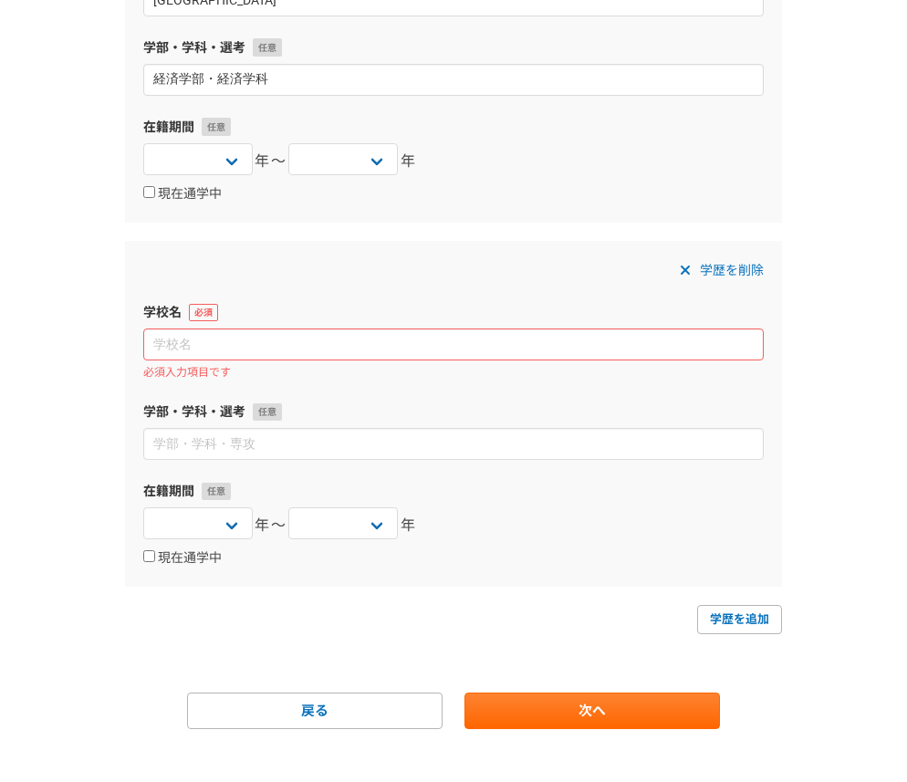
click at [570, 579] on div "学歴を削除 学校名 必須入力項目です 学部・学科・選考 在籍期間 2025 2024 2023 2022 2021 2020 2019 2018 2017 2…" at bounding box center [453, 414] width 657 height 346
click at [714, 261] on span "学歴を削除" at bounding box center [732, 270] width 64 height 22
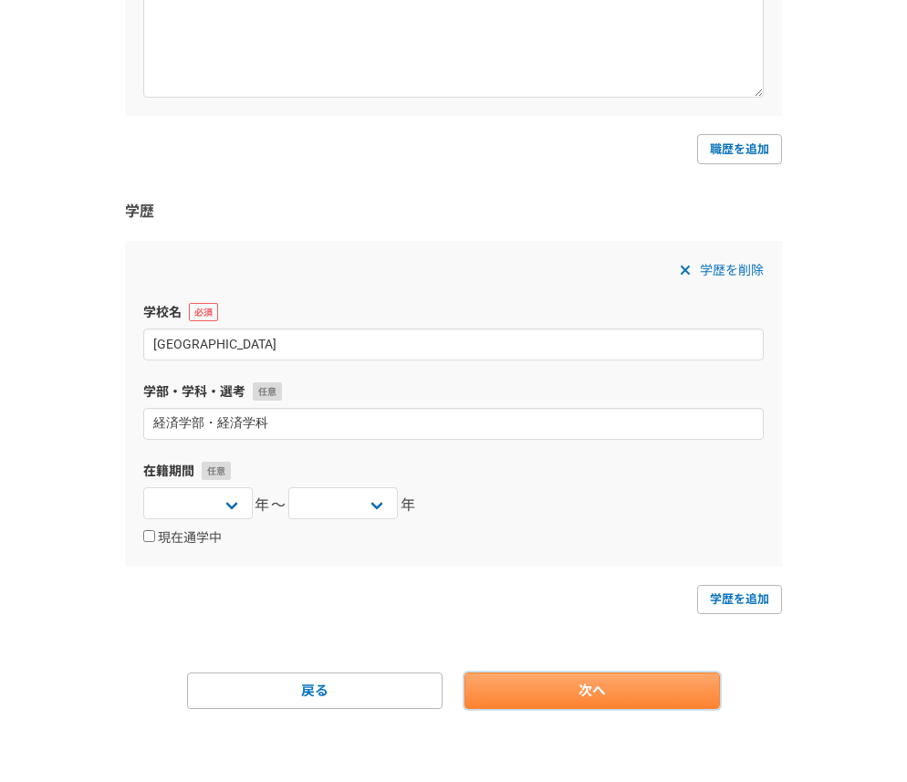
click at [656, 695] on link "次へ" at bounding box center [591, 690] width 255 height 36
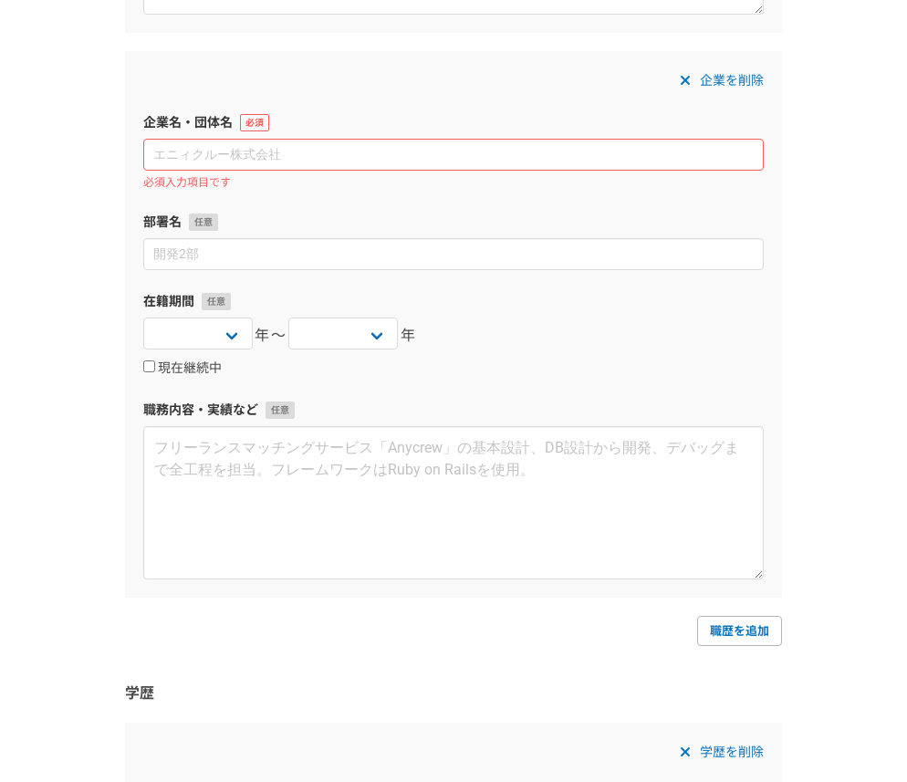
click at [730, 74] on span "企業を削除" at bounding box center [732, 80] width 64 height 22
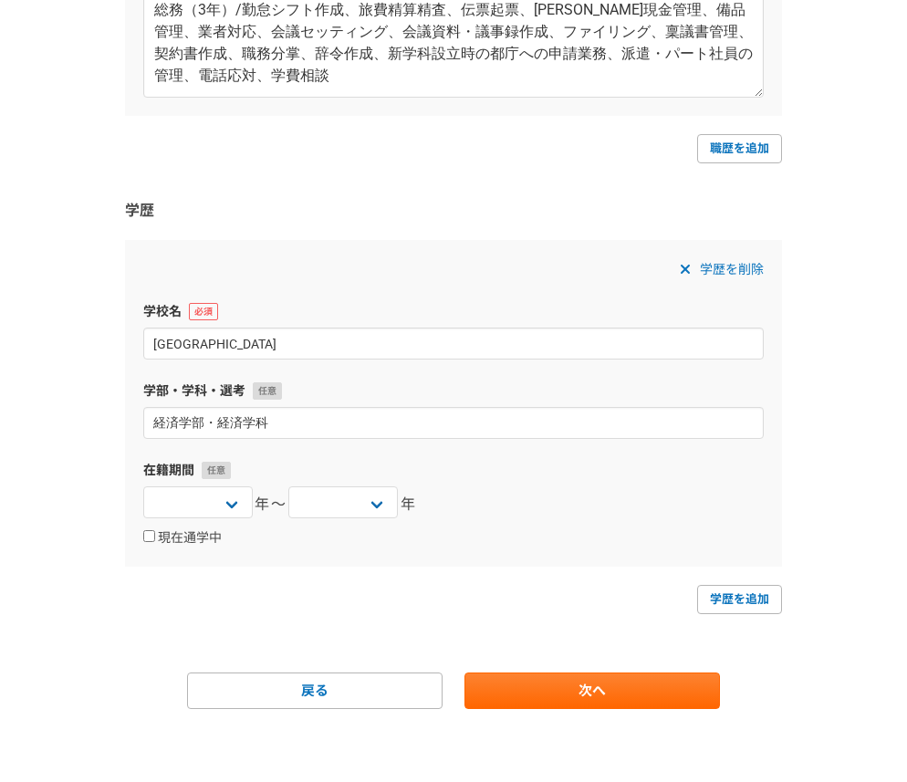
scroll to position [4435, 0]
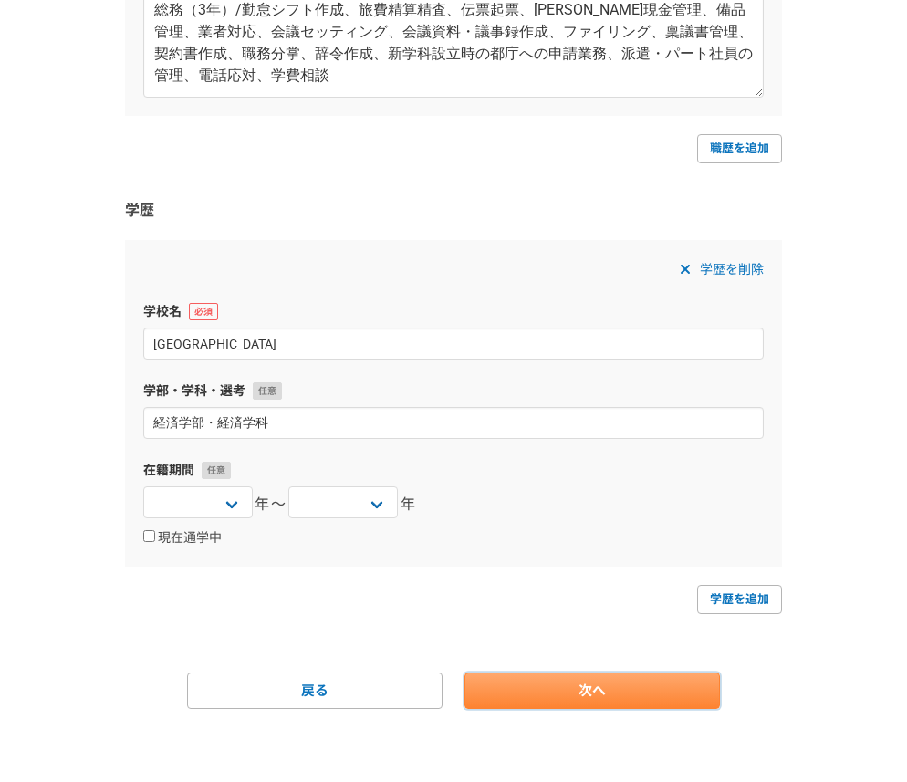
click at [594, 688] on link "次へ" at bounding box center [591, 690] width 255 height 36
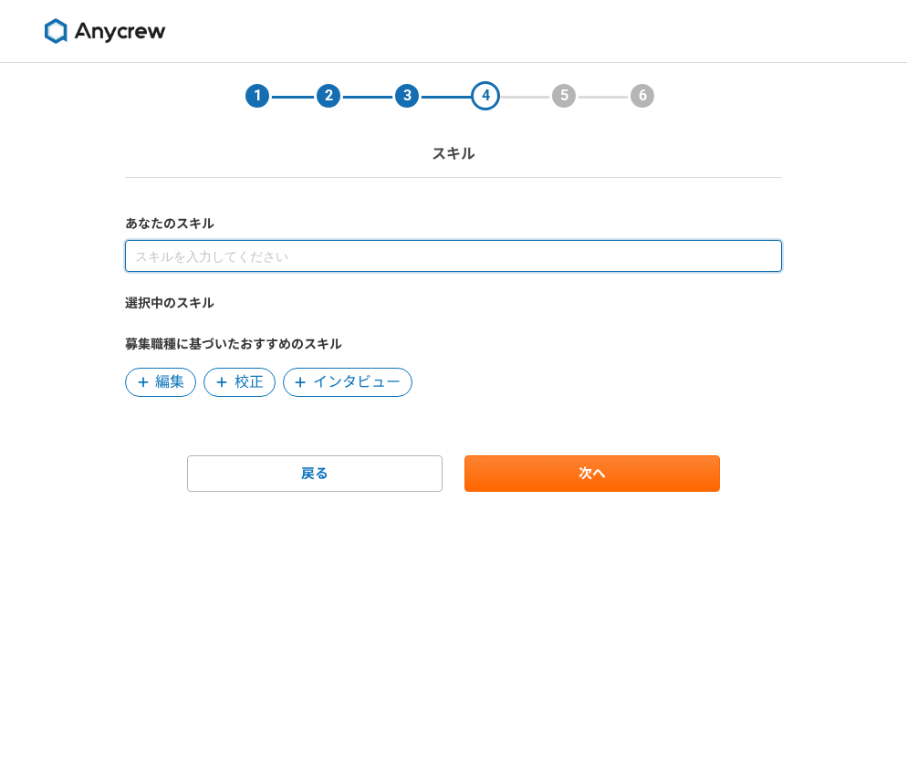
click at [235, 254] on input at bounding box center [453, 256] width 657 height 32
type input "取材"
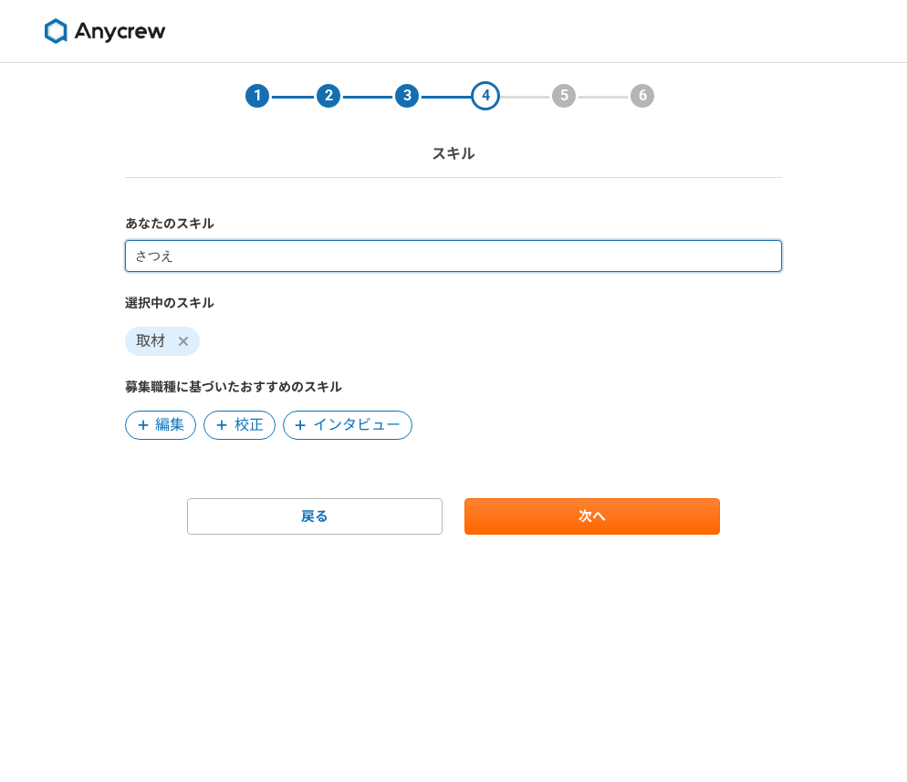
type input "撮影"
type input "WordPress入稿"
type input "企画・アポ取り"
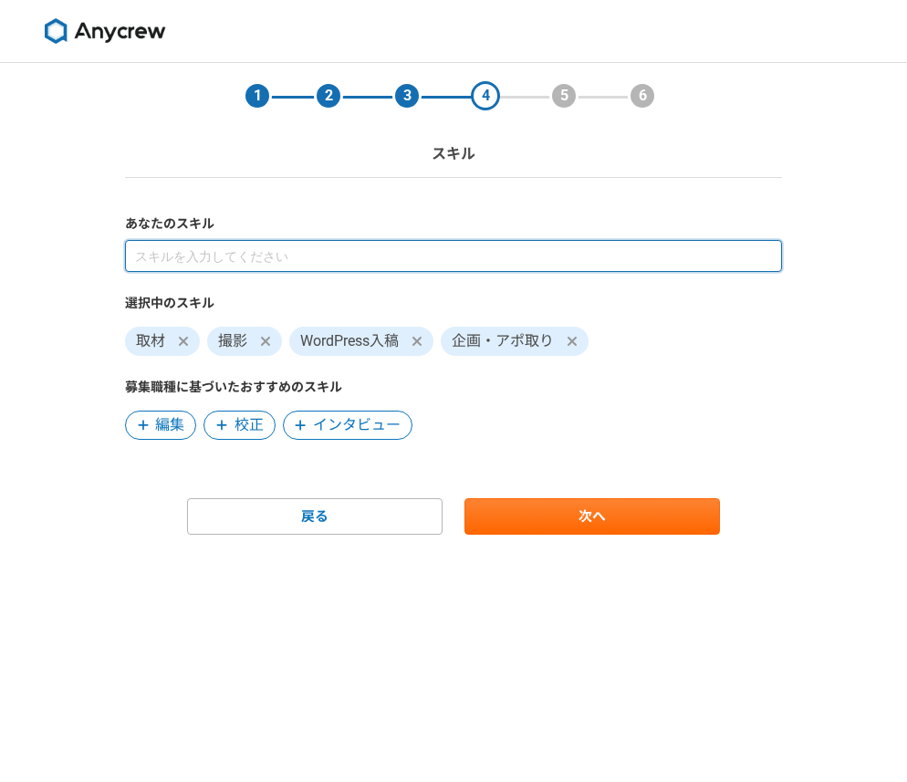
click at [197, 262] on input at bounding box center [453, 256] width 657 height 32
type input "執筆"
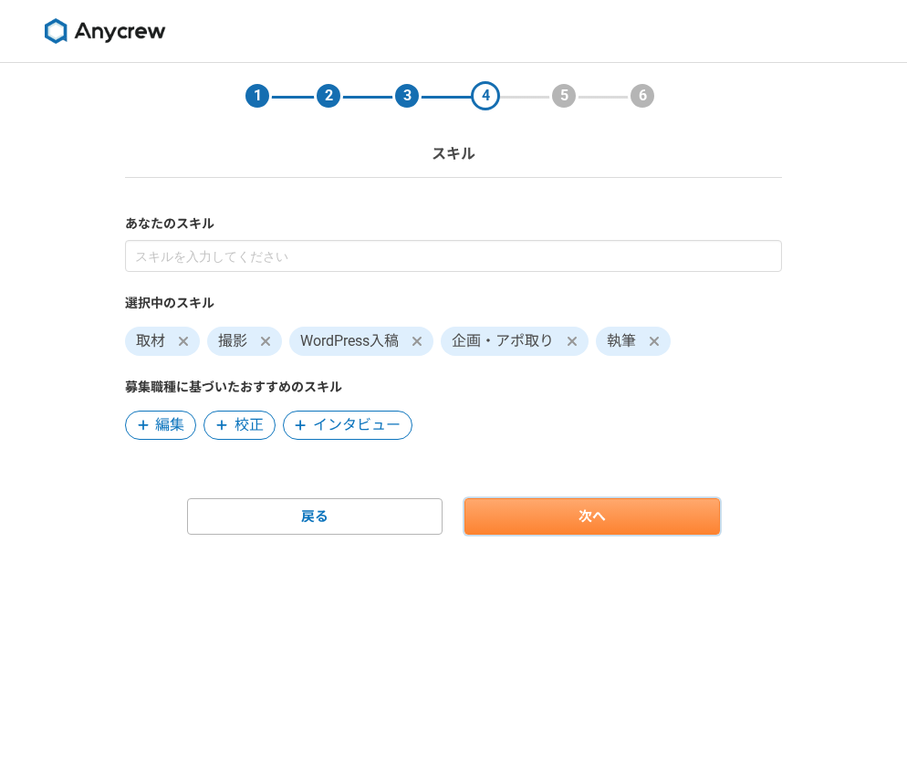
click at [679, 521] on link "次へ" at bounding box center [591, 516] width 255 height 36
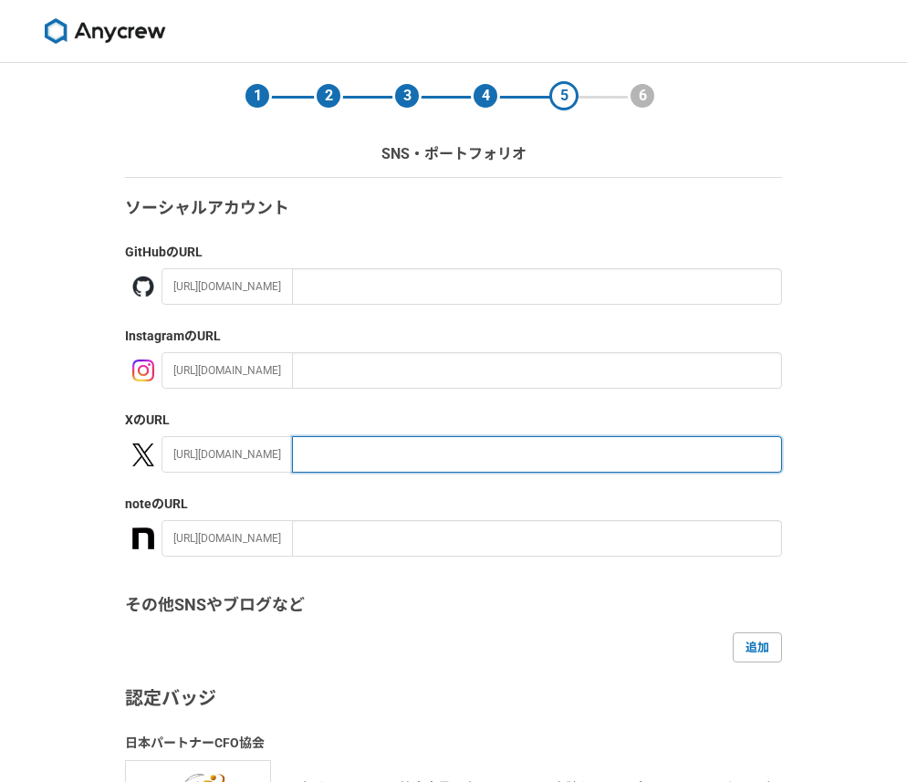
click at [545, 461] on input "text" at bounding box center [537, 454] width 490 height 36
paste input "https://x.com/yoko3973"
type input "https://x.com/yoko3973"
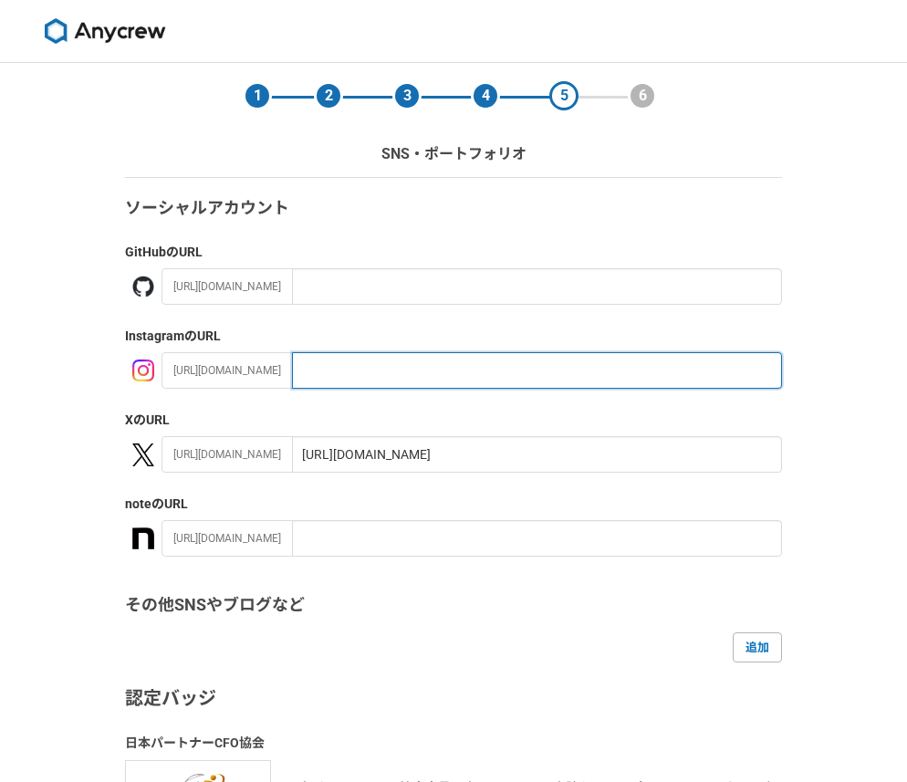
click at [479, 379] on input "text" at bounding box center [537, 370] width 490 height 36
paste input "vivid_blue_light_brown"
drag, startPoint x: 516, startPoint y: 367, endPoint x: 257, endPoint y: 362, distance: 259.1
click at [258, 364] on div "https://instagram.com/ vivid_blue_light_brown" at bounding box center [471, 370] width 620 height 36
paste input "https://www.instagram.com/vivid_blue_light_brown/"
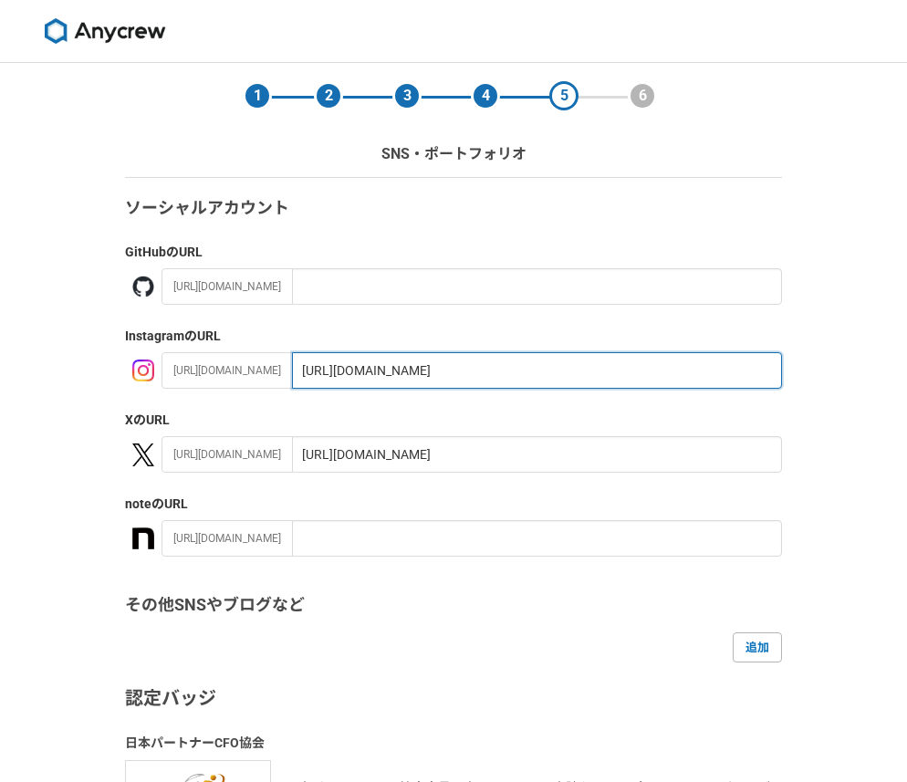
type input "https://www.instagram.com/vivid_blue_light_brown/"
click at [541, 601] on h3 "その他SNSやブログなど" at bounding box center [453, 605] width 657 height 25
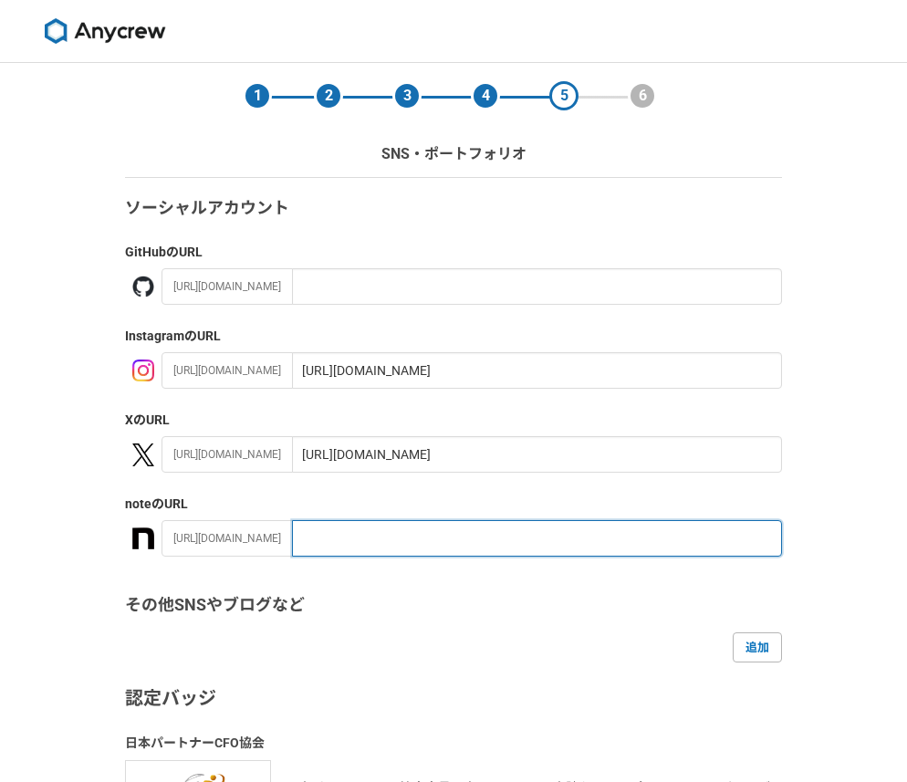
click at [383, 540] on input "text" at bounding box center [537, 538] width 490 height 36
paste input "https://note.com/mashiro8"
type input "https://note.com/mashiro8"
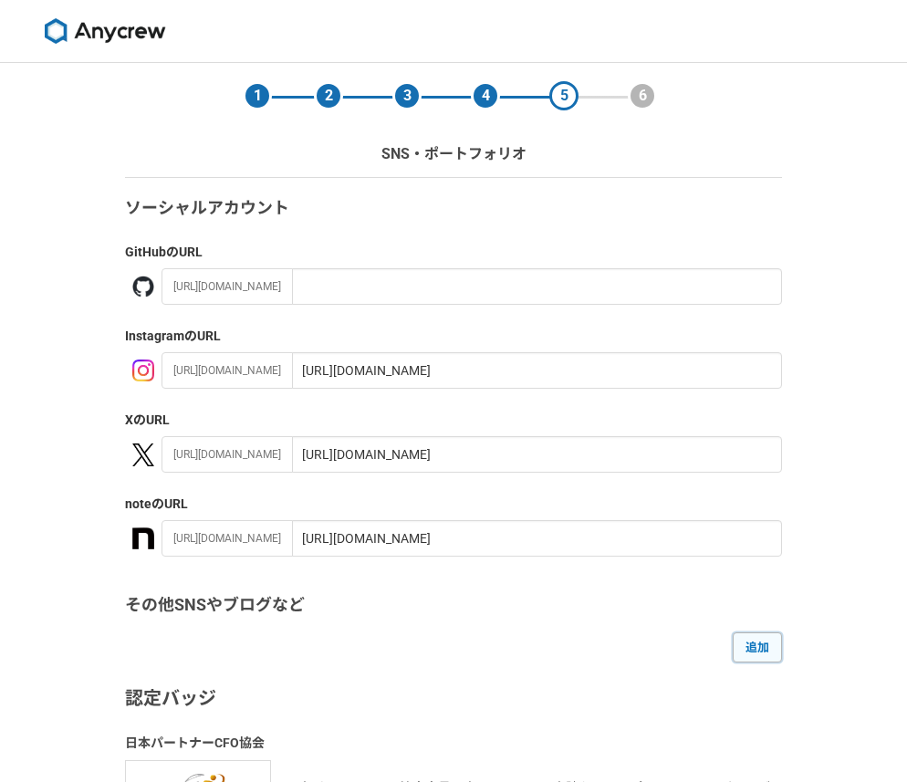
click at [775, 642] on link "追加" at bounding box center [756, 646] width 49 height 29
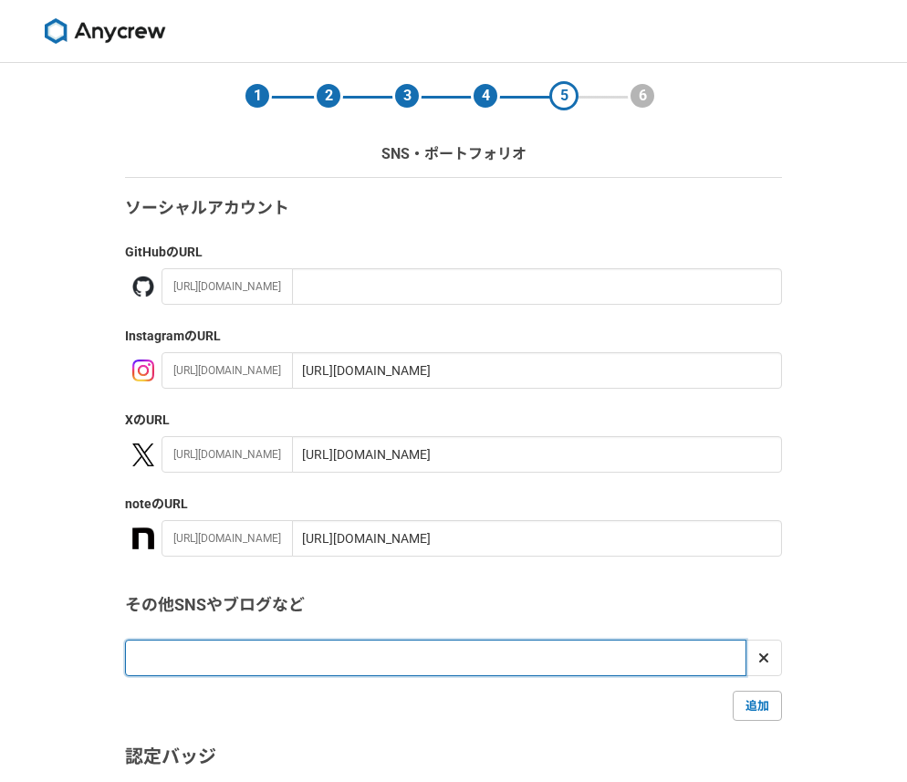
paste input "[URL][DOMAIN_NAME]"
type input "[URL][DOMAIN_NAME]"
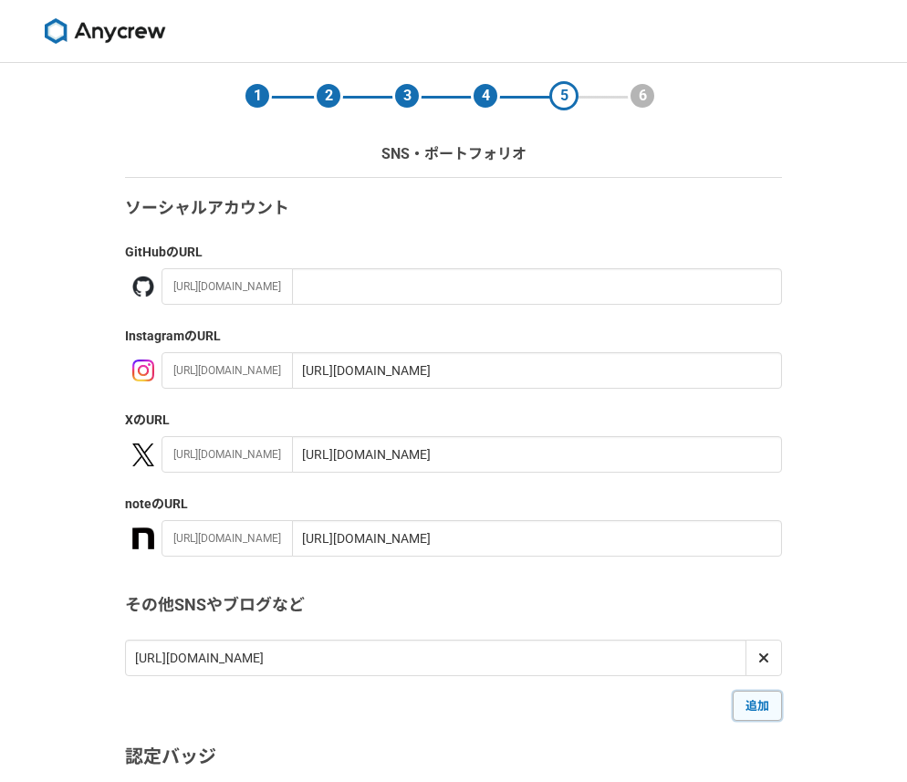
click at [763, 700] on link "追加" at bounding box center [756, 704] width 49 height 29
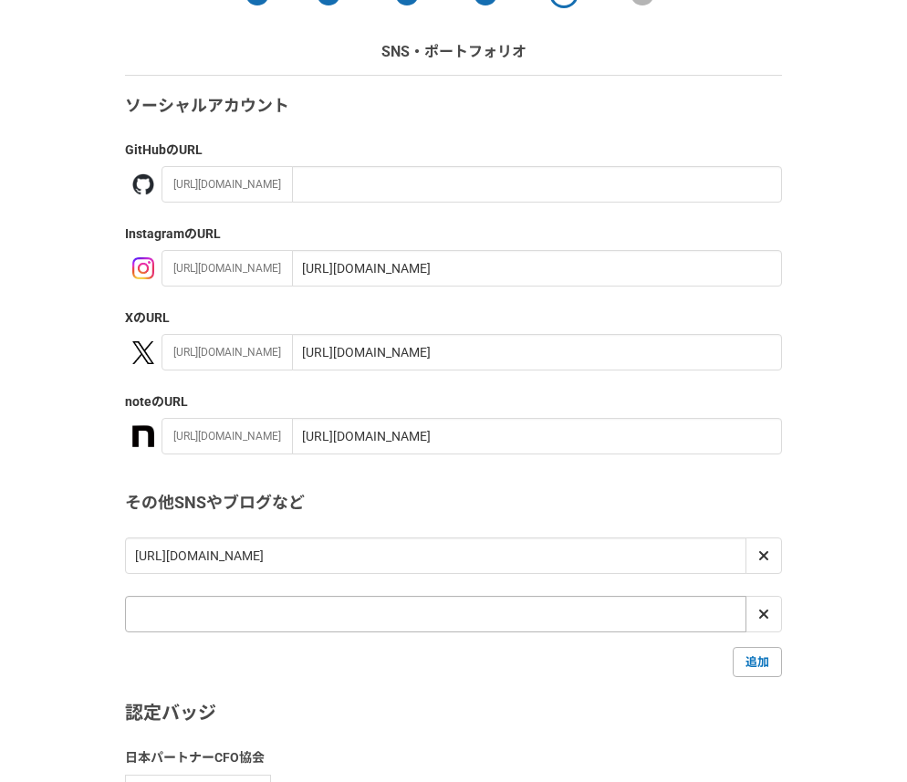
scroll to position [125, 0]
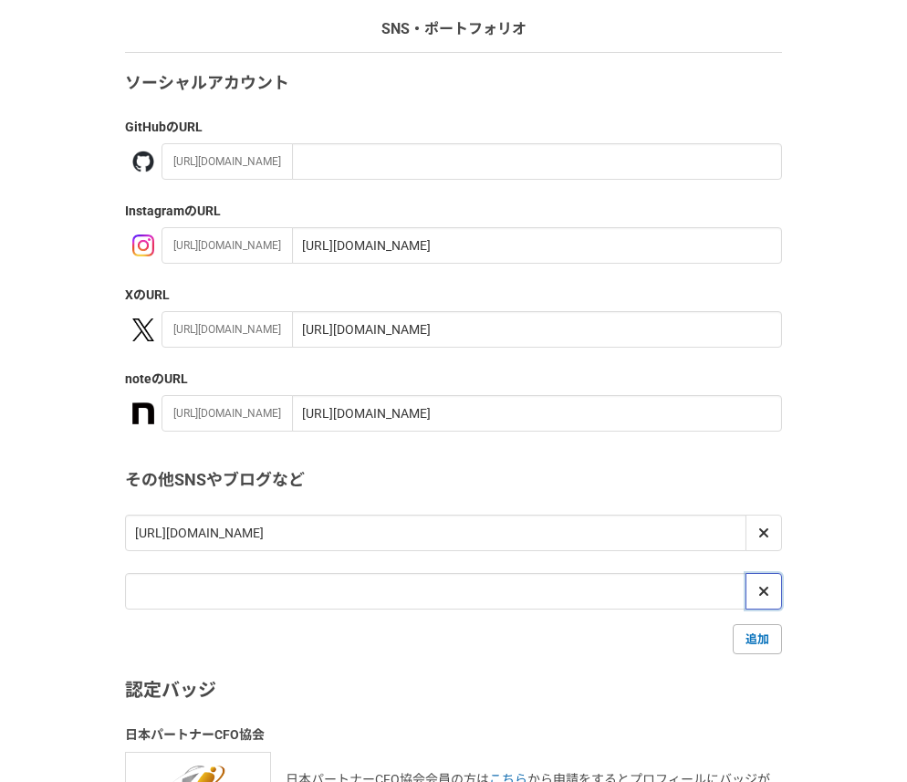
click at [771, 591] on span at bounding box center [763, 591] width 22 height 22
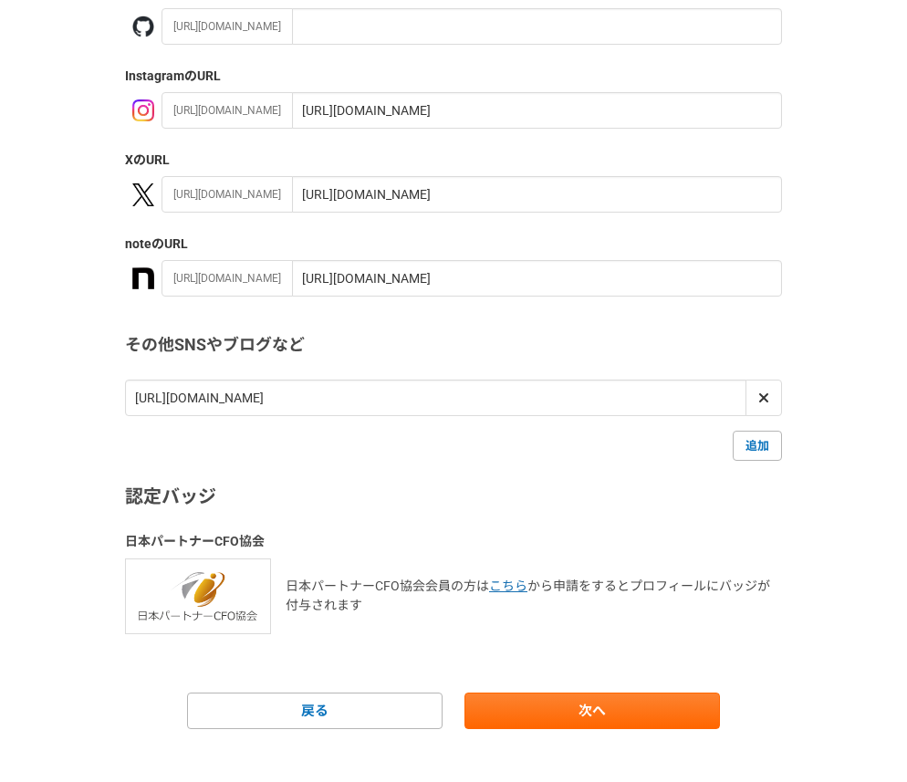
scroll to position [265, 0]
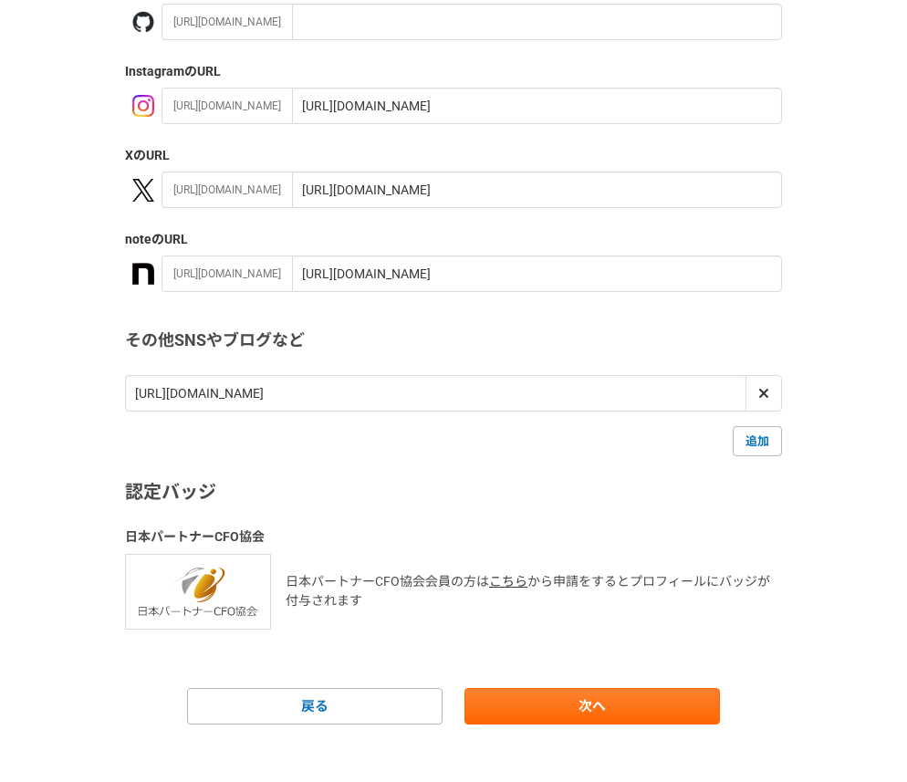
click at [513, 580] on link "こちら" at bounding box center [508, 581] width 38 height 15
click at [610, 711] on link "次へ" at bounding box center [591, 706] width 255 height 36
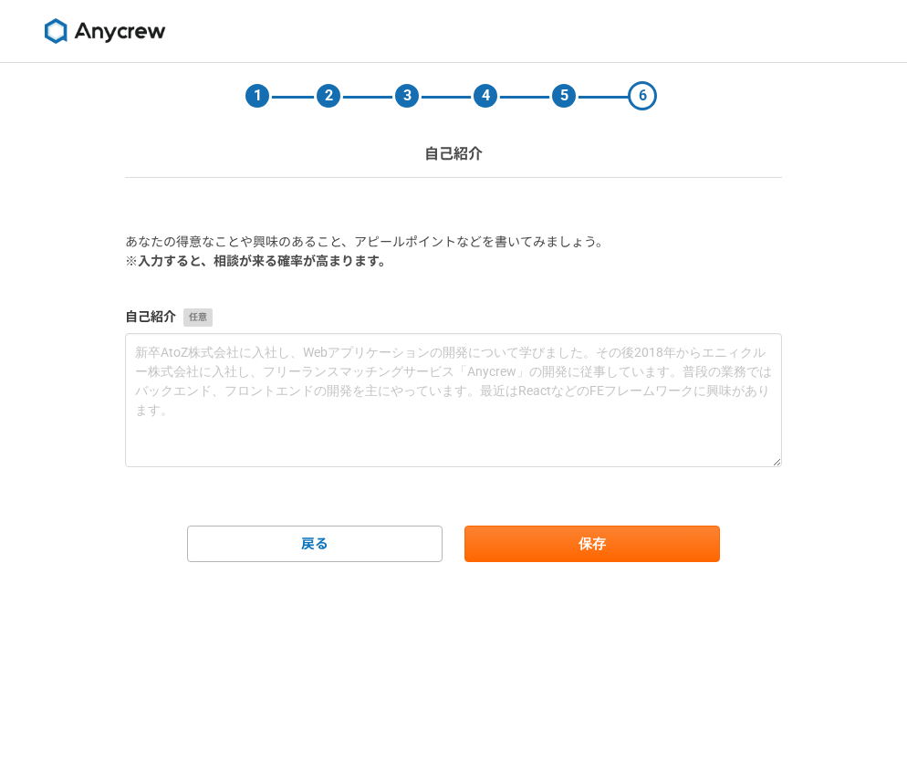
scroll to position [0, 0]
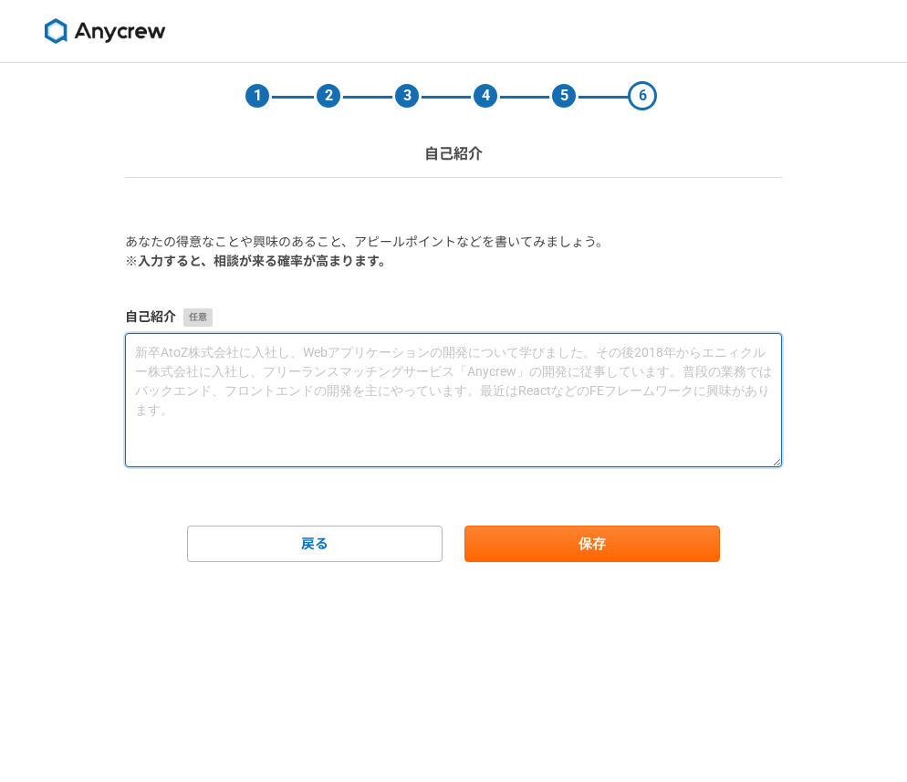
click at [390, 373] on textarea at bounding box center [453, 400] width 657 height 134
paste textarea "■執筆で大切にしていること * 読みやすい文章 * 伝わる文章 * 最後まで読みたくなる文章  「この記事に出会って良かった」と思ってもらえる文章を書いていき…"
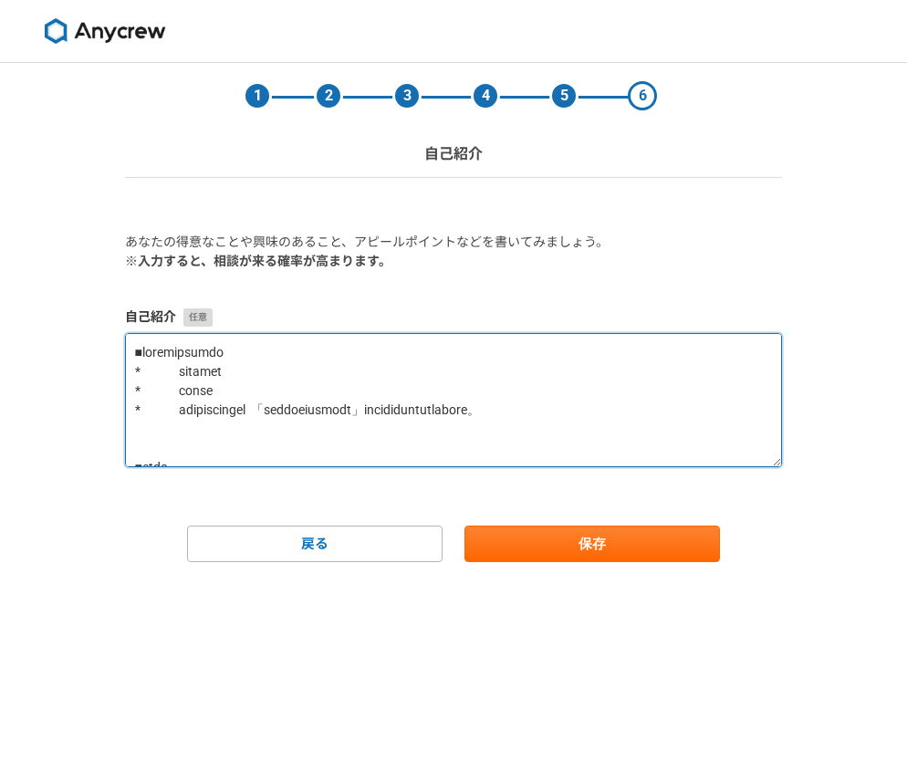
drag, startPoint x: 185, startPoint y: 408, endPoint x: 126, endPoint y: 409, distance: 59.3
click at [126, 409] on textarea at bounding box center [453, 400] width 657 height 134
click at [192, 430] on textarea at bounding box center [453, 400] width 657 height 134
drag, startPoint x: 191, startPoint y: 430, endPoint x: 127, endPoint y: 431, distance: 63.9
click at [127, 431] on textarea at bounding box center [453, 400] width 657 height 134
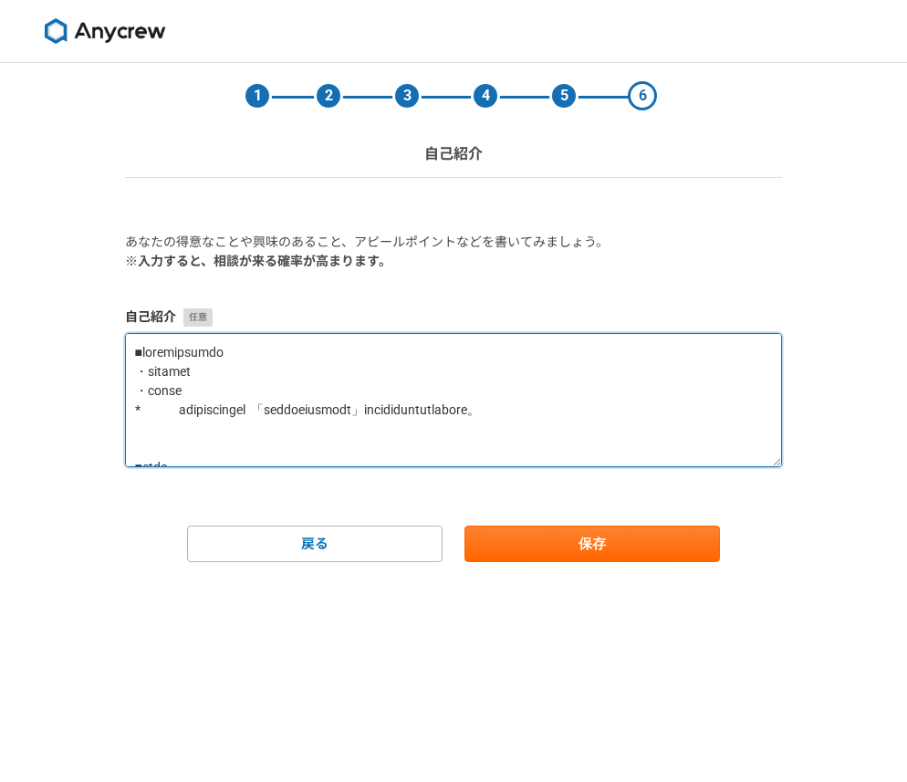
click at [182, 450] on textarea at bounding box center [453, 400] width 657 height 134
drag, startPoint x: 191, startPoint y: 448, endPoint x: 127, endPoint y: 447, distance: 63.9
click at [127, 449] on textarea at bounding box center [453, 400] width 657 height 134
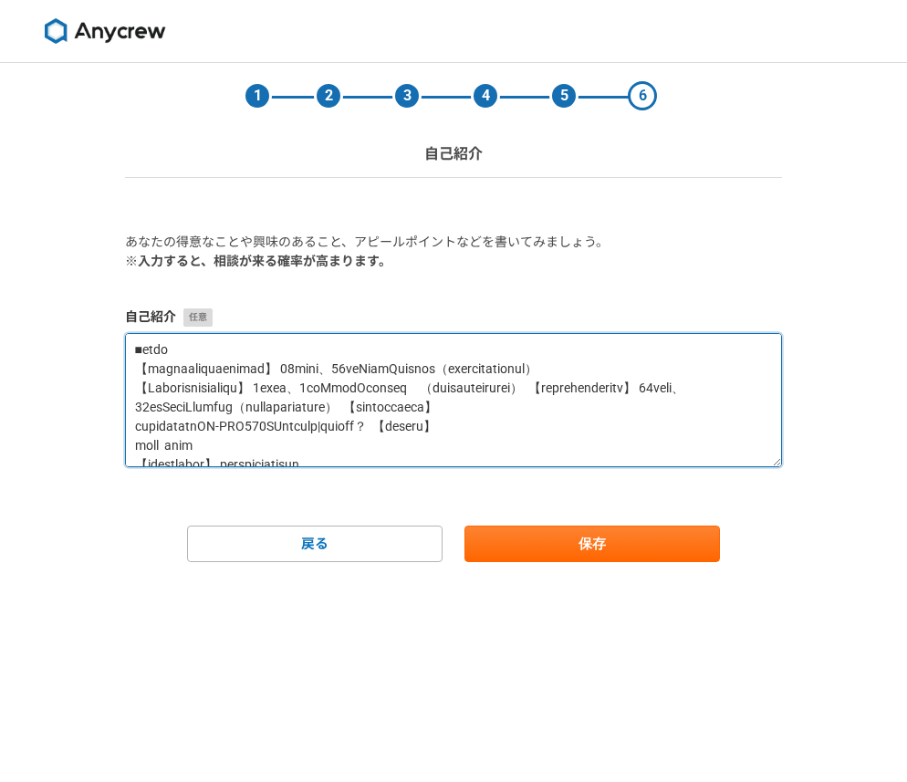
scroll to position [135, 0]
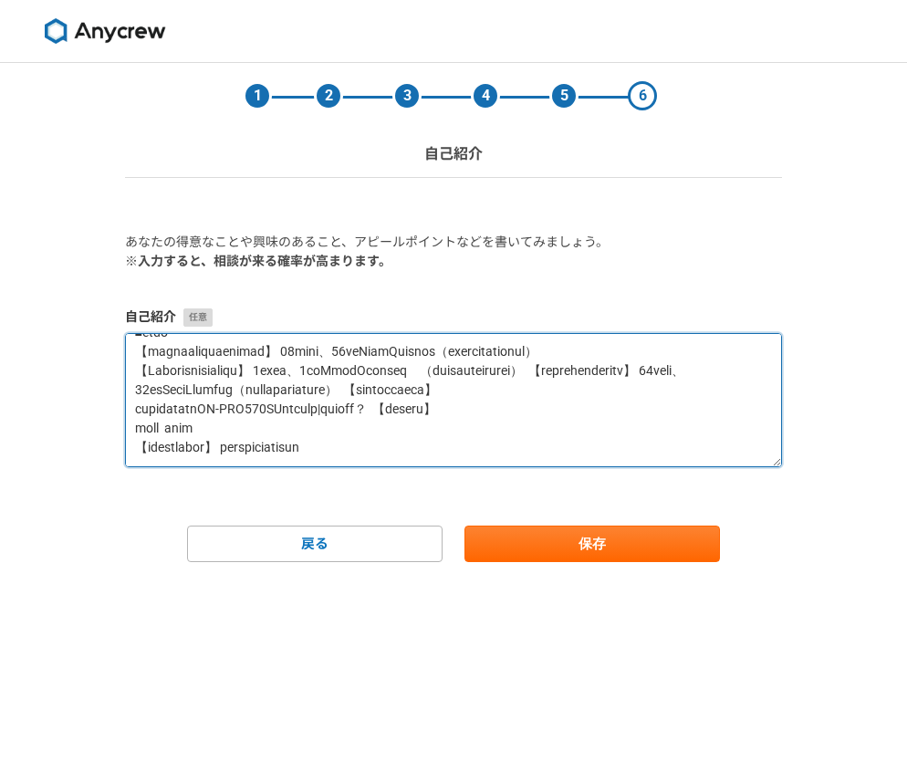
click at [291, 410] on textarea at bounding box center [453, 400] width 657 height 134
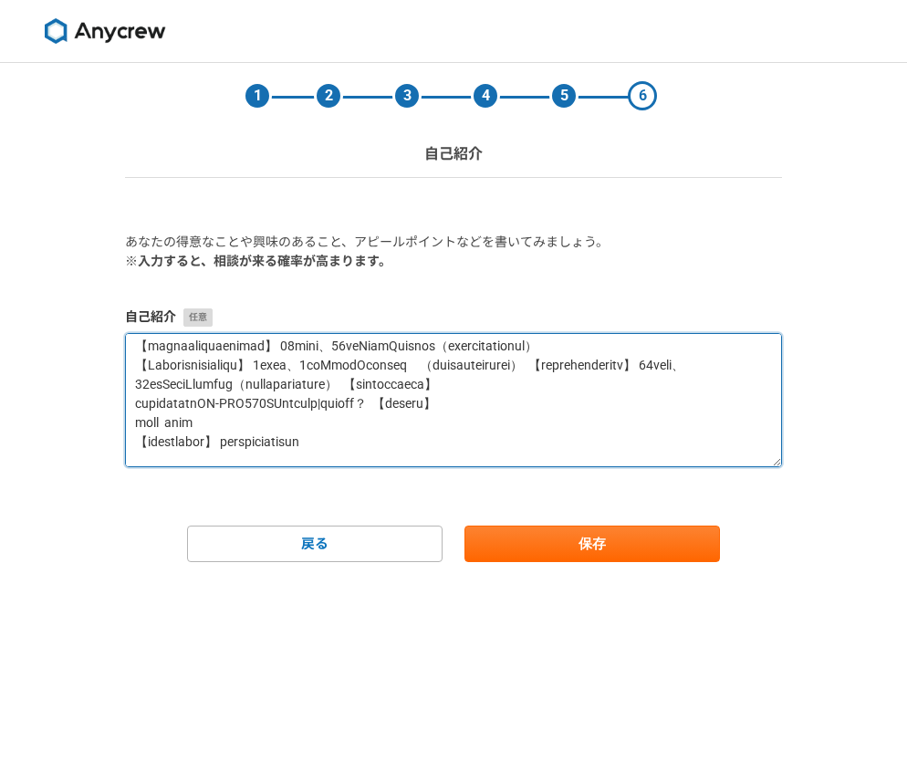
scroll to position [144, 0]
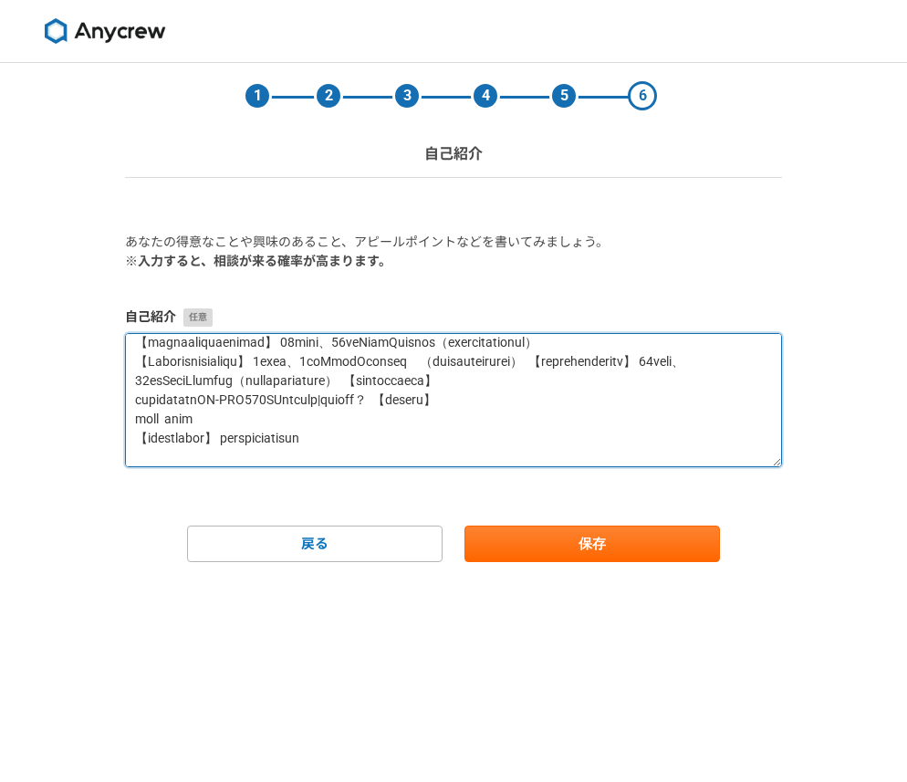
click at [375, 379] on textarea at bounding box center [453, 400] width 657 height 134
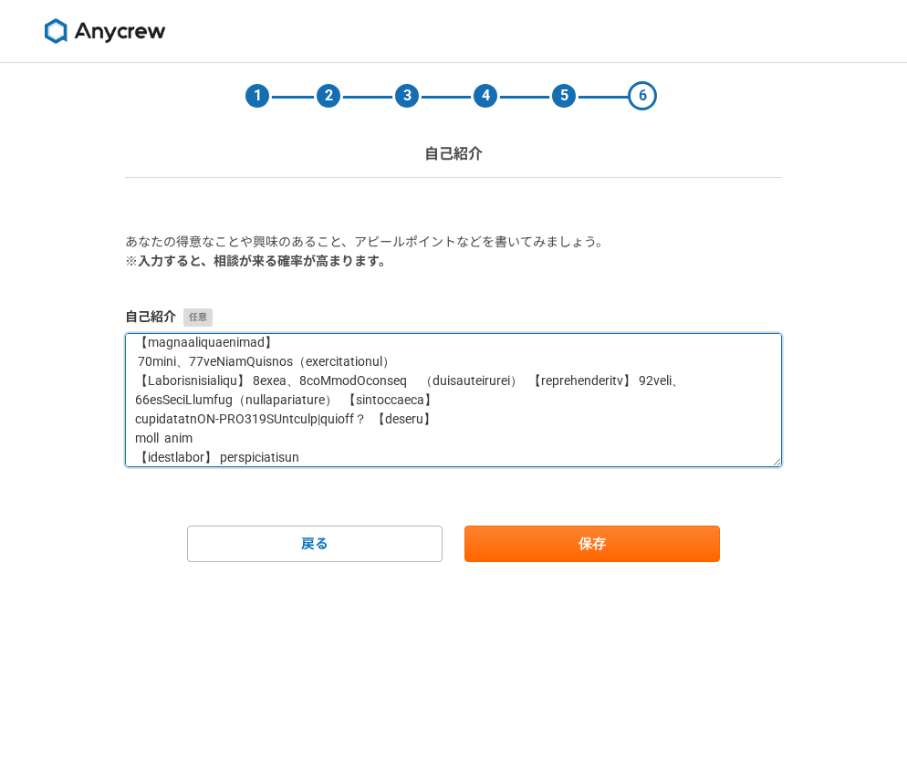
click at [347, 420] on textarea at bounding box center [453, 400] width 657 height 134
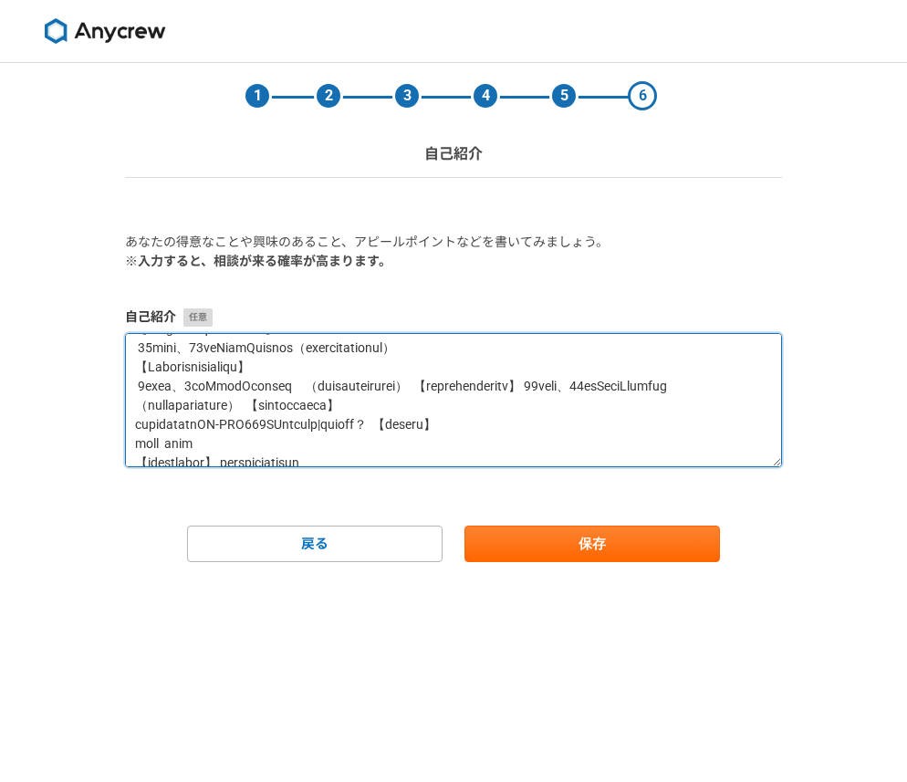
scroll to position [158, 0]
click at [547, 424] on textarea at bounding box center [453, 400] width 657 height 134
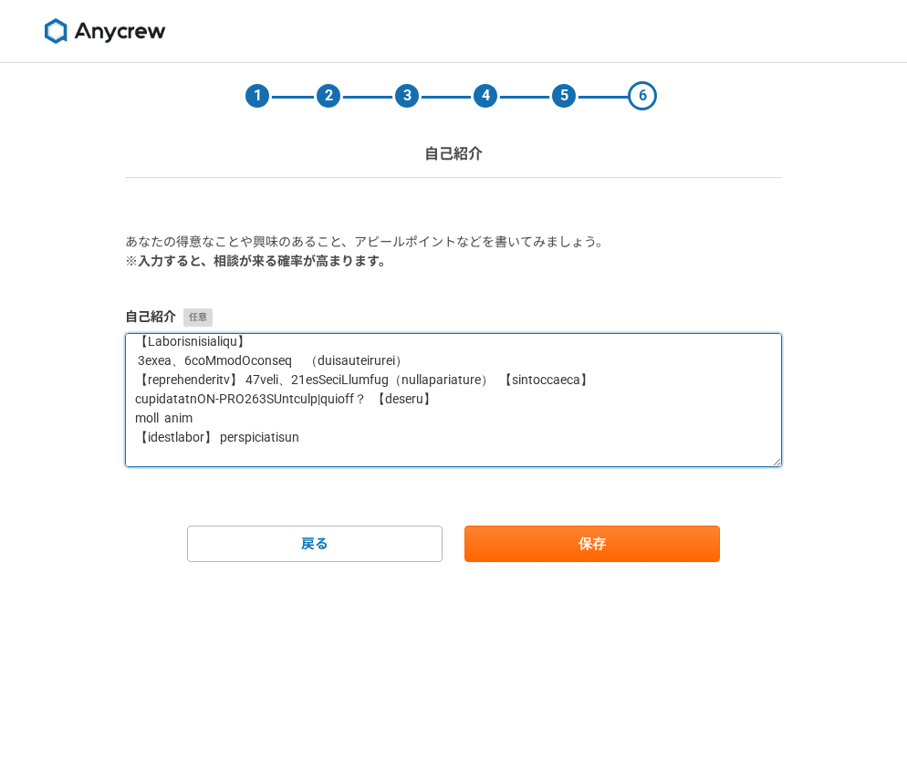
scroll to position [190, 0]
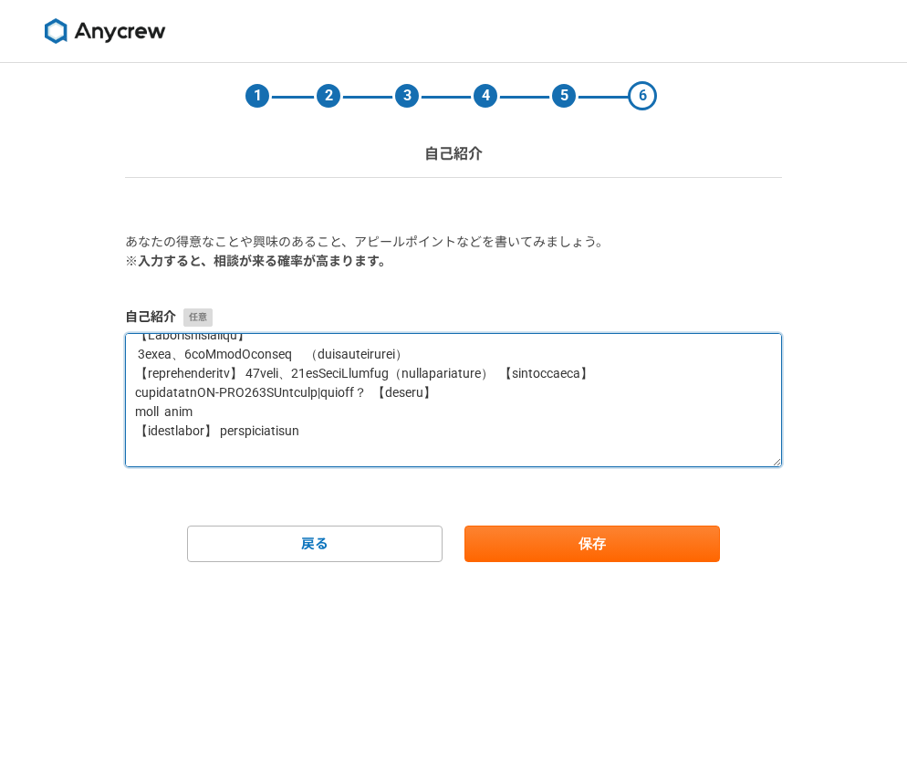
click at [168, 431] on textarea at bounding box center [453, 400] width 657 height 134
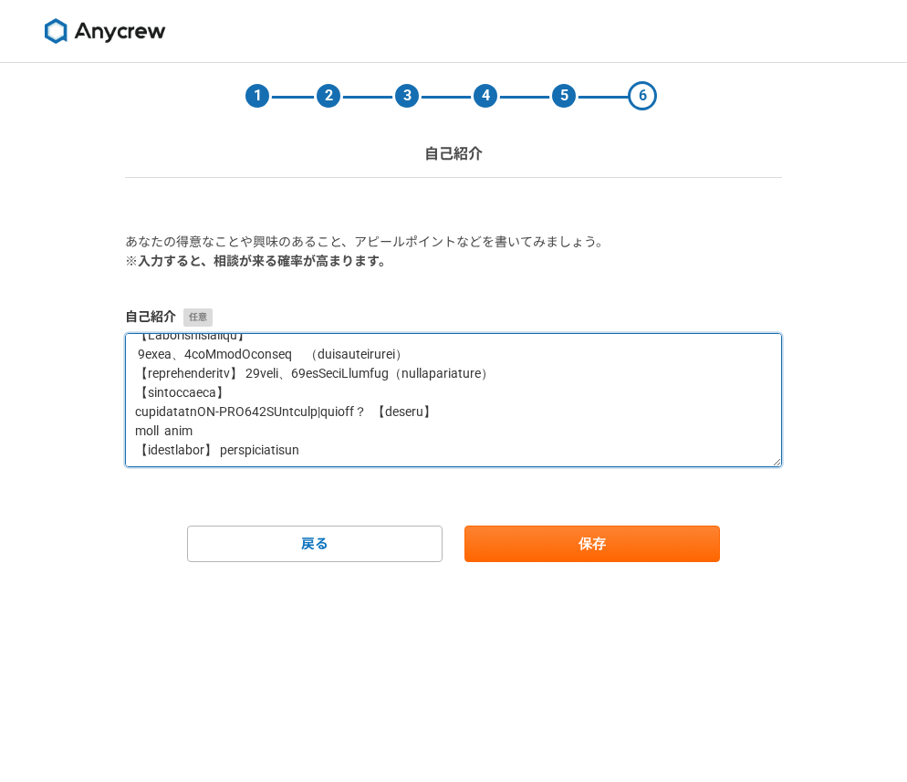
click at [336, 417] on textarea at bounding box center [453, 400] width 657 height 134
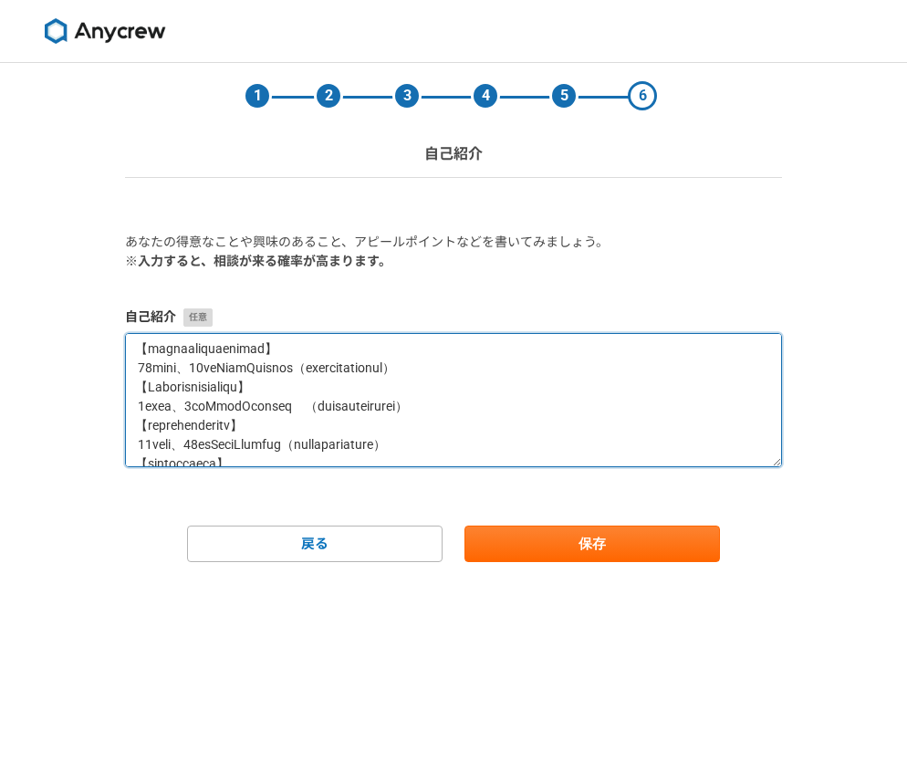
scroll to position [137, 0]
click at [559, 407] on textarea at bounding box center [453, 400] width 657 height 134
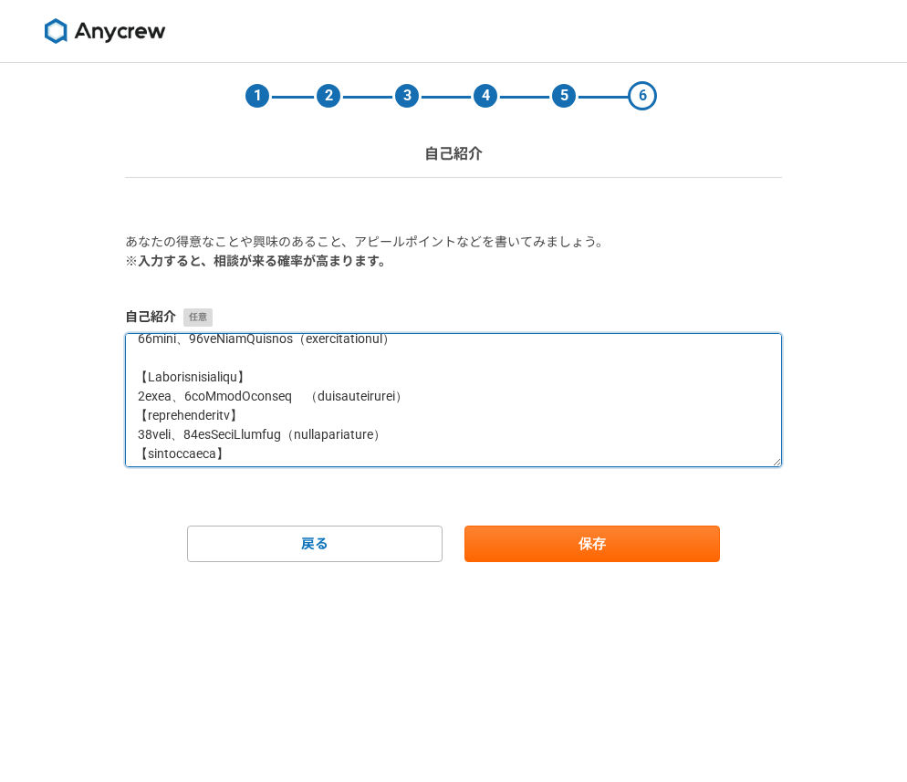
scroll to position [171, 0]
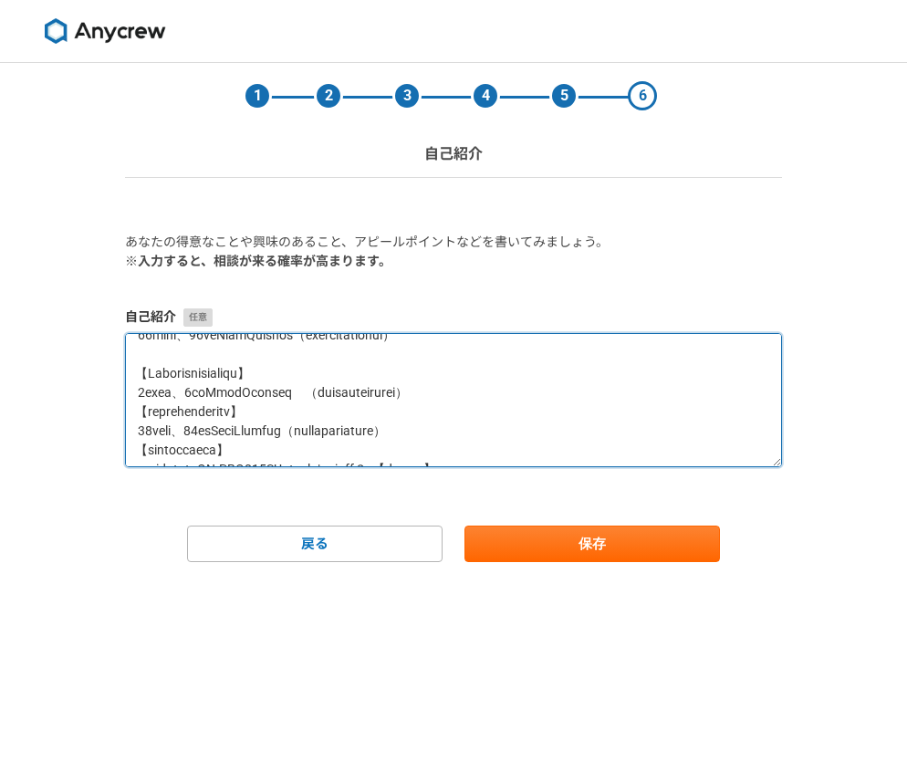
click at [553, 431] on textarea at bounding box center [453, 400] width 657 height 134
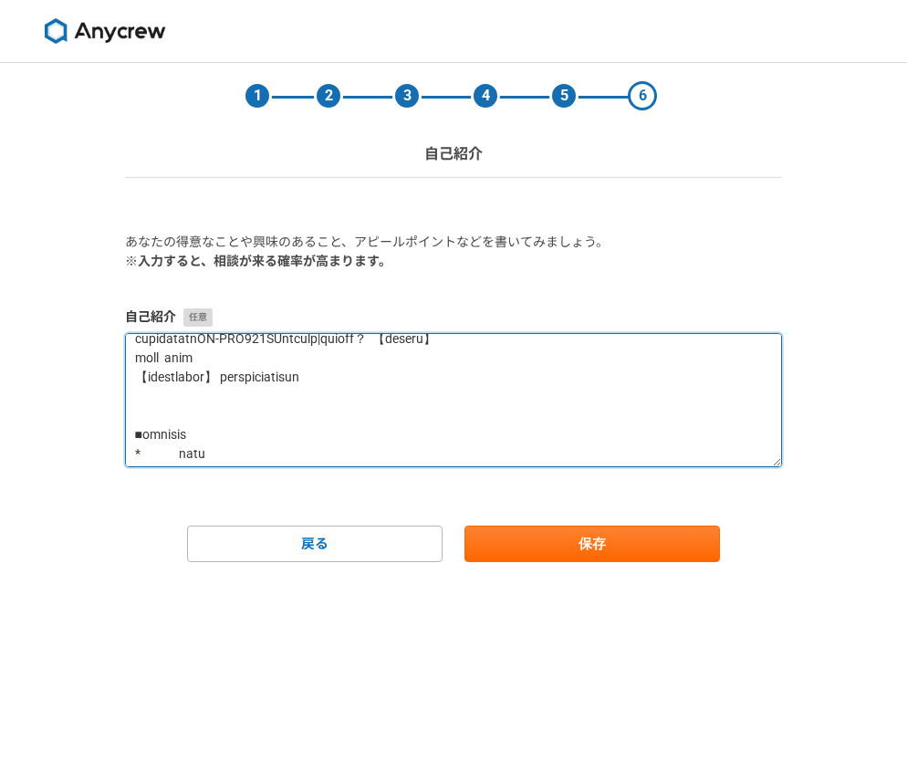
scroll to position [300, 0]
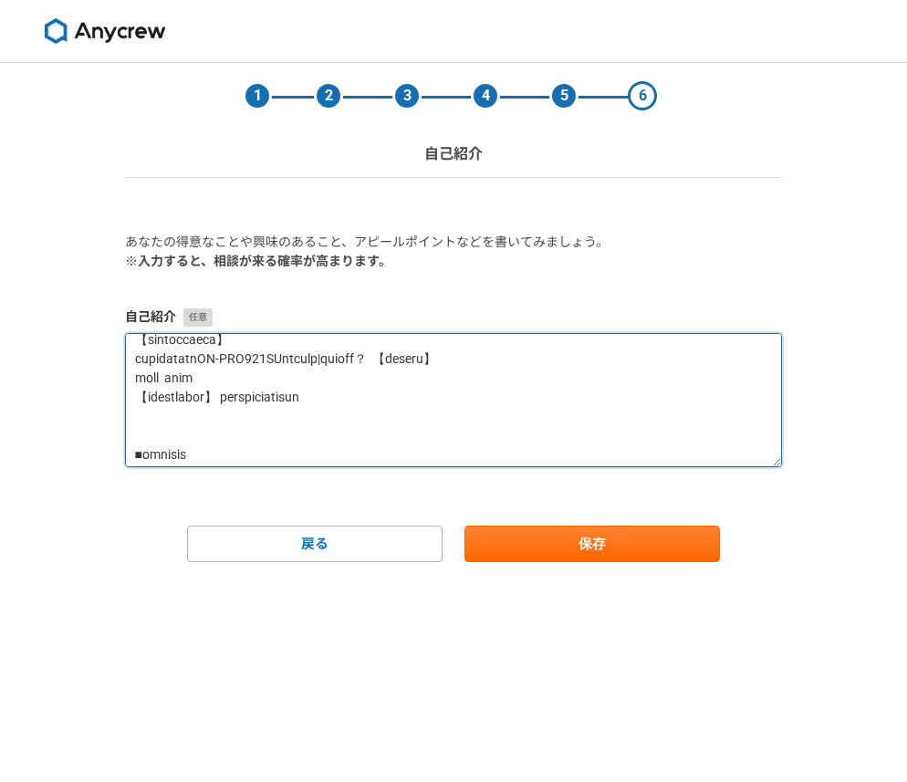
click at [557, 363] on textarea at bounding box center [453, 400] width 657 height 134
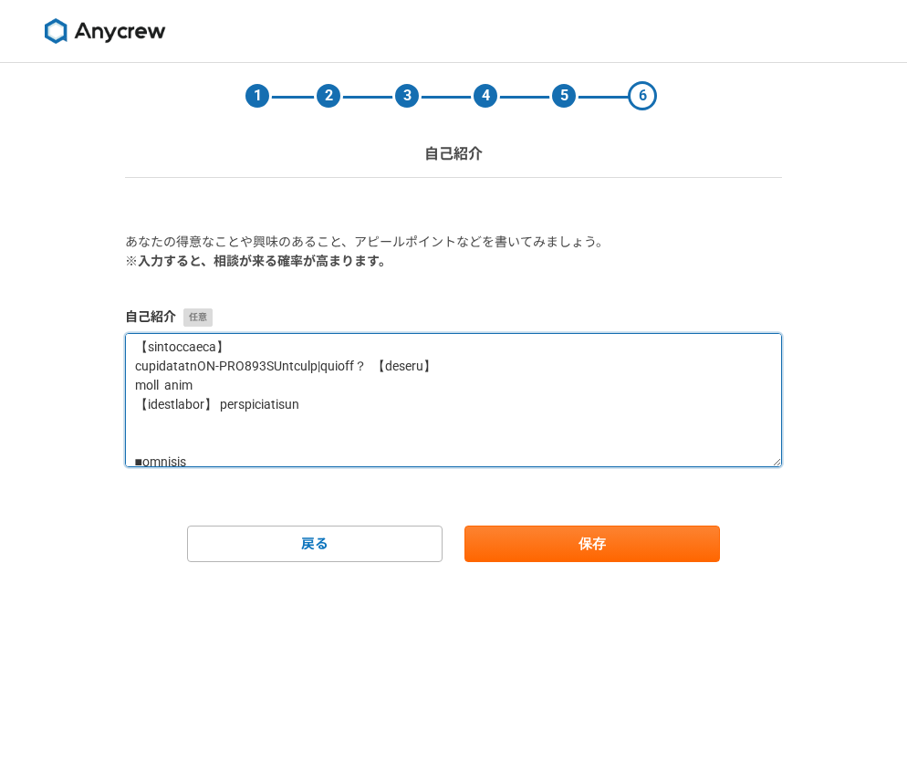
scroll to position [331, 0]
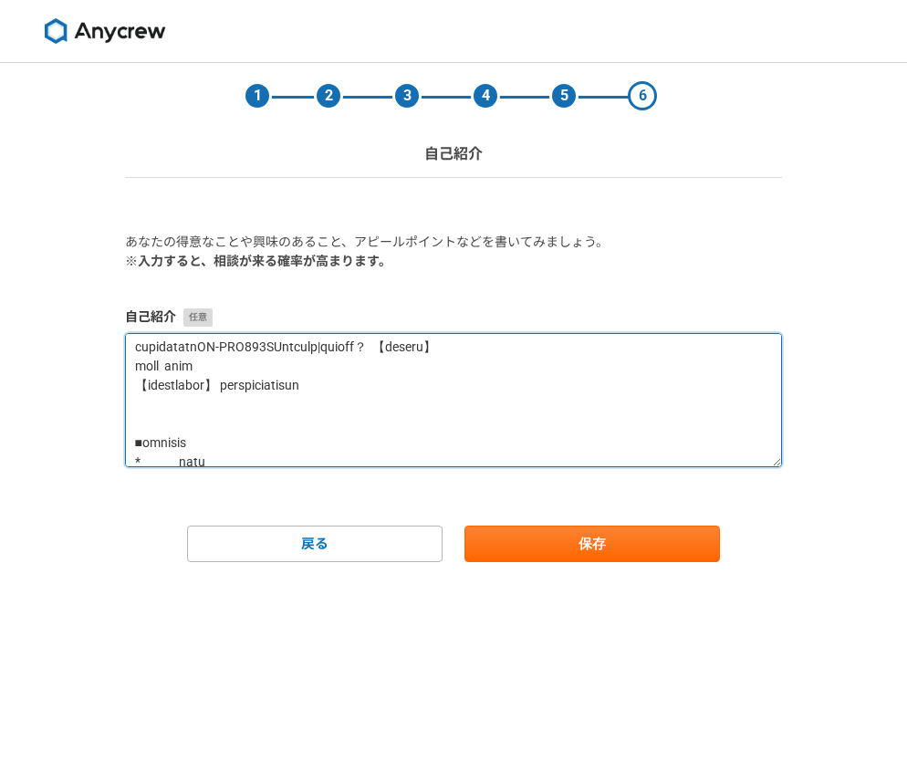
click at [526, 386] on textarea at bounding box center [453, 400] width 657 height 134
click at [524, 389] on textarea at bounding box center [453, 400] width 657 height 134
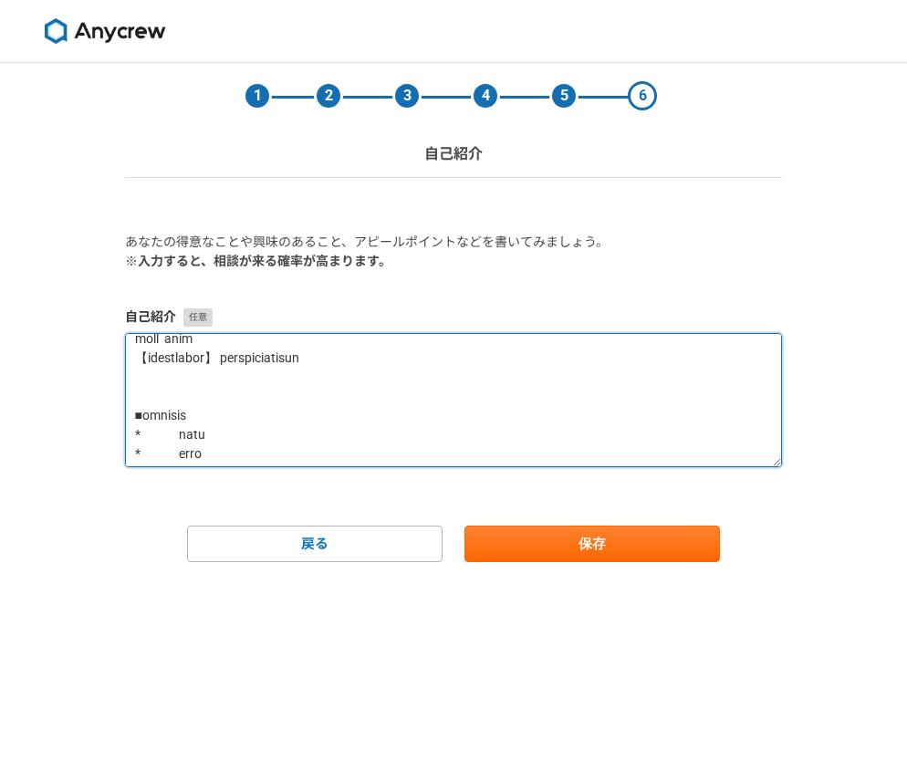
scroll to position [407, 0]
click at [360, 372] on textarea at bounding box center [453, 400] width 657 height 134
click at [289, 404] on textarea at bounding box center [453, 400] width 657 height 134
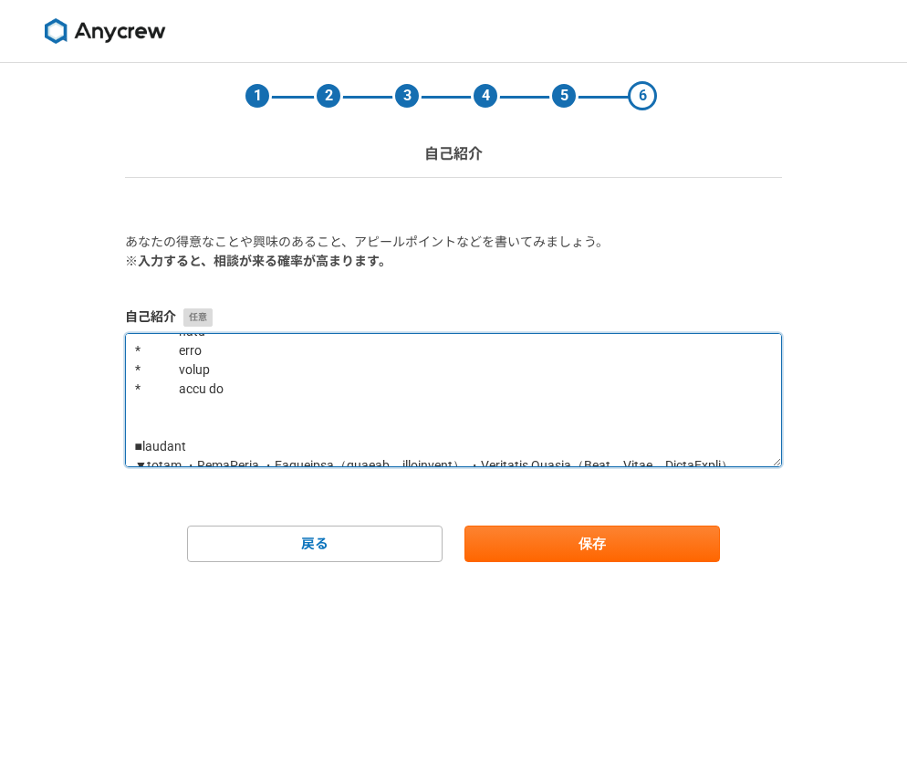
scroll to position [514, 0]
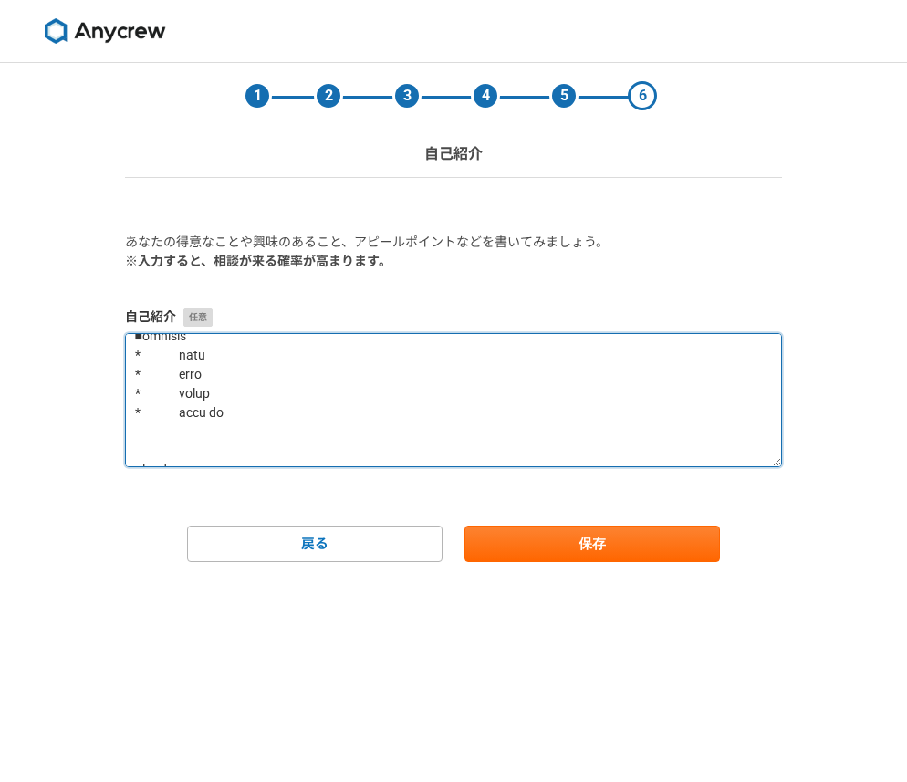
drag, startPoint x: 188, startPoint y: 394, endPoint x: 105, endPoint y: 398, distance: 83.1
click at [105, 398] on div "1 2 3 4 5 6 自己紹介 あなたの得意なことや興味のあること、アピールポイントなどを書いてみましょう。 ※入力すると、相談が来る確率が高まります。 自…" at bounding box center [453, 422] width 907 height 719
drag, startPoint x: 191, startPoint y: 417, endPoint x: 134, endPoint y: 416, distance: 56.6
click at [134, 416] on textarea at bounding box center [453, 400] width 657 height 134
drag, startPoint x: 192, startPoint y: 438, endPoint x: 134, endPoint y: 426, distance: 58.7
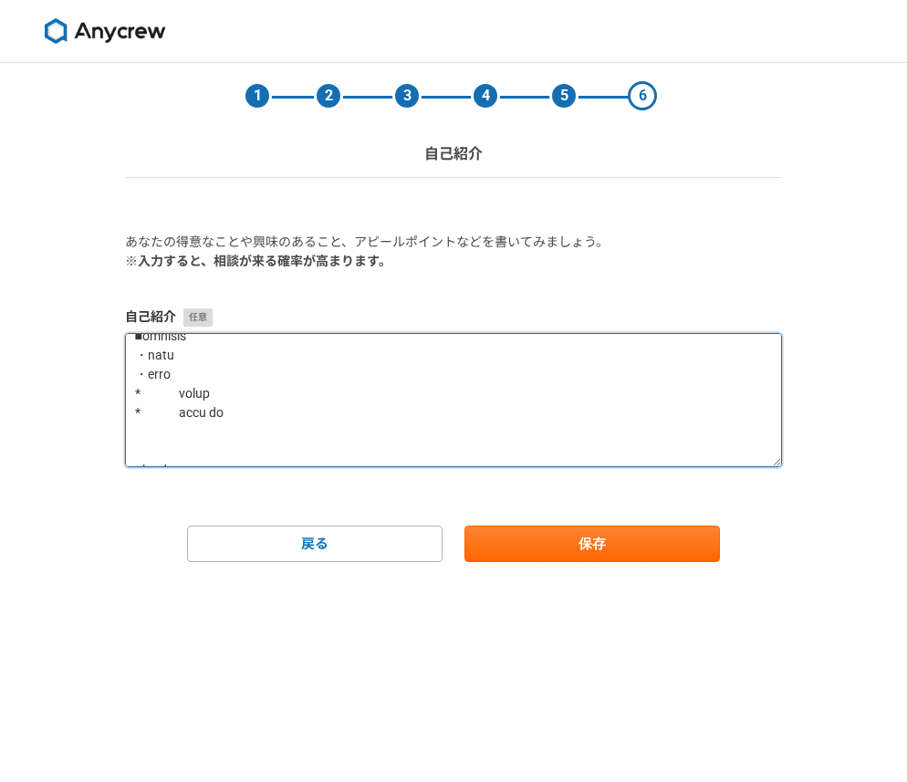
click at [128, 428] on textarea at bounding box center [453, 400] width 657 height 134
drag, startPoint x: 192, startPoint y: 454, endPoint x: 127, endPoint y: 448, distance: 65.1
click at [125, 449] on textarea at bounding box center [453, 400] width 657 height 134
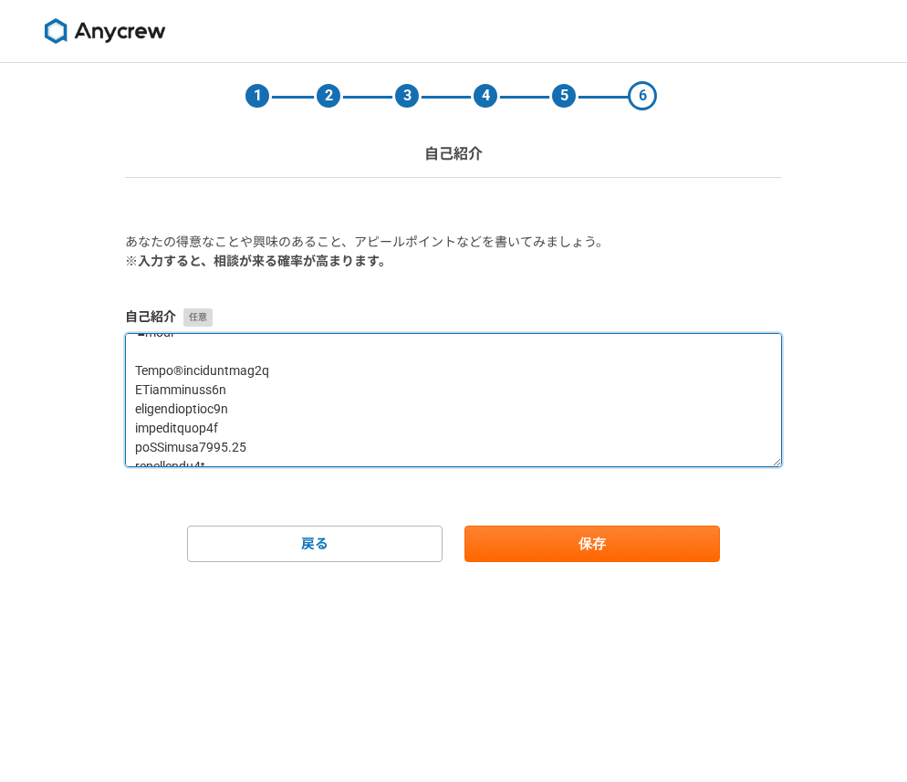
scroll to position [808, 0]
click at [300, 372] on textarea at bounding box center [453, 400] width 657 height 134
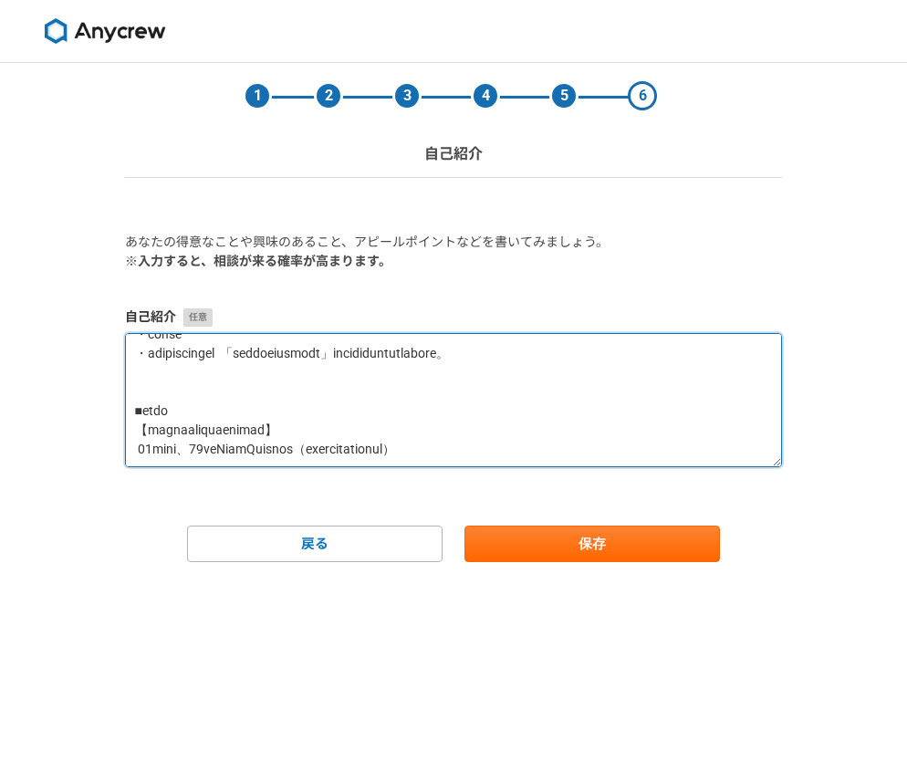
scroll to position [51, 0]
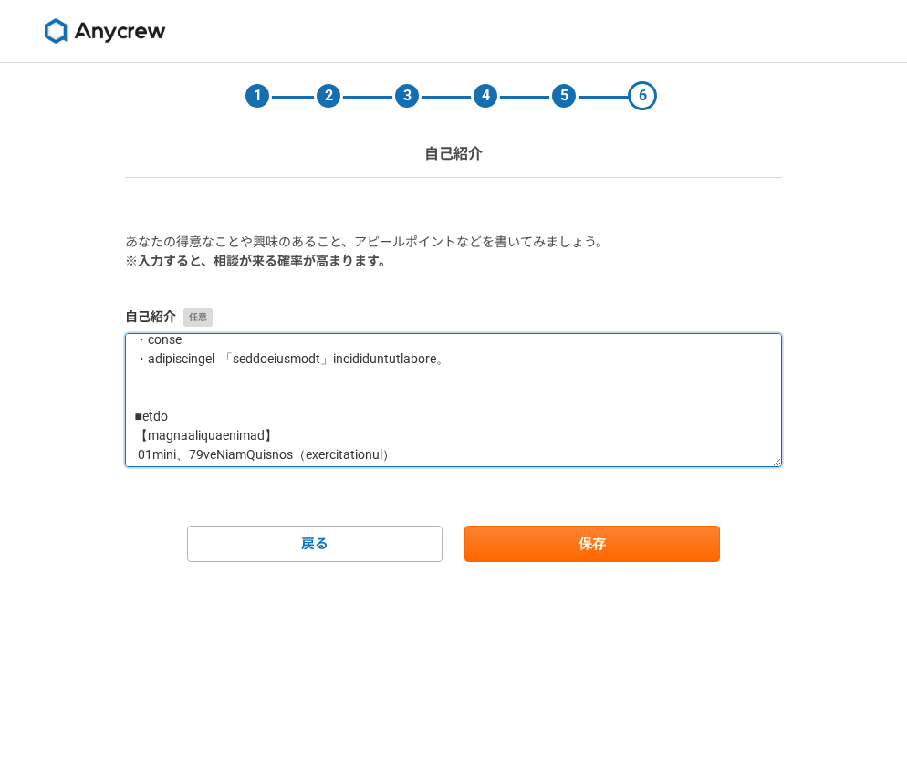
click at [285, 420] on textarea at bounding box center [453, 400] width 657 height 134
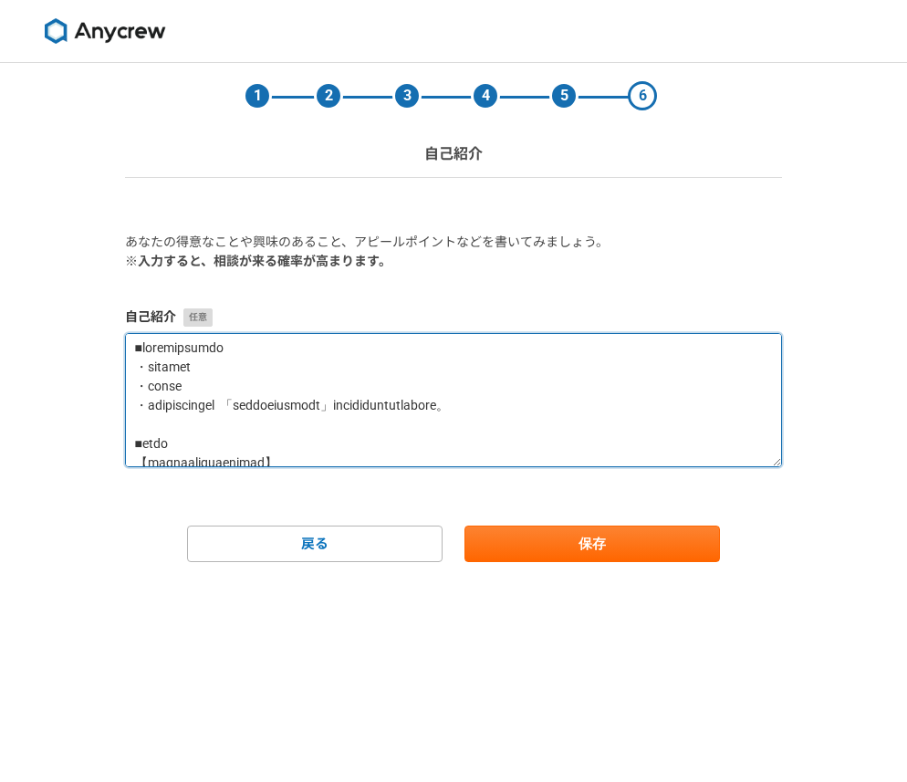
scroll to position [0, 0]
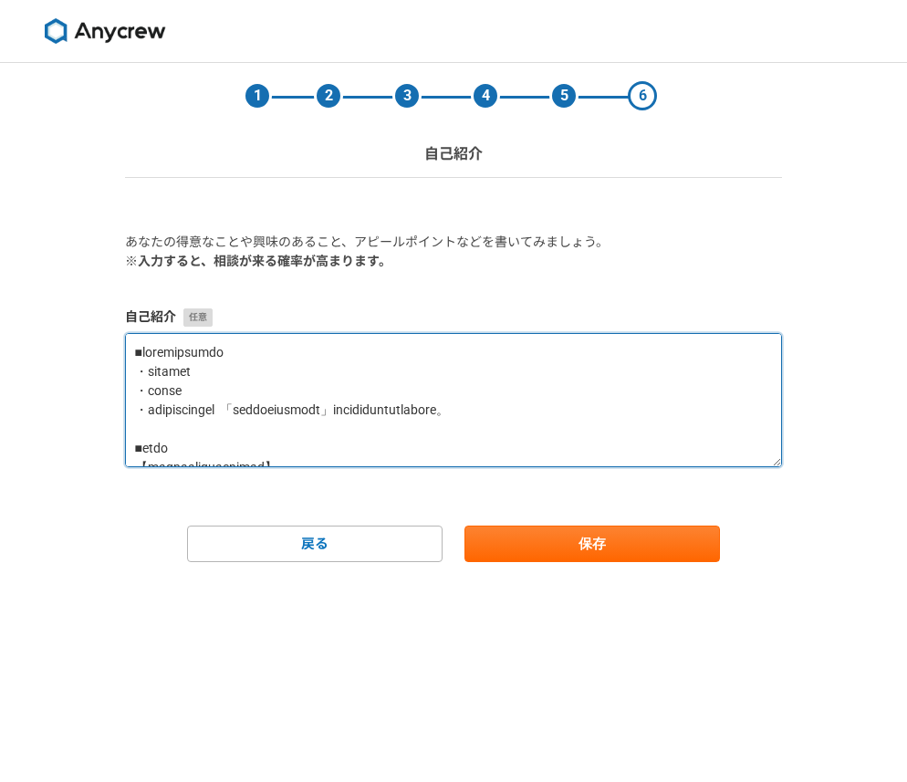
drag, startPoint x: 130, startPoint y: 389, endPoint x: 159, endPoint y: 390, distance: 28.3
click at [160, 393] on textarea at bounding box center [453, 400] width 657 height 134
click at [161, 360] on textarea at bounding box center [453, 400] width 657 height 134
click at [133, 386] on textarea at bounding box center [453, 400] width 657 height 134
click at [148, 356] on textarea at bounding box center [453, 400] width 657 height 134
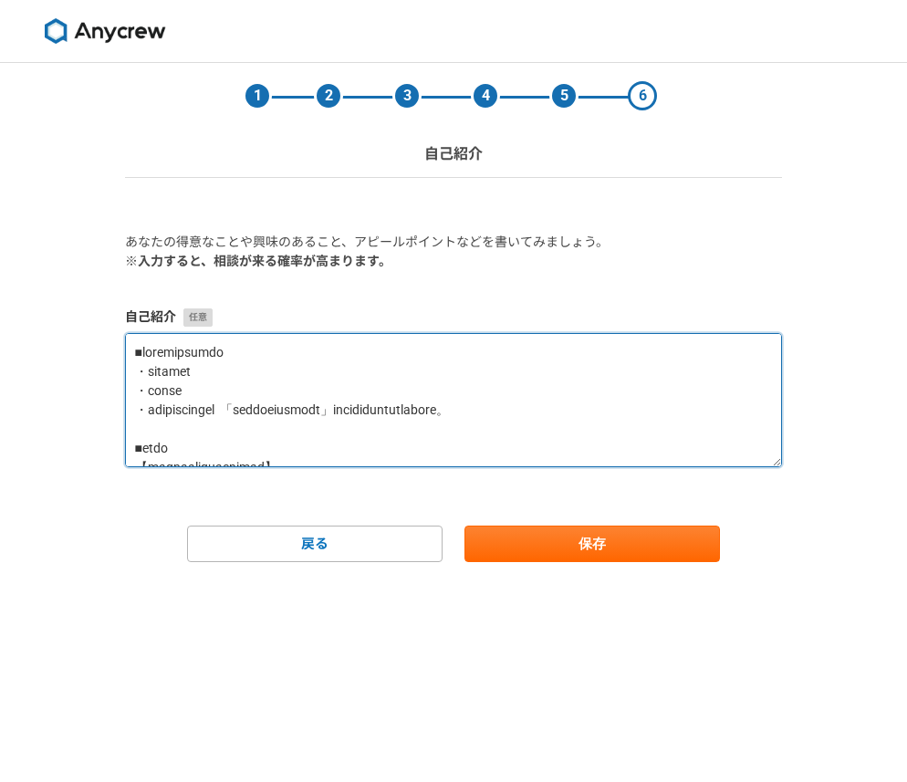
type textarea "■執筆で大切にしていること ・読みやすい文章 ・伝わる文章 ・最後まで読みたくなる文章  「この記事に出会って良かった」と思ってもらえる文章を書いていきます。…"
click at [525, 364] on textarea at bounding box center [453, 400] width 657 height 134
click at [524, 365] on textarea at bounding box center [453, 400] width 657 height 134
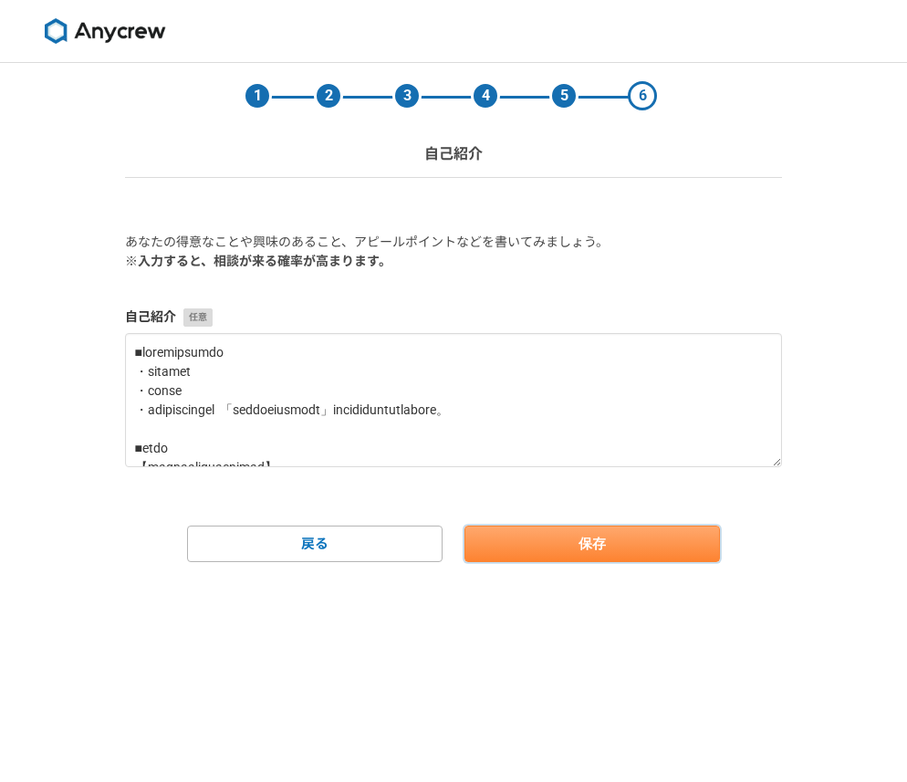
click at [623, 550] on button "保存" at bounding box center [591, 543] width 255 height 36
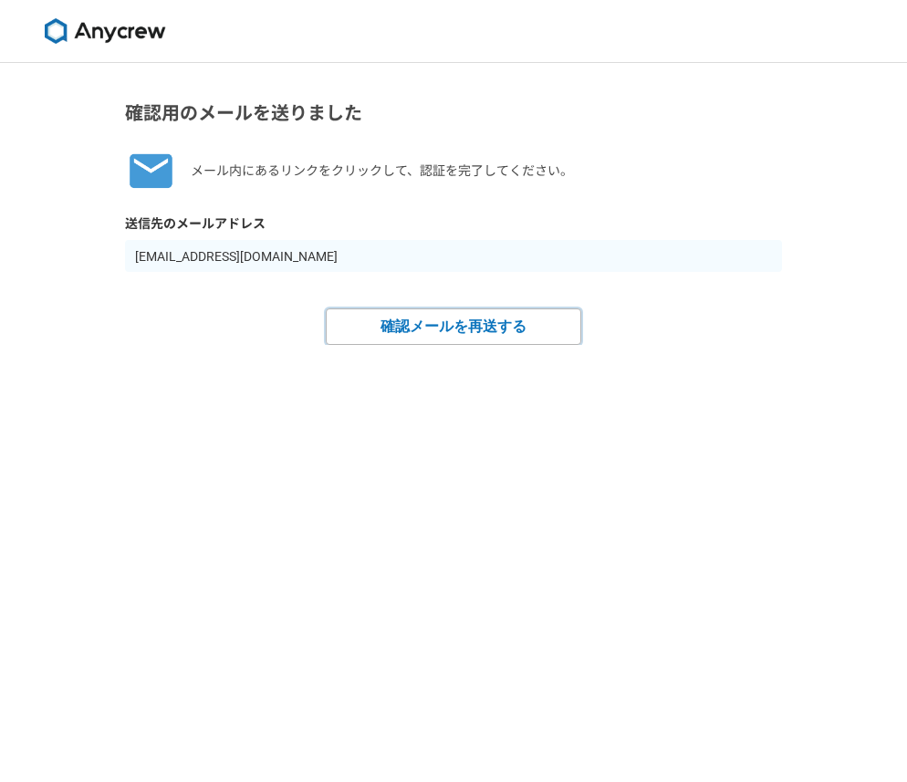
drag, startPoint x: 501, startPoint y: 333, endPoint x: 630, endPoint y: 459, distance: 180.6
click at [630, 459] on div "確認用のメールを送りました メール内にあるリンクをクリックして、認証を完了してください。 送信先のメールアドレス yokobiz8@gmail.com 確認メ…" at bounding box center [453, 422] width 907 height 719
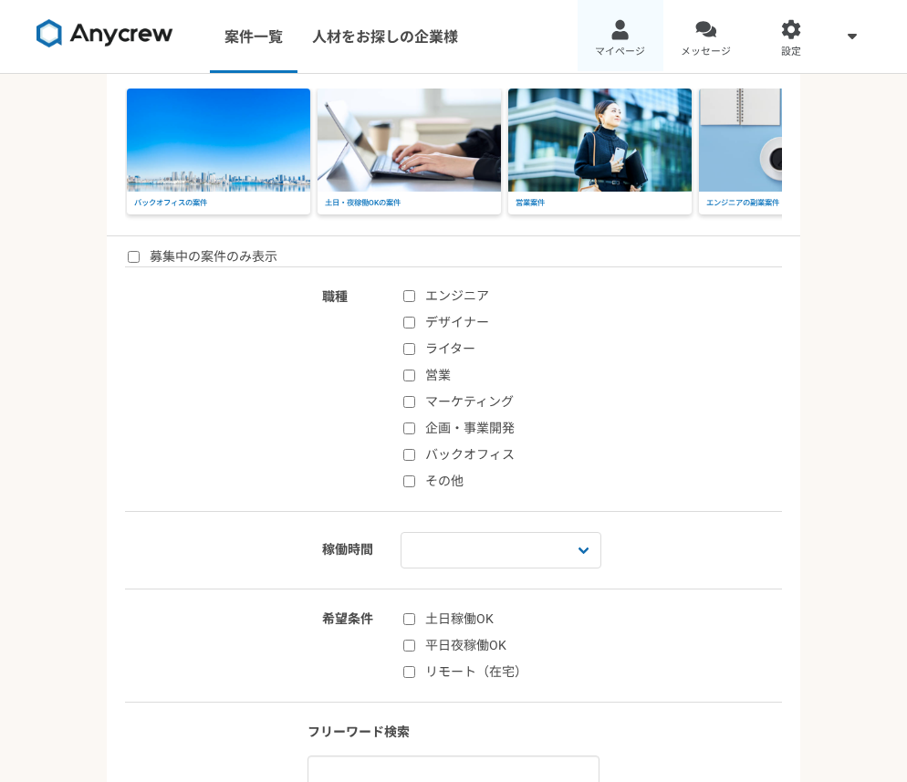
click at [620, 31] on div at bounding box center [619, 29] width 21 height 21
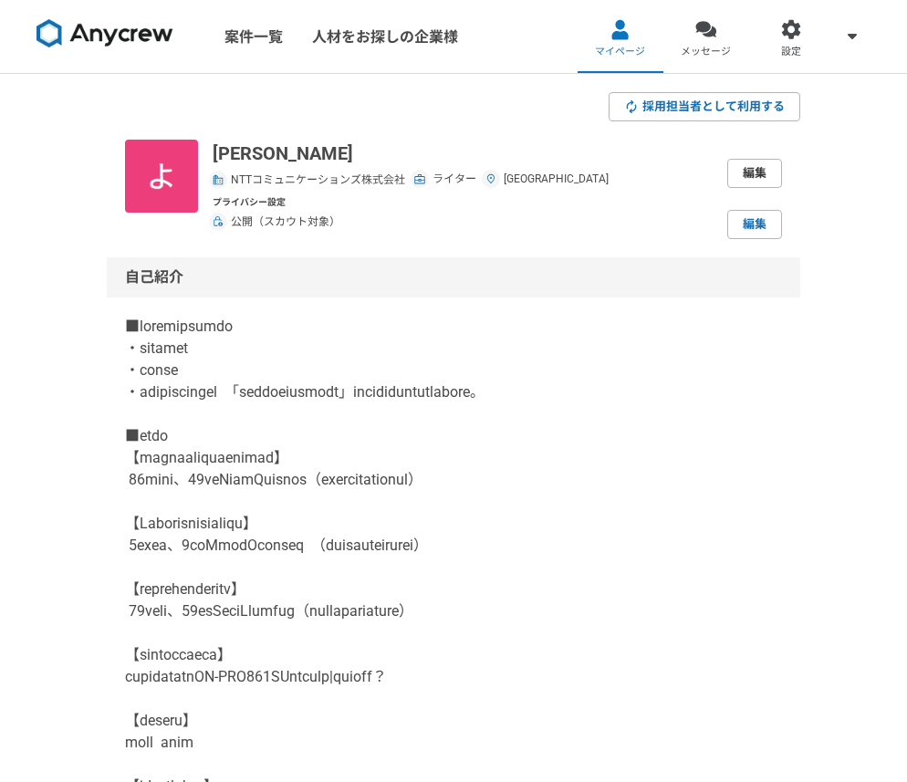
click at [773, 176] on link "編集" at bounding box center [754, 173] width 55 height 29
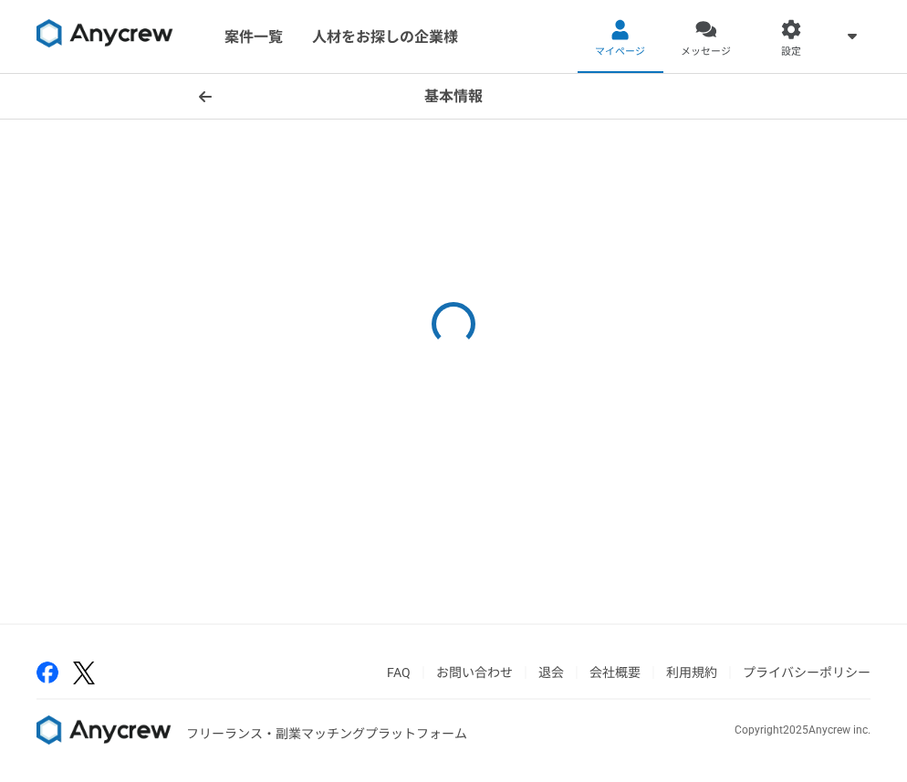
select select "3"
select select "11"
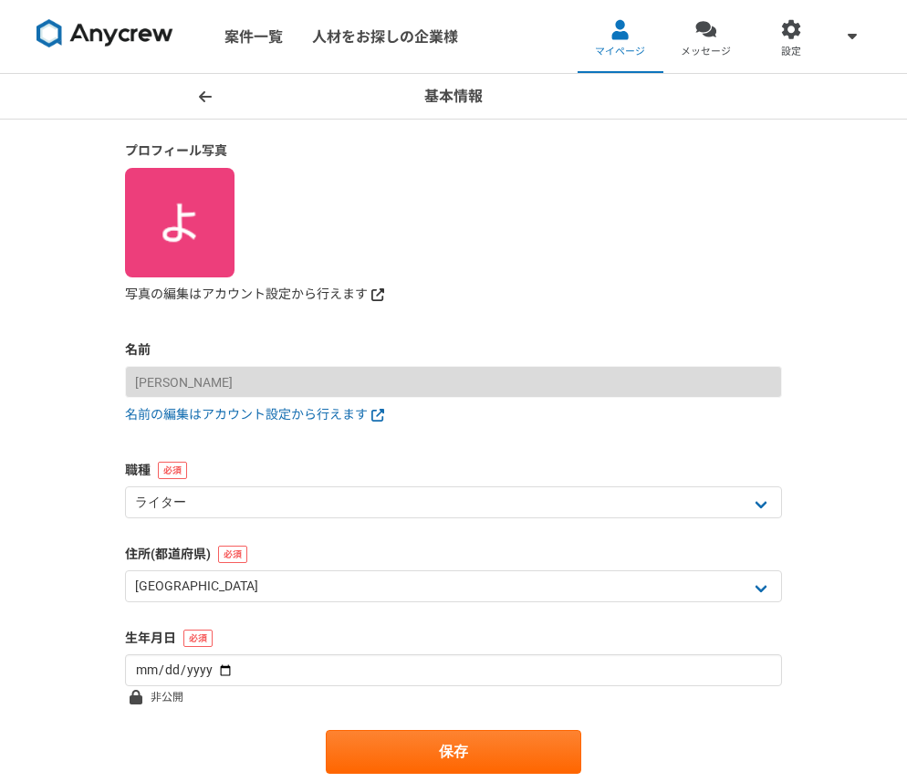
click at [298, 292] on link "写真の編集はアカウント設定から行えます" at bounding box center [453, 294] width 657 height 19
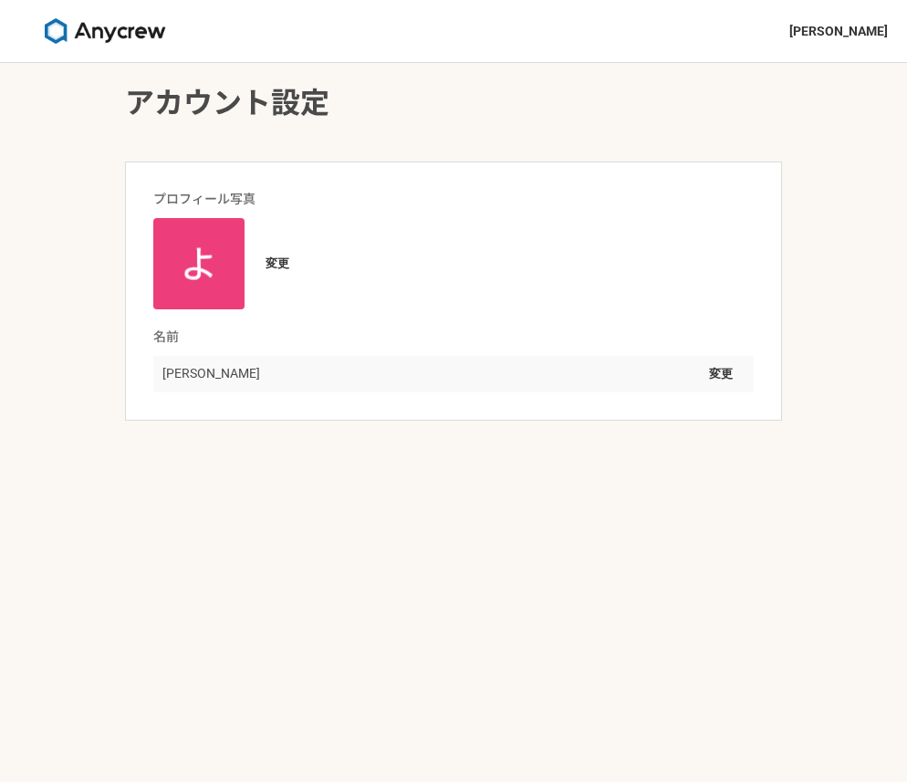
click at [211, 190] on h2 "プロフィール写真" at bounding box center [453, 199] width 600 height 19
drag, startPoint x: 207, startPoint y: 236, endPoint x: 218, endPoint y: 250, distance: 17.5
click at [206, 236] on img at bounding box center [198, 263] width 91 height 91
click at [268, 259] on button "変更" at bounding box center [277, 263] width 47 height 29
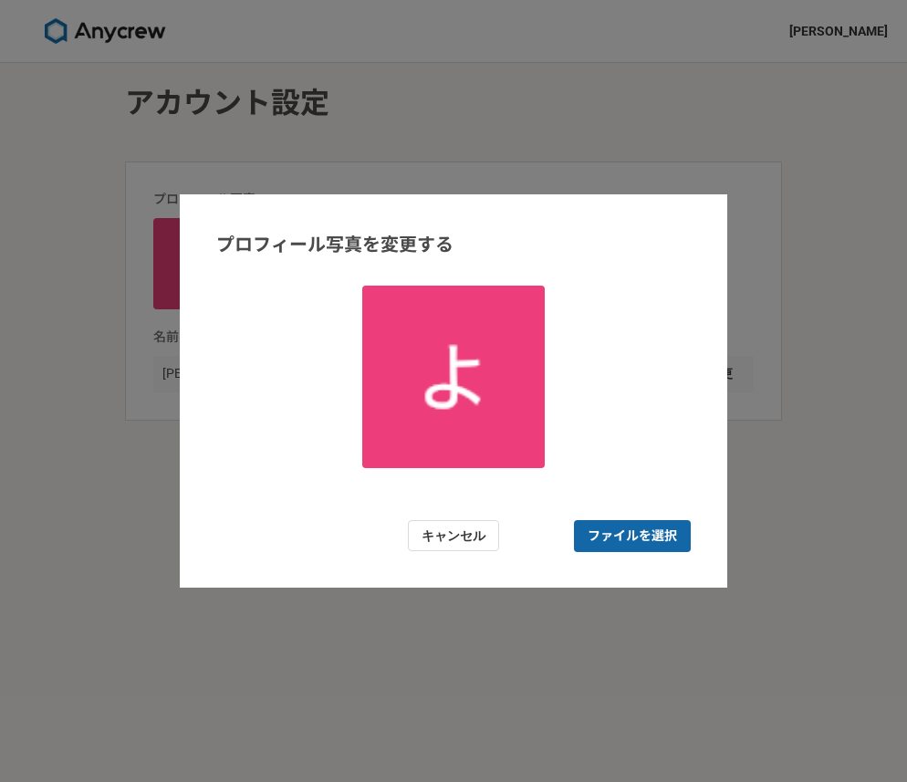
click at [666, 534] on span "ファイルを選択" at bounding box center [631, 535] width 89 height 19
click at [666, 534] on input "ファイルを選択" at bounding box center [632, 536] width 117 height 32
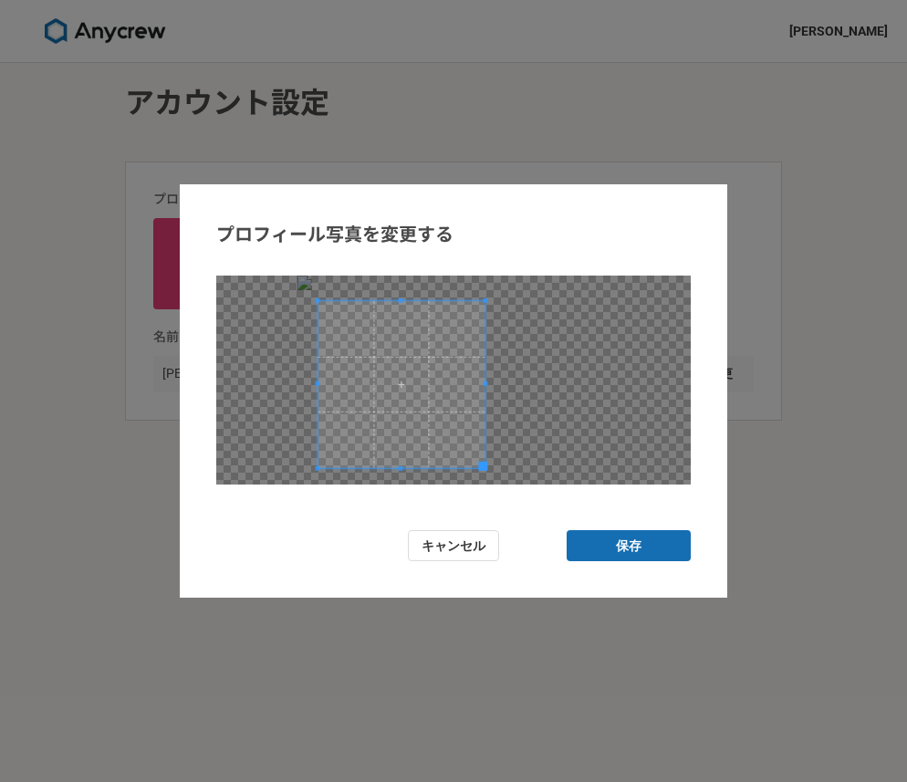
click at [457, 425] on span at bounding box center [400, 383] width 167 height 167
click at [649, 548] on button "保存" at bounding box center [628, 546] width 124 height 32
click at [628, 545] on button "保存" at bounding box center [628, 546] width 124 height 32
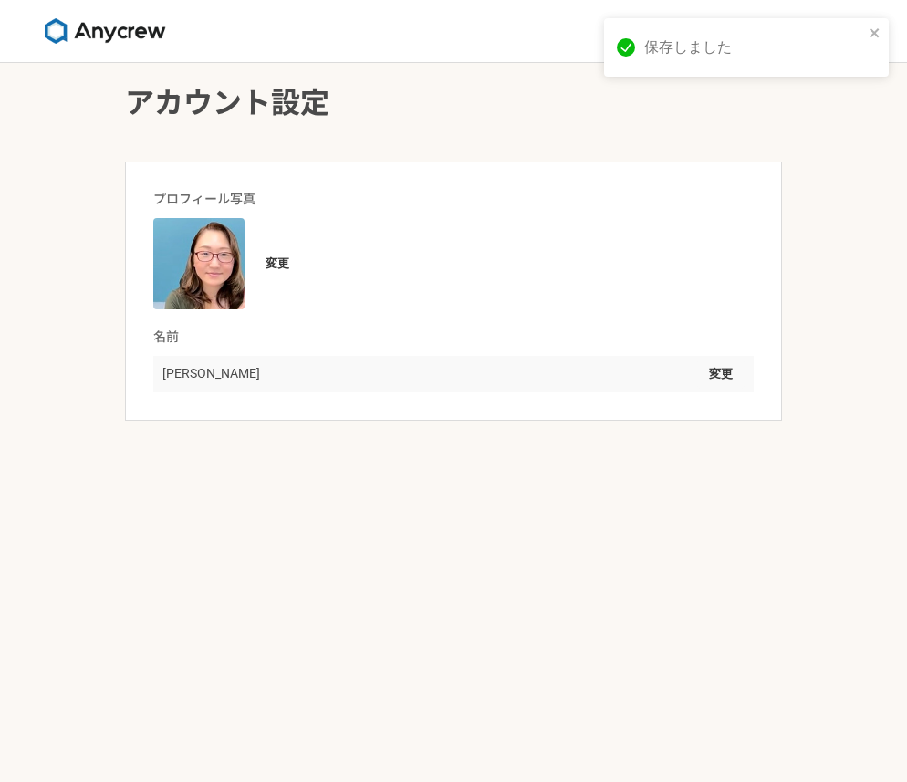
click at [370, 117] on h1 "アカウント設定" at bounding box center [453, 103] width 657 height 44
click at [806, 200] on div "アカウント設定 プロフィール写真 変更 名前 いちかわようこ 変更" at bounding box center [453, 422] width 907 height 719
click at [116, 28] on img at bounding box center [104, 31] width 137 height 26
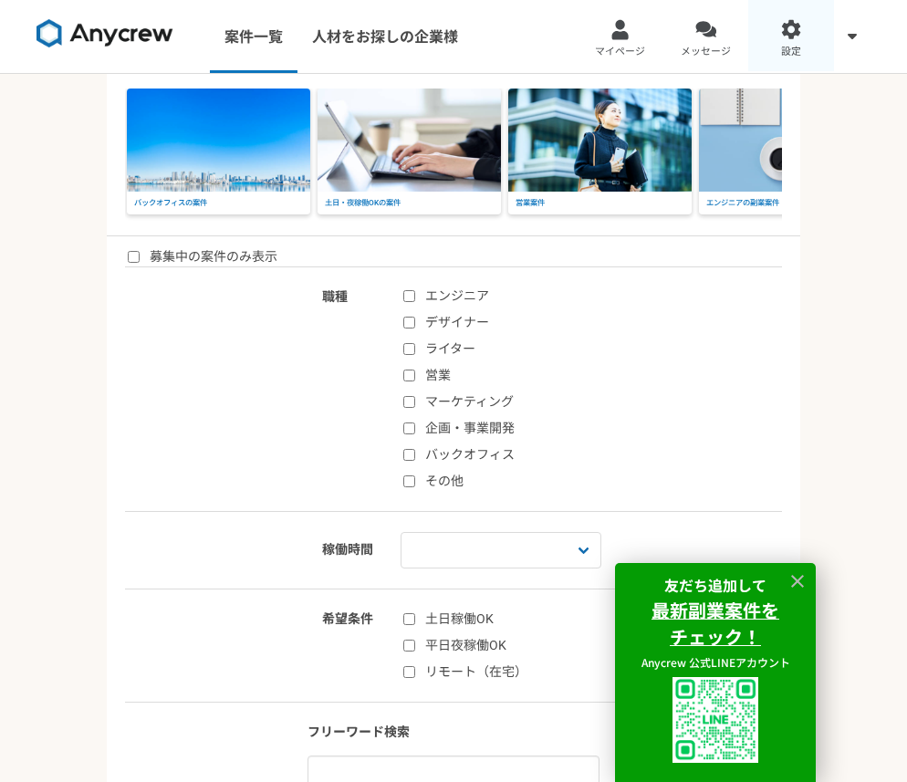
click at [774, 26] on link "設定" at bounding box center [791, 36] width 86 height 73
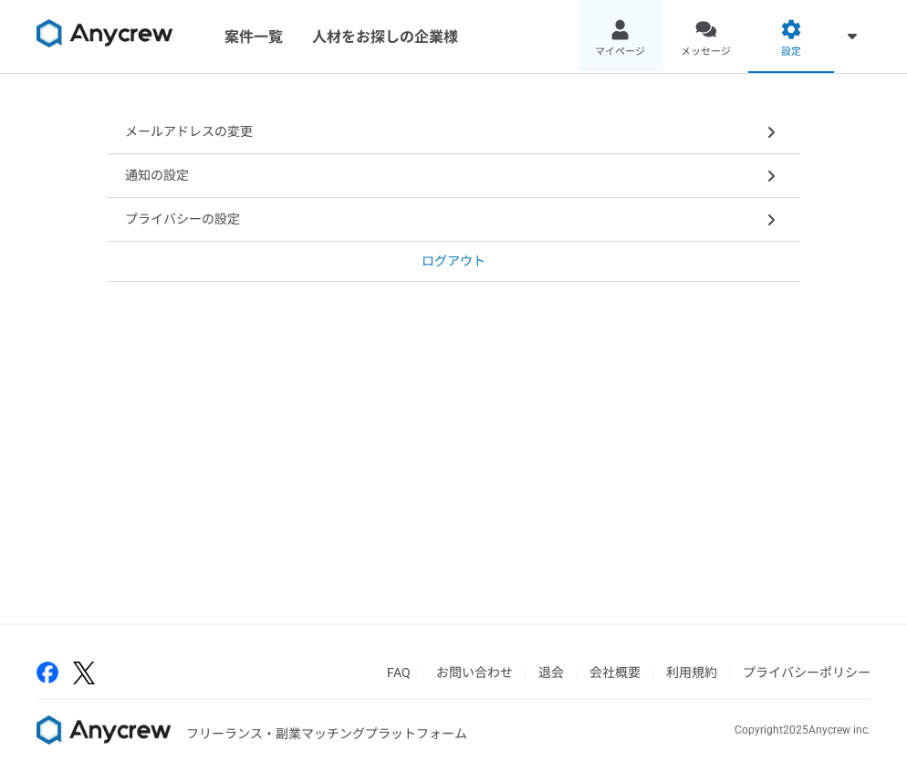
click at [630, 45] on span "マイページ" at bounding box center [620, 52] width 50 height 15
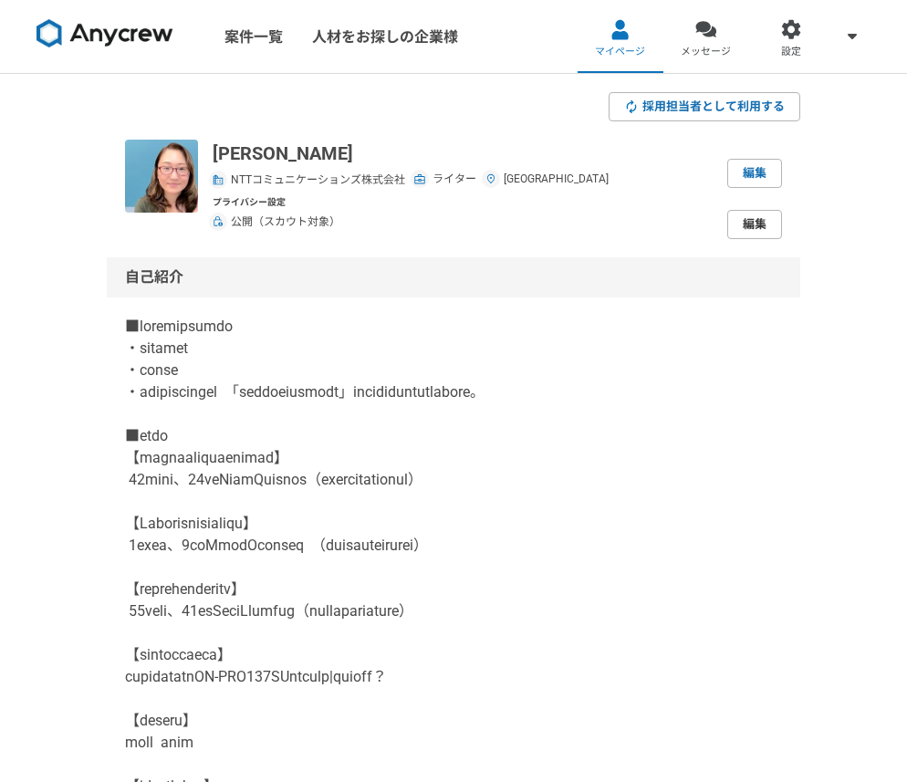
click at [760, 221] on link "編集" at bounding box center [754, 224] width 55 height 29
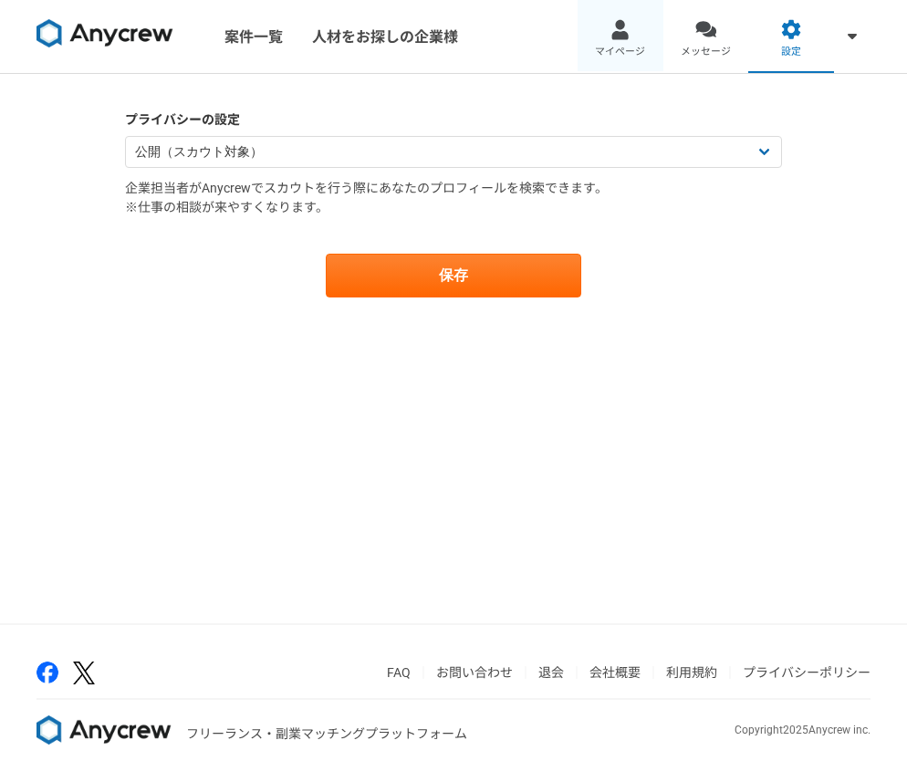
click at [631, 49] on span "マイページ" at bounding box center [620, 52] width 50 height 15
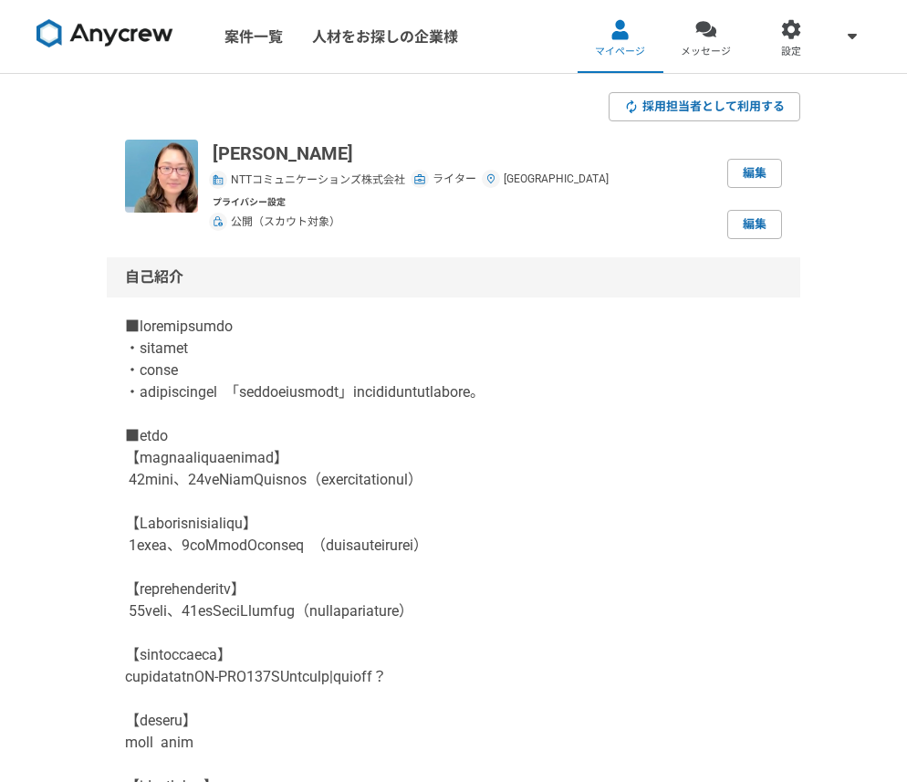
click at [431, 173] on div "ライター" at bounding box center [445, 179] width 62 height 17
click at [434, 179] on span "ライター" at bounding box center [454, 179] width 44 height 16
click at [758, 188] on div "いちかわようこ NTTコミュニケーションズ株式会社 ライター 埼玉県 編集 プライバシー設定 公開（スカウト対象） 編集" at bounding box center [497, 189] width 569 height 99
click at [762, 173] on link "編集" at bounding box center [754, 173] width 55 height 29
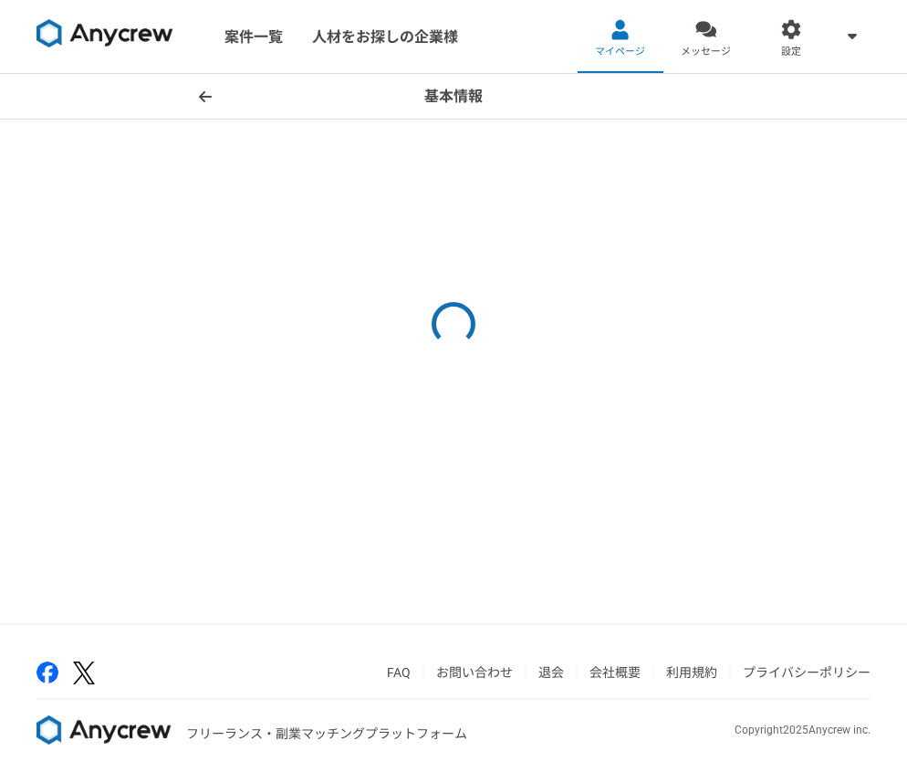
select select "3"
select select "11"
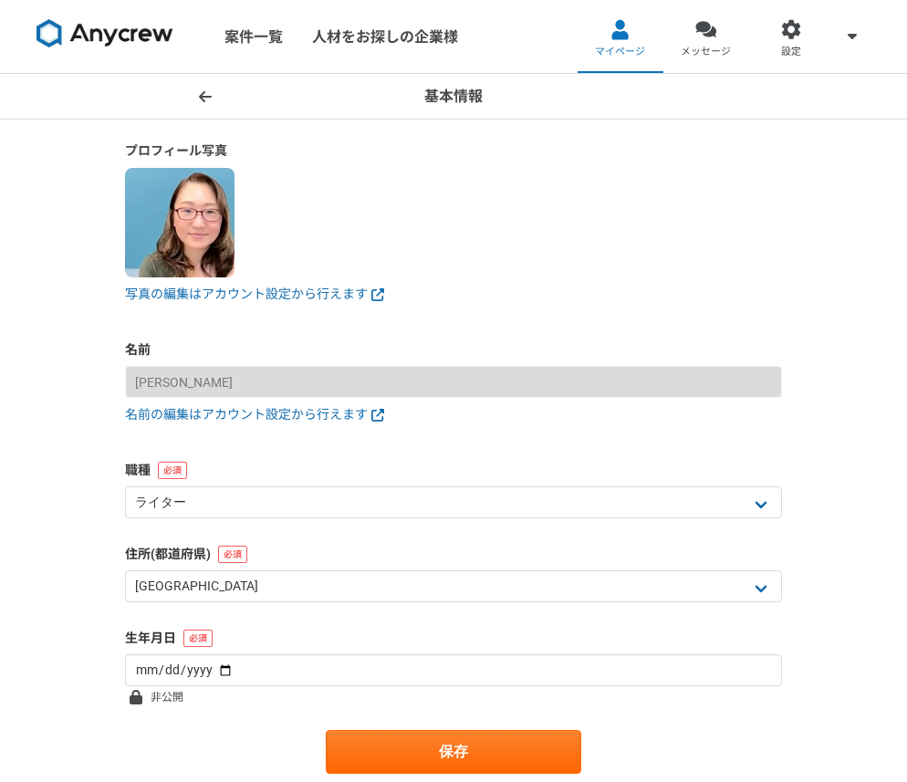
click at [208, 93] on span at bounding box center [205, 97] width 22 height 22
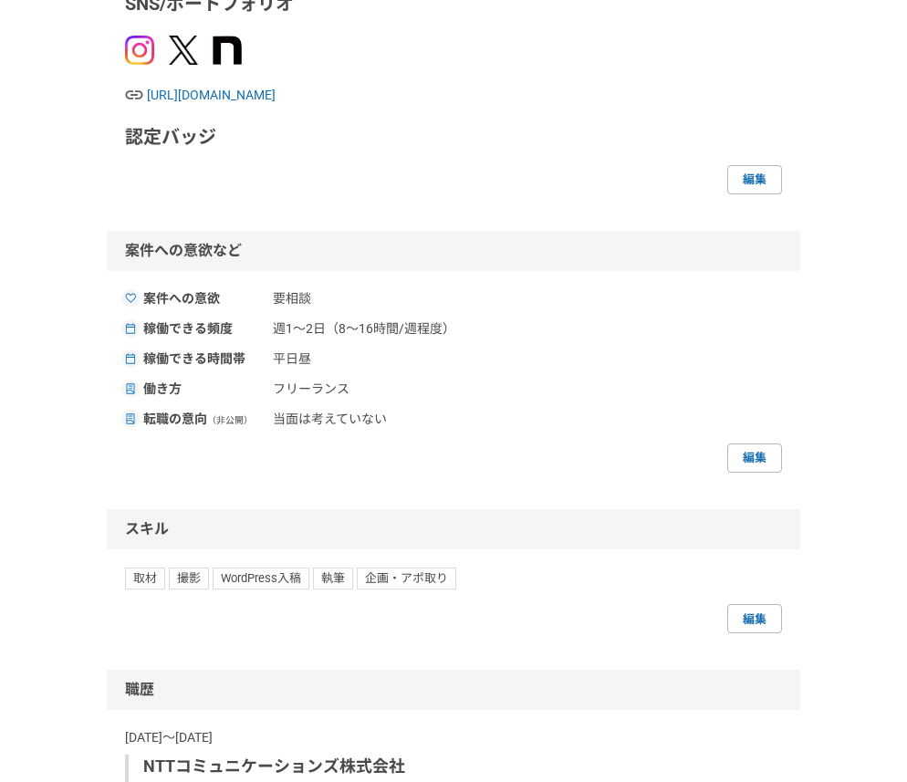
scroll to position [1743, 0]
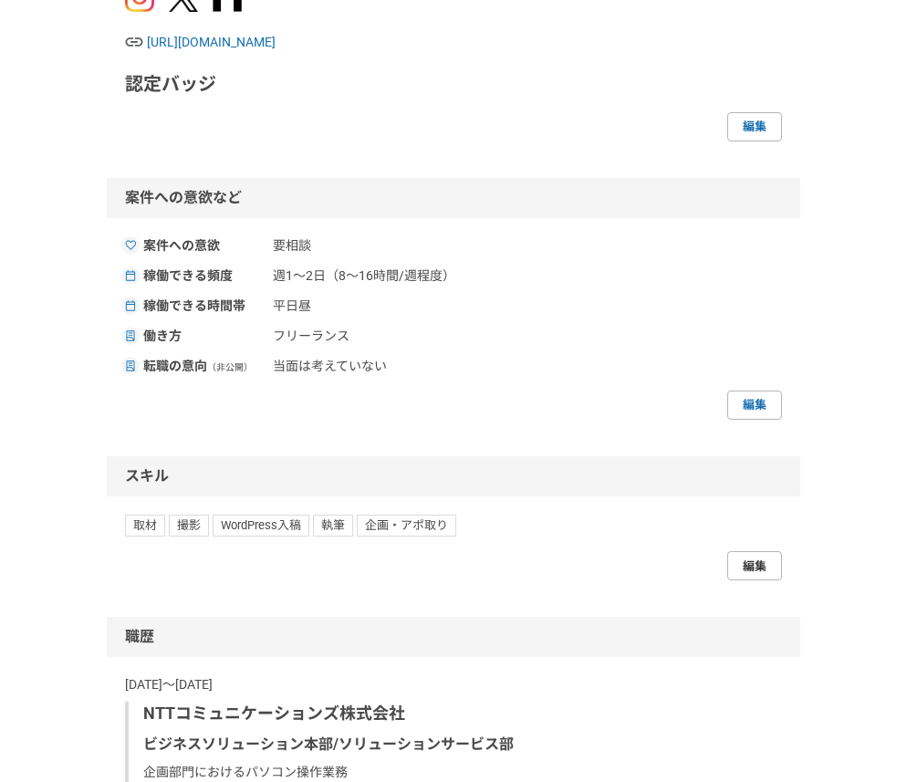
click at [757, 580] on link "編集" at bounding box center [754, 565] width 55 height 29
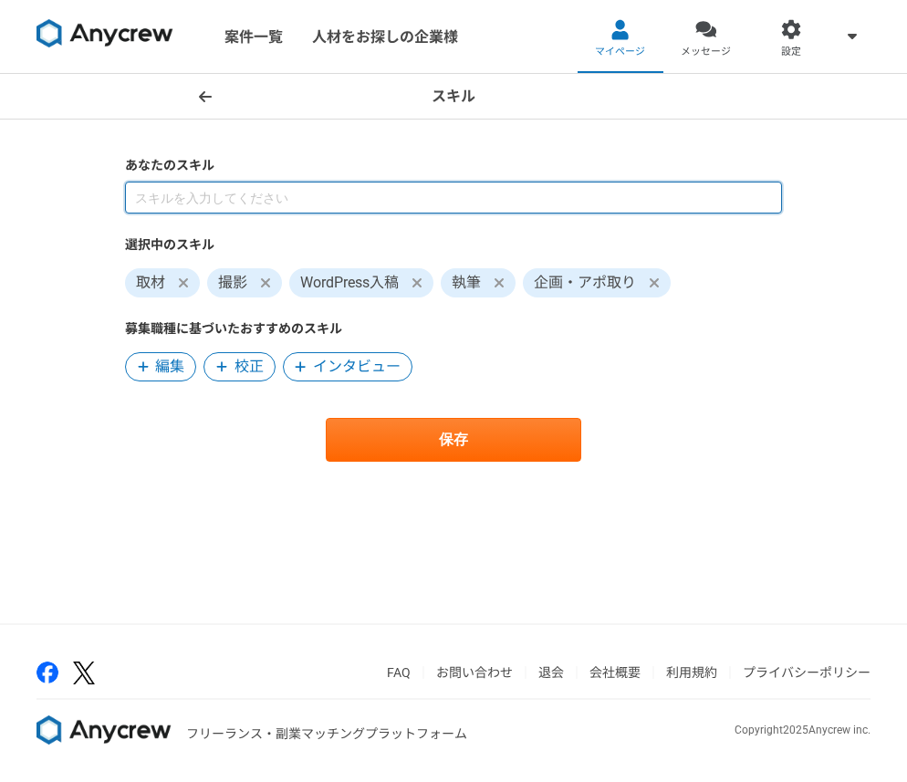
click at [233, 198] on input at bounding box center [453, 198] width 657 height 32
type input "構成"
click at [283, 197] on input at bounding box center [453, 198] width 657 height 32
type input "画像選定"
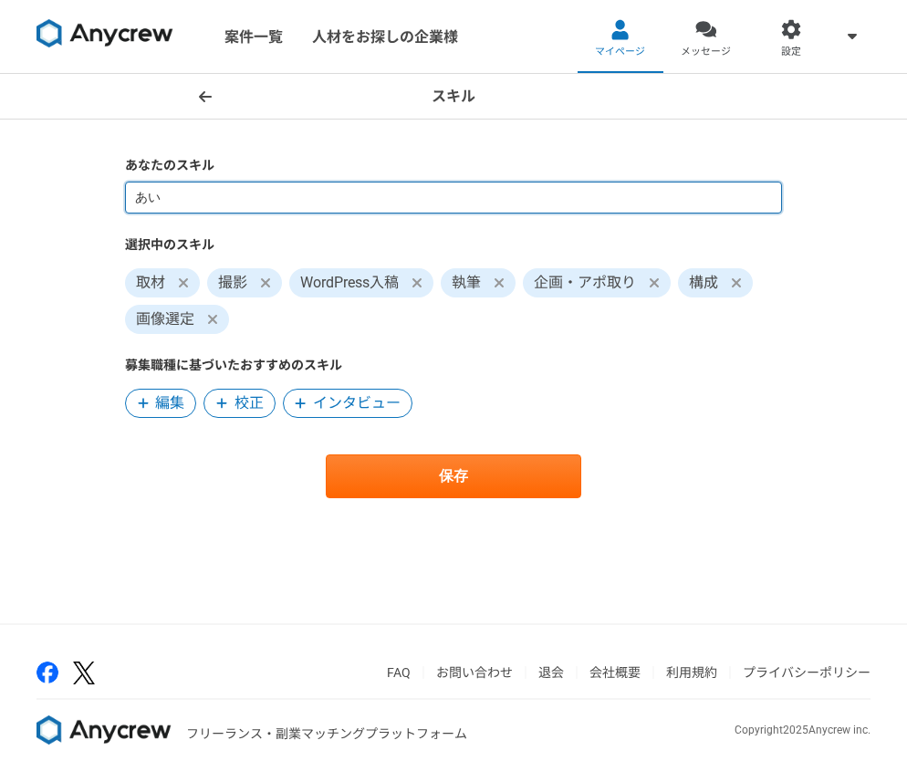
type input "あ"
type input "画像作成"
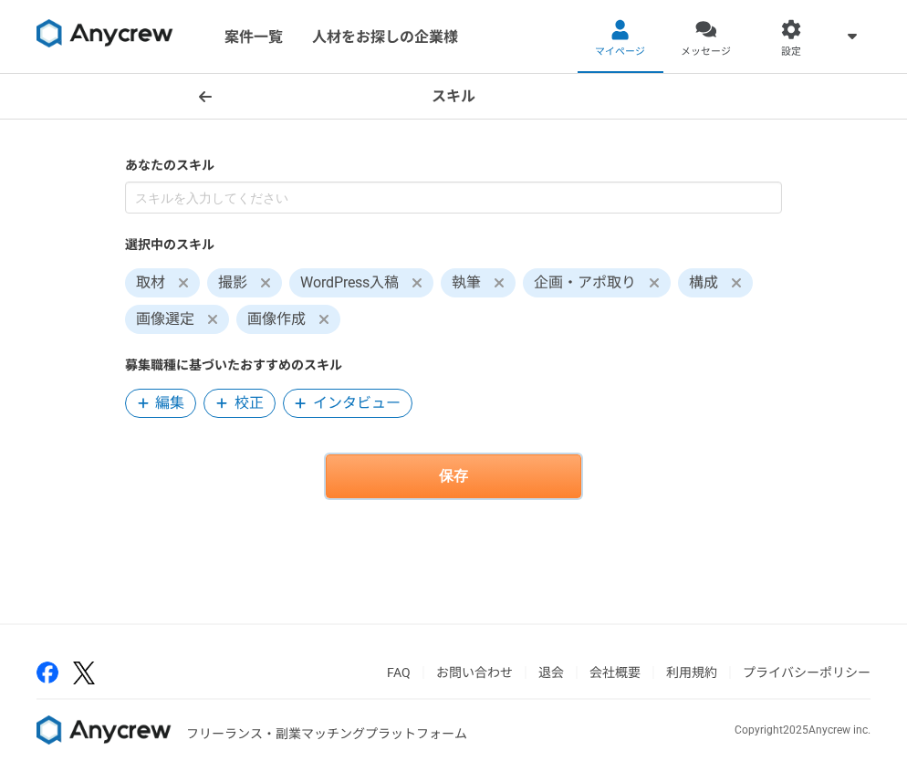
click at [439, 482] on button "保存" at bounding box center [453, 476] width 255 height 44
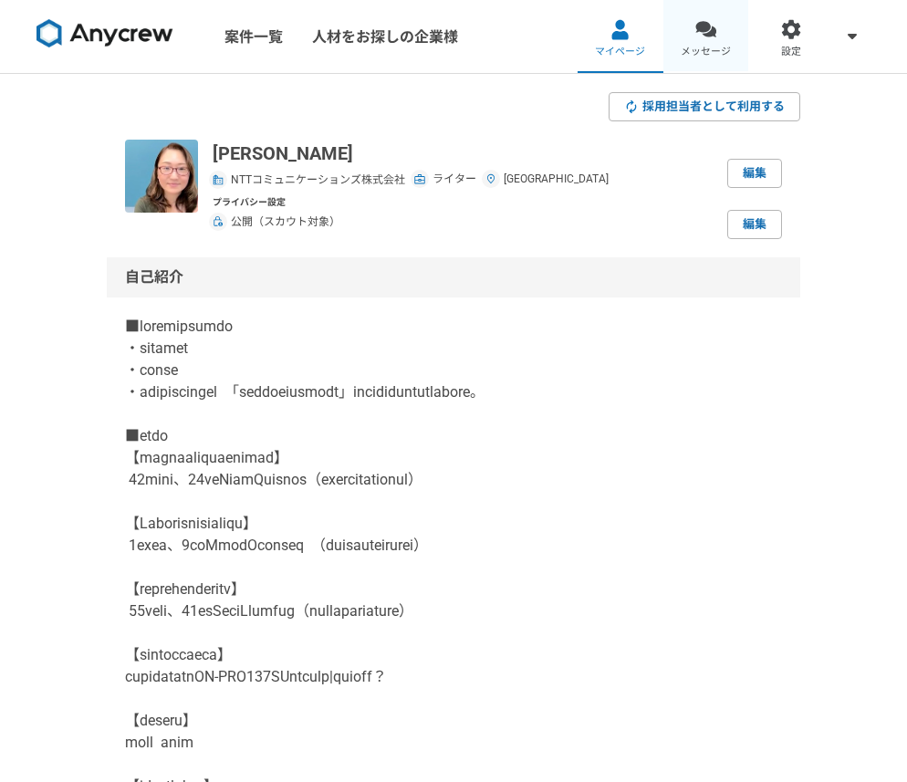
click at [711, 29] on div at bounding box center [705, 29] width 21 height 21
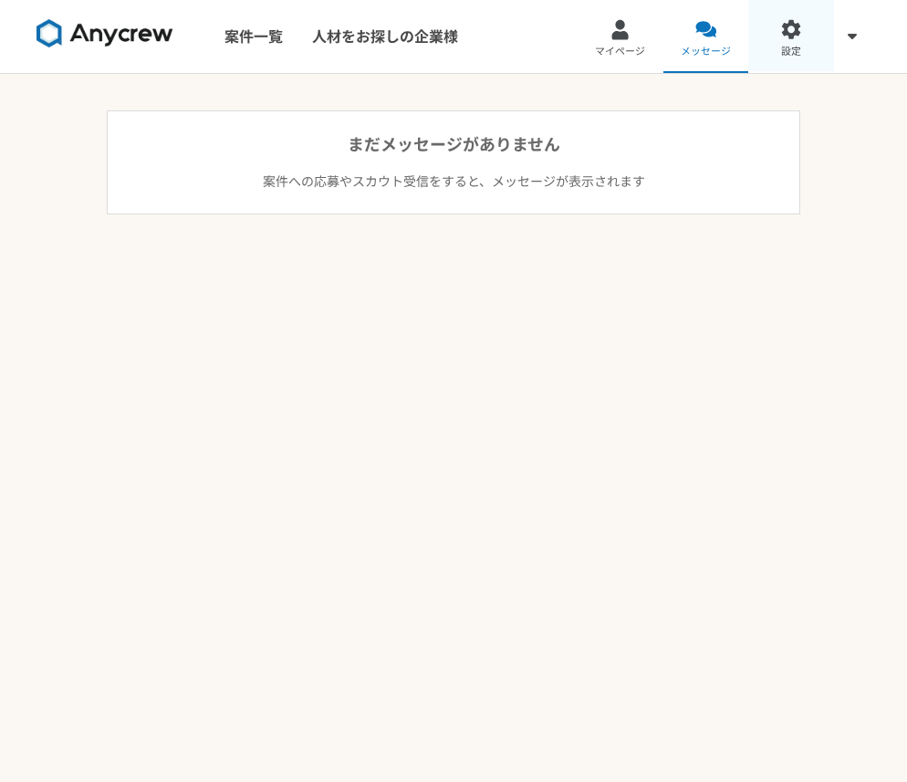
click at [799, 42] on link "設定" at bounding box center [791, 36] width 86 height 73
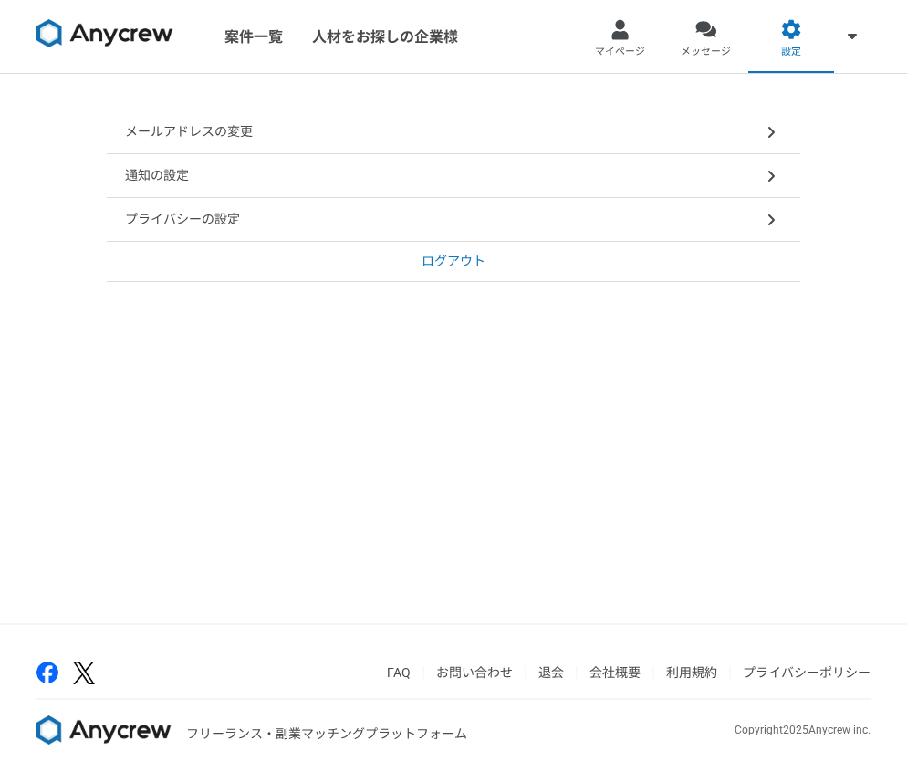
click at [140, 43] on img at bounding box center [104, 33] width 137 height 29
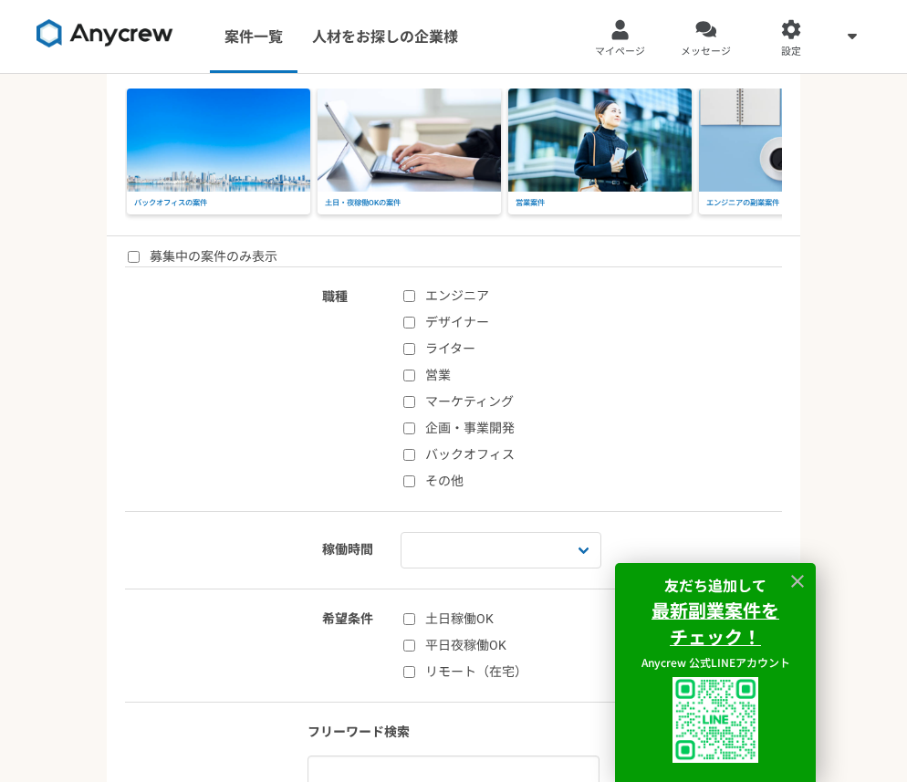
drag, startPoint x: 804, startPoint y: 579, endPoint x: 836, endPoint y: 578, distance: 32.8
click at [804, 579] on icon at bounding box center [797, 581] width 21 height 21
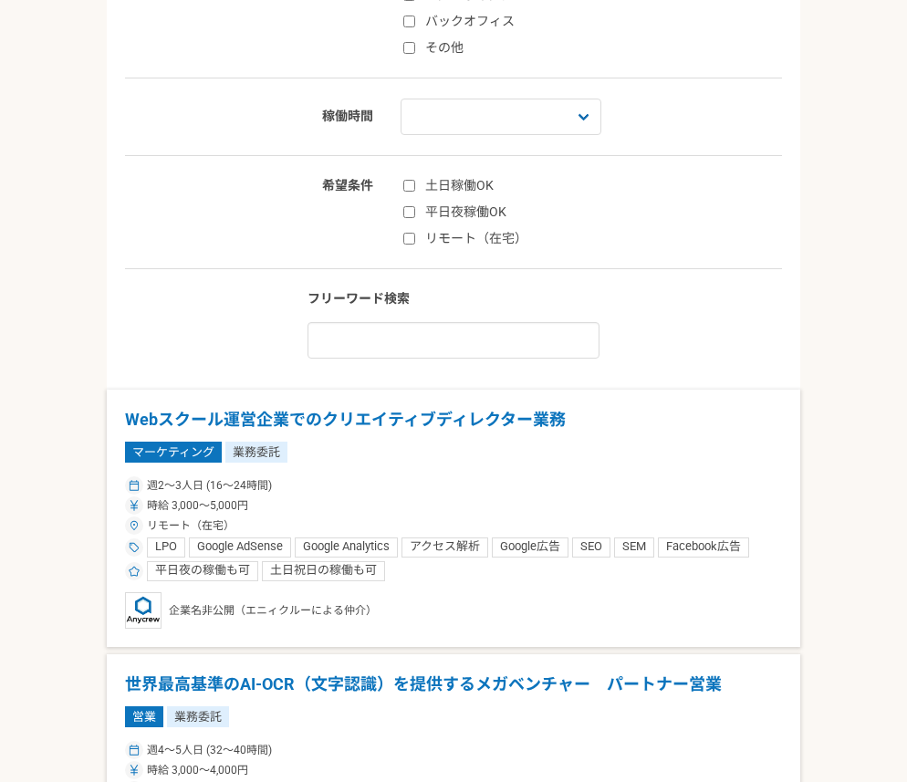
scroll to position [440, 0]
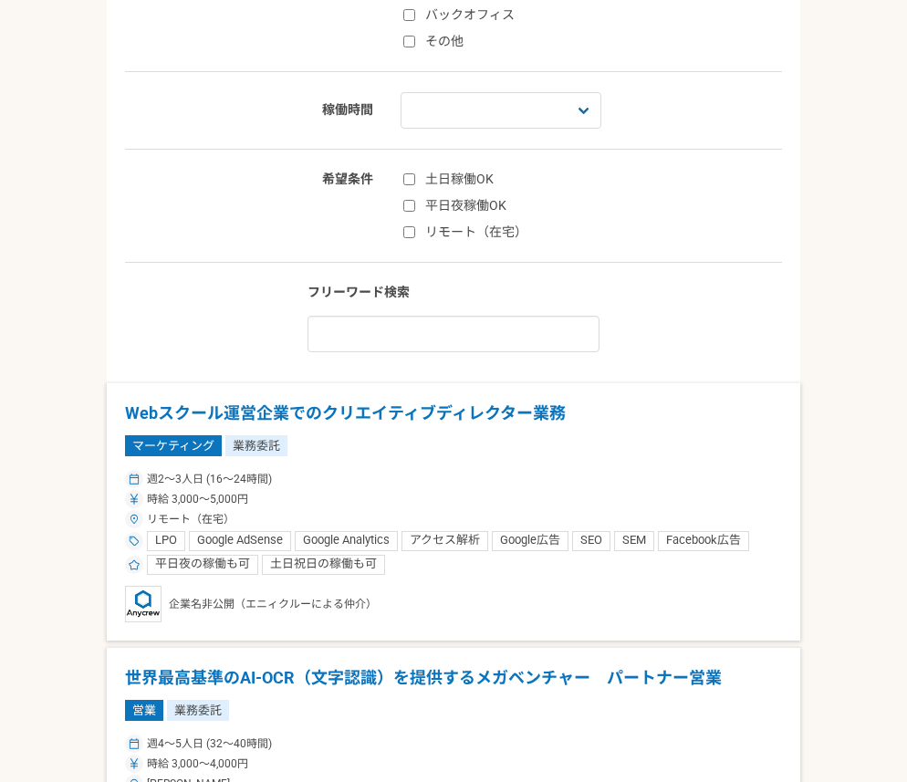
click at [403, 238] on input "リモート（在宅）" at bounding box center [409, 232] width 12 height 12
checkbox input "true"
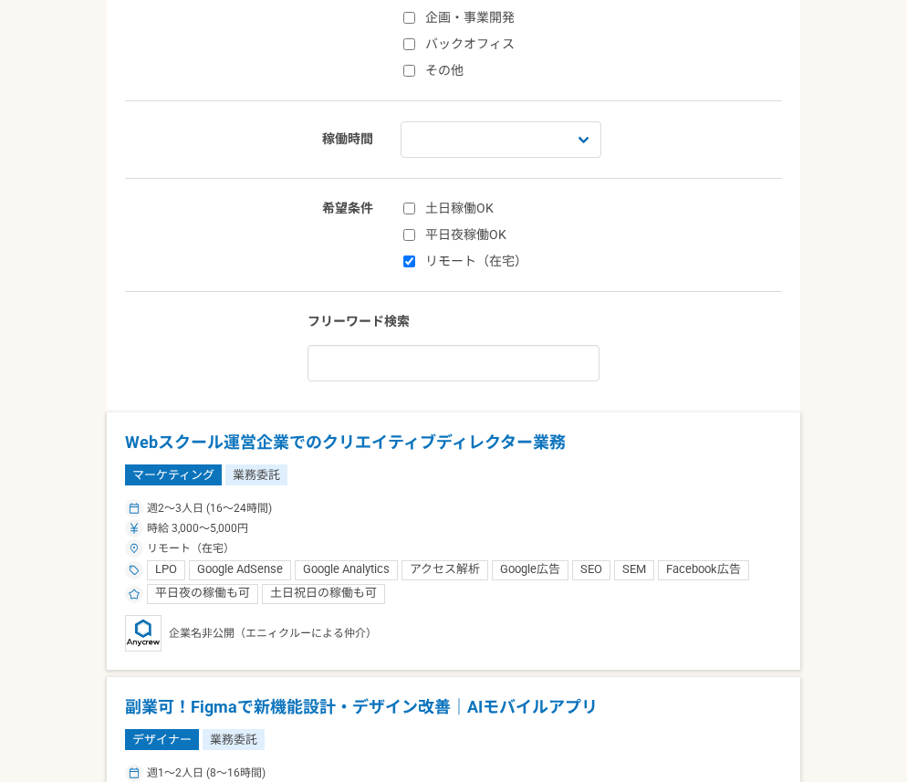
scroll to position [407, 0]
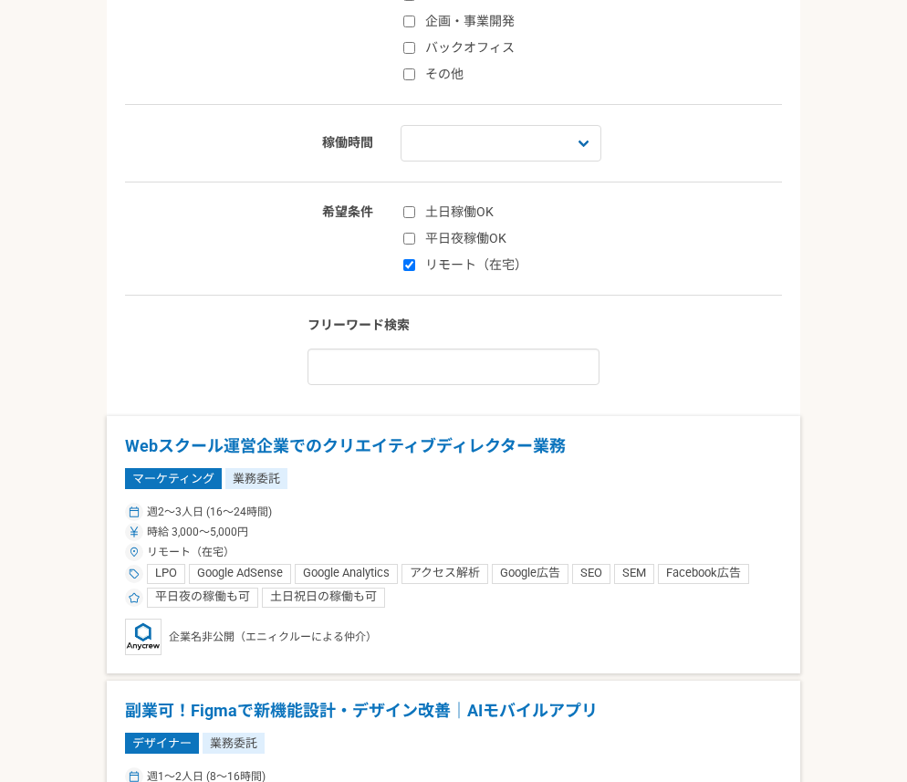
checkbox input "true"
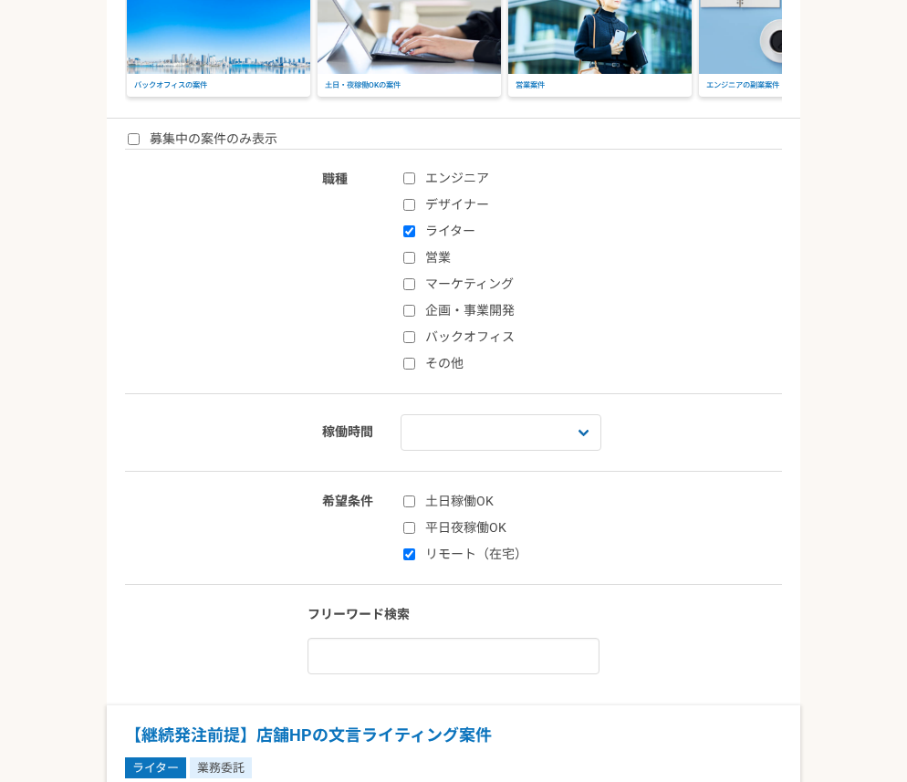
scroll to position [157, 0]
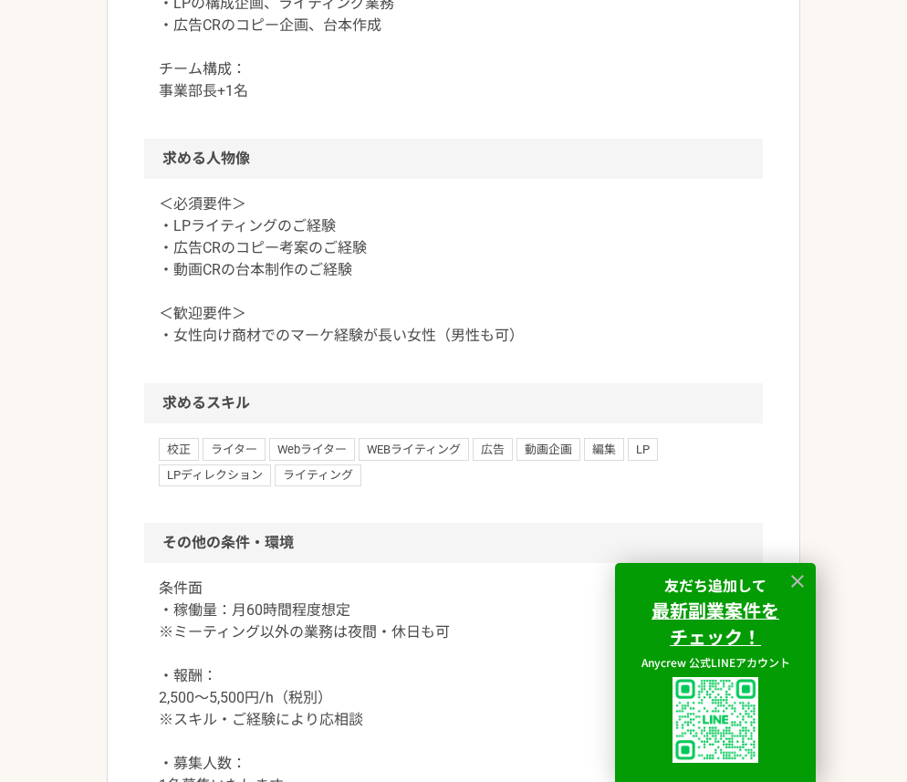
scroll to position [1088, 0]
